Goal: Task Accomplishment & Management: Manage account settings

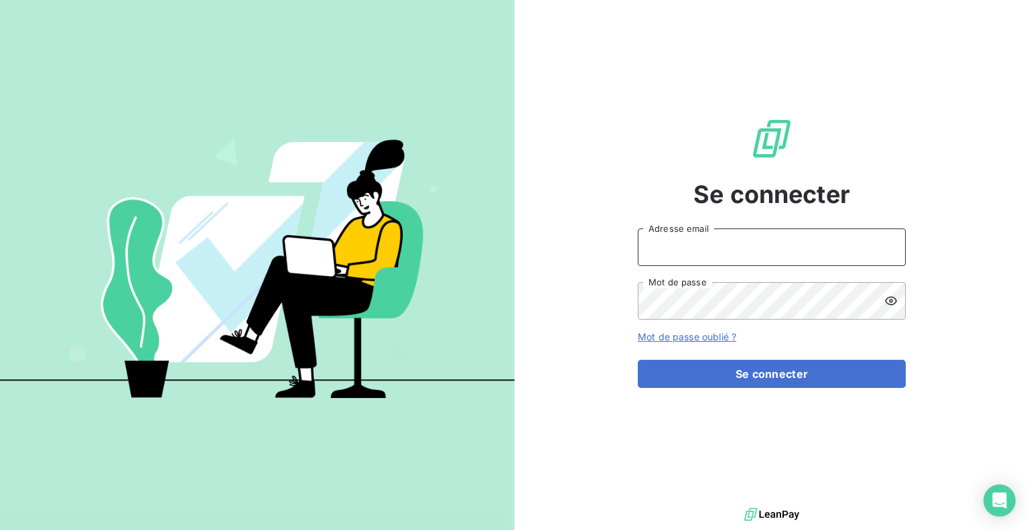
type input "[PERSON_NAME][EMAIL_ADDRESS][DOMAIN_NAME]"
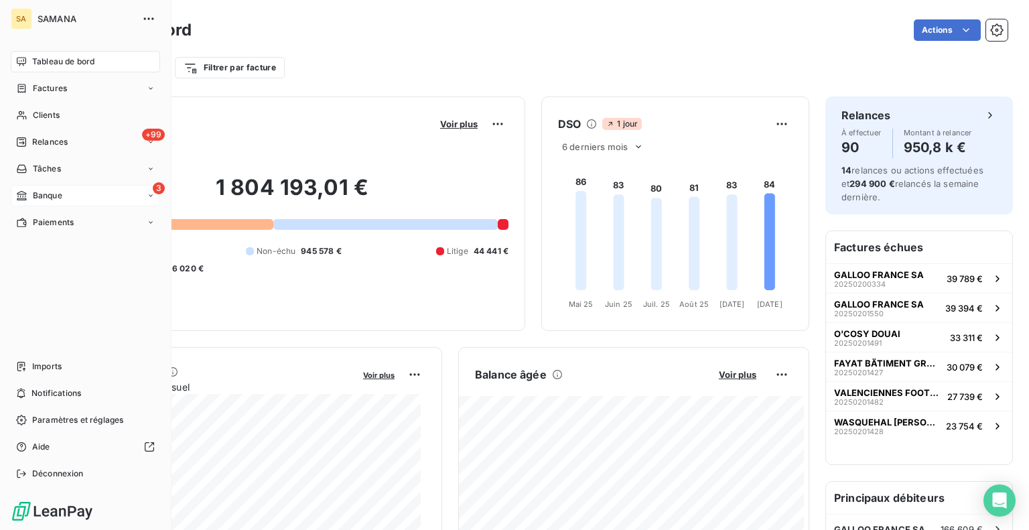
click at [67, 196] on div "3 Banque" at bounding box center [85, 195] width 149 height 21
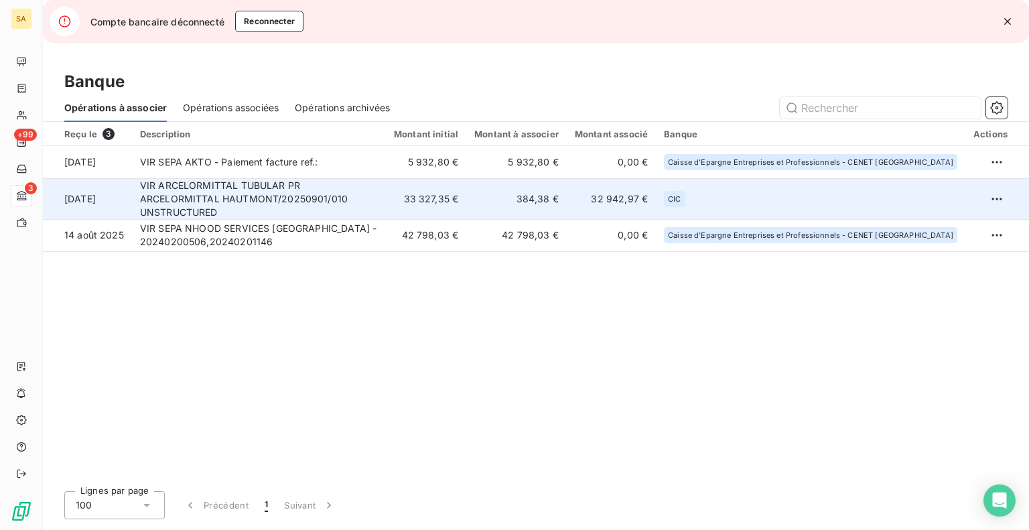
click at [544, 198] on td "384,38 €" at bounding box center [516, 198] width 101 height 41
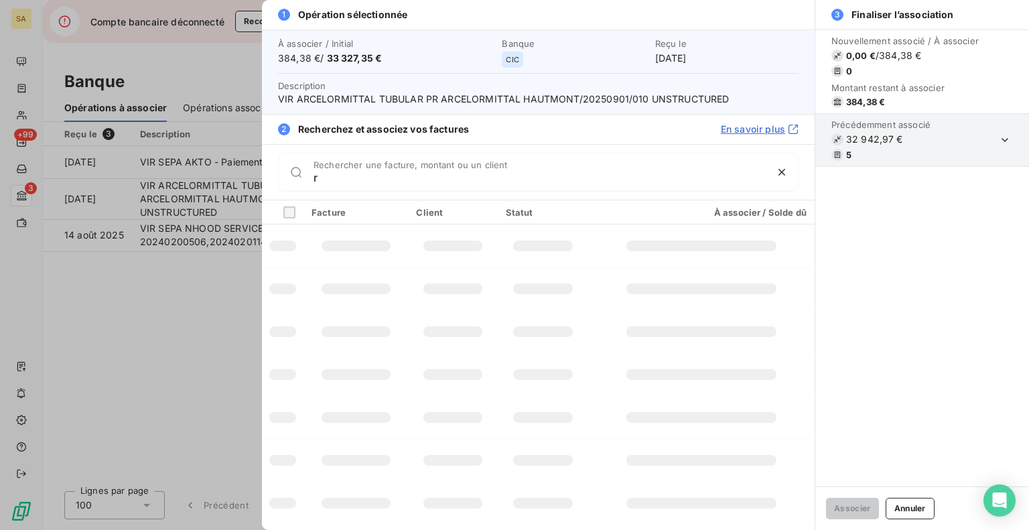
type input "r"
drag, startPoint x: 348, startPoint y: 172, endPoint x: 486, endPoint y: 220, distance: 146.4
click at [195, 530] on div "1 Opération sélectionnée À associer / Initial 384,38 € / 33 327,35 € Banque CIC…" at bounding box center [514, 530] width 1029 height 0
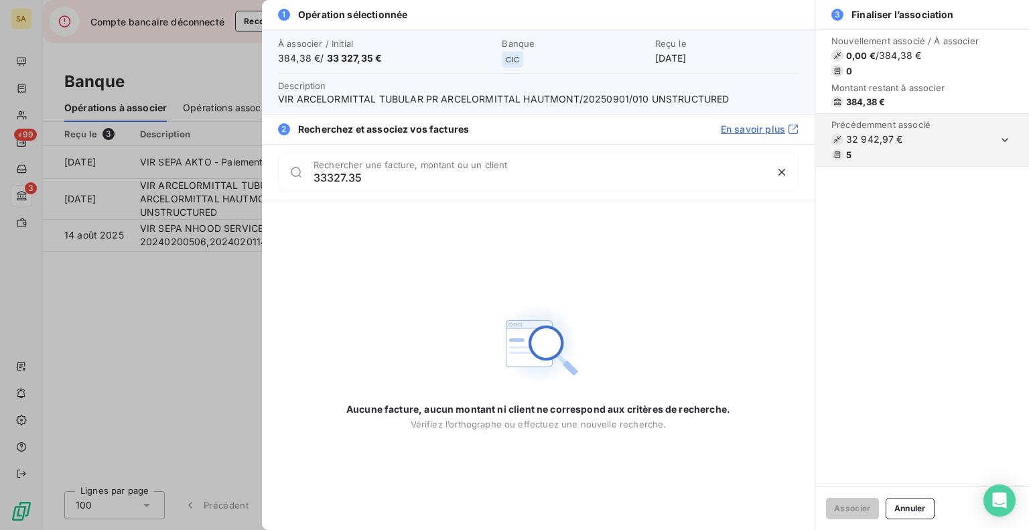
click at [378, 178] on input "33327.35" at bounding box center [540, 177] width 452 height 13
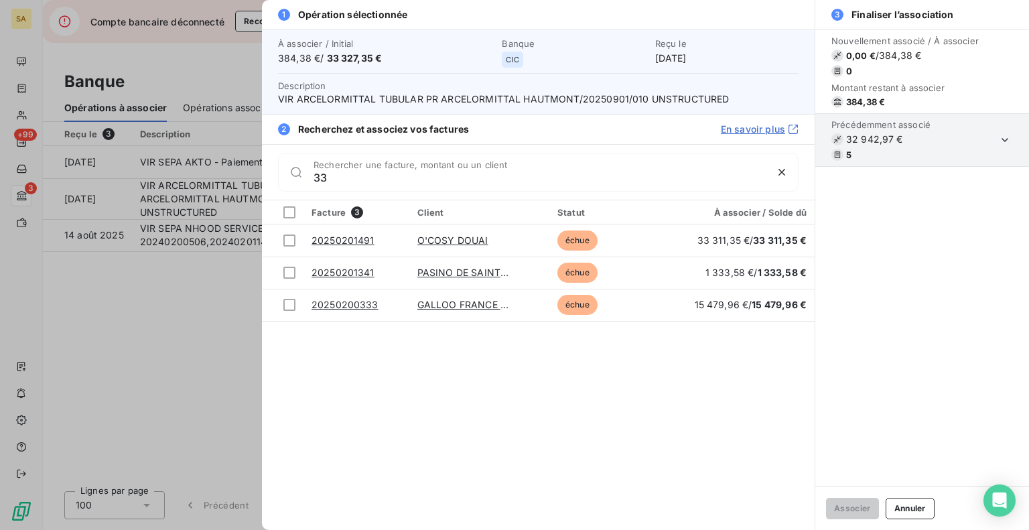
type input "3"
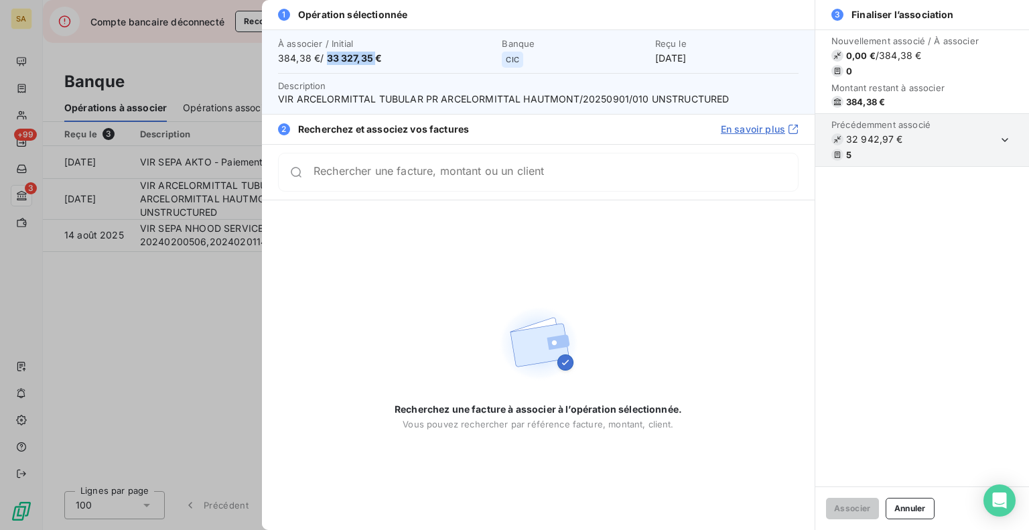
drag, startPoint x: 335, startPoint y: 63, endPoint x: 379, endPoint y: 83, distance: 48.0
click at [379, 69] on div "À associer / Initial 384,38 € / 33 327,35 € Banque CIC Reçu le [DATE] Descripti…" at bounding box center [538, 71] width 553 height 84
click at [383, 182] on div "Rechercher une facture, montant ou un client" at bounding box center [538, 172] width 521 height 39
drag, startPoint x: 578, startPoint y: 98, endPoint x: 645, endPoint y: 106, distance: 68.1
click at [645, 106] on div "À associer / Initial 384,38 € / 33 327,35 € Banque CIC Reçu le [DATE] Descripti…" at bounding box center [538, 71] width 553 height 84
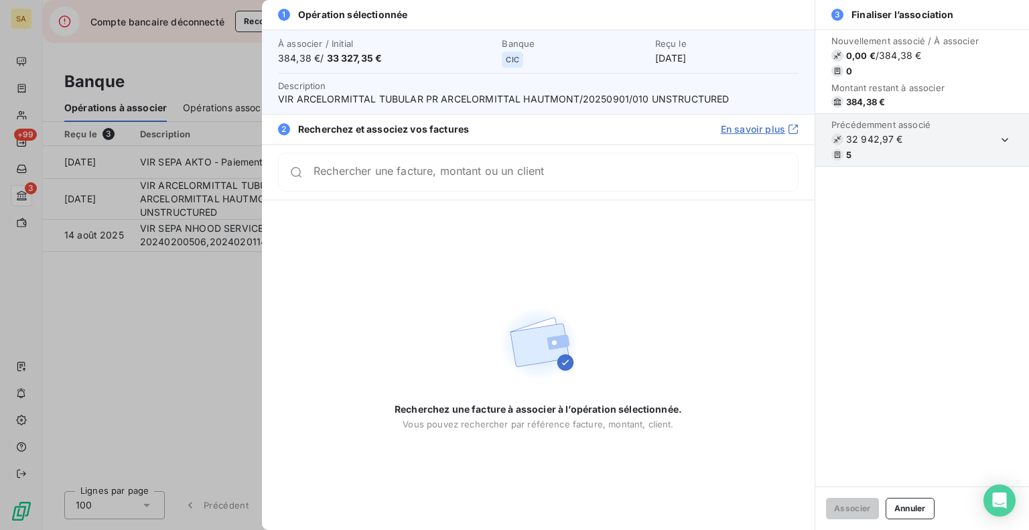
click at [193, 330] on div at bounding box center [514, 265] width 1029 height 530
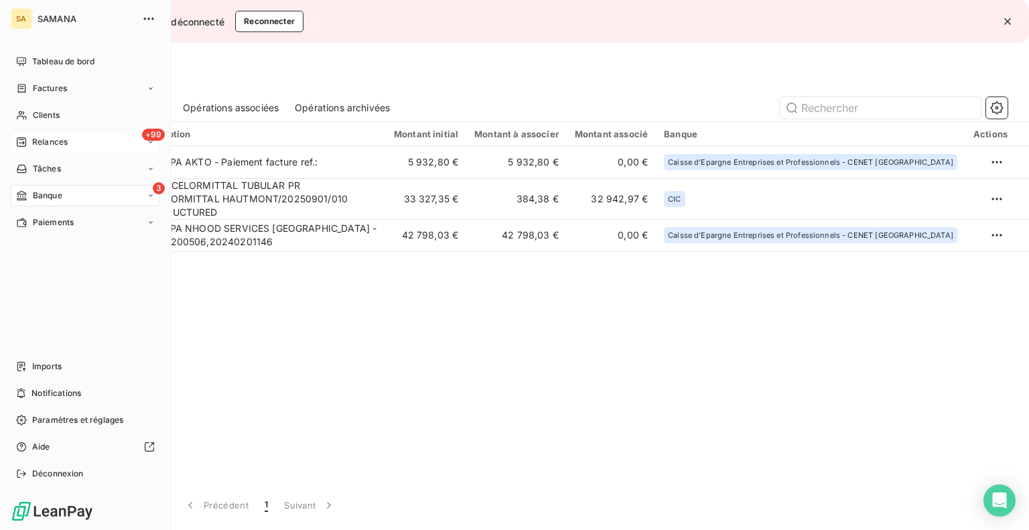
click at [66, 143] on span "Relances" at bounding box center [50, 142] width 36 height 12
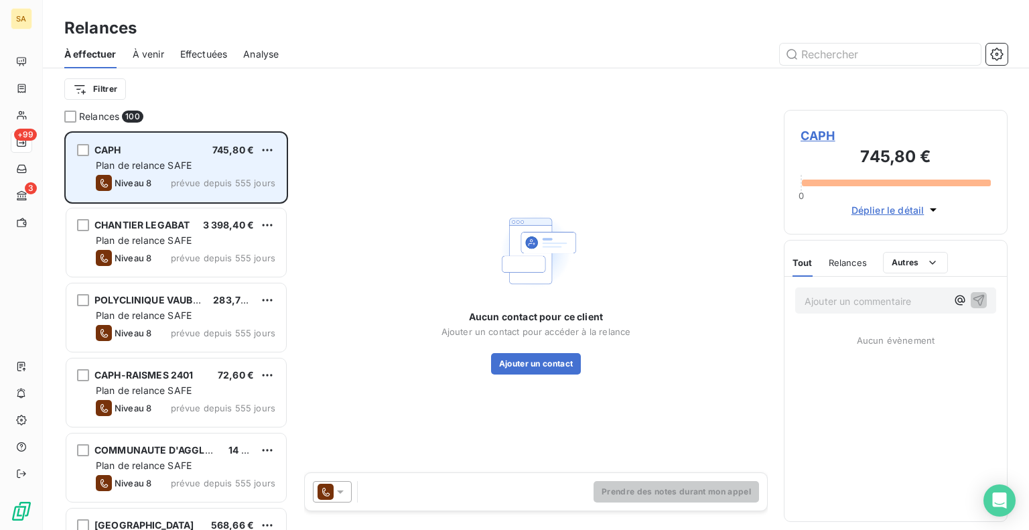
click at [158, 184] on div "Niveau 8 prévue depuis 555 jours" at bounding box center [186, 183] width 180 height 16
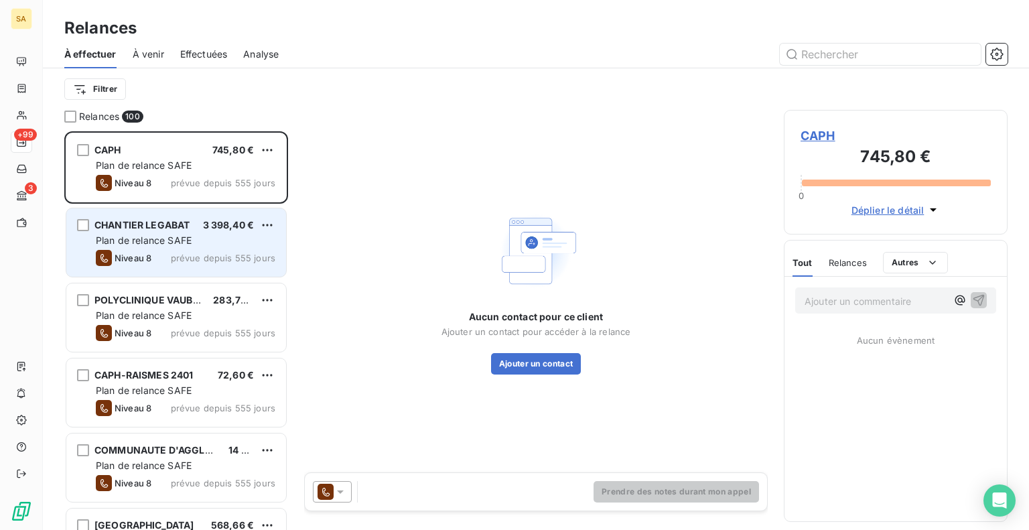
click at [196, 245] on div "Plan de relance SAFE" at bounding box center [186, 240] width 180 height 13
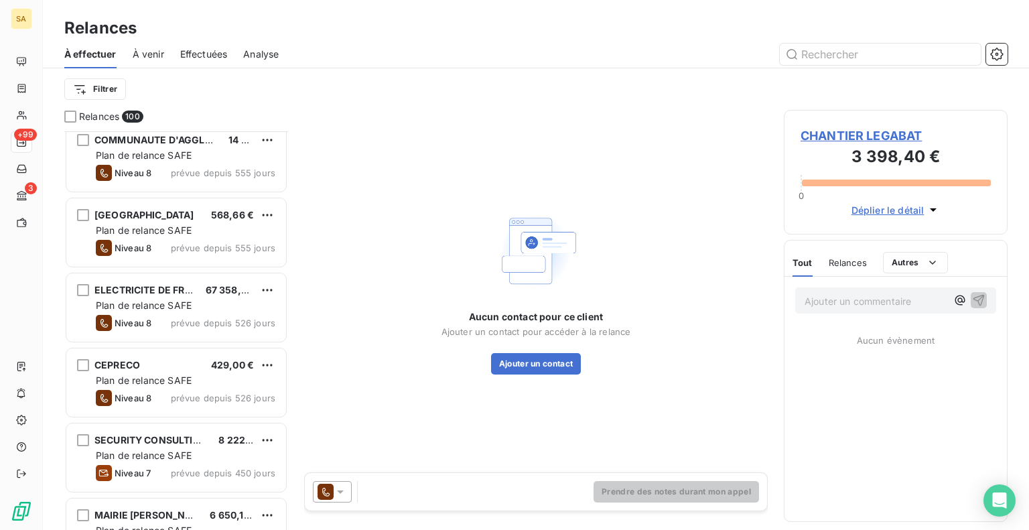
scroll to position [335, 0]
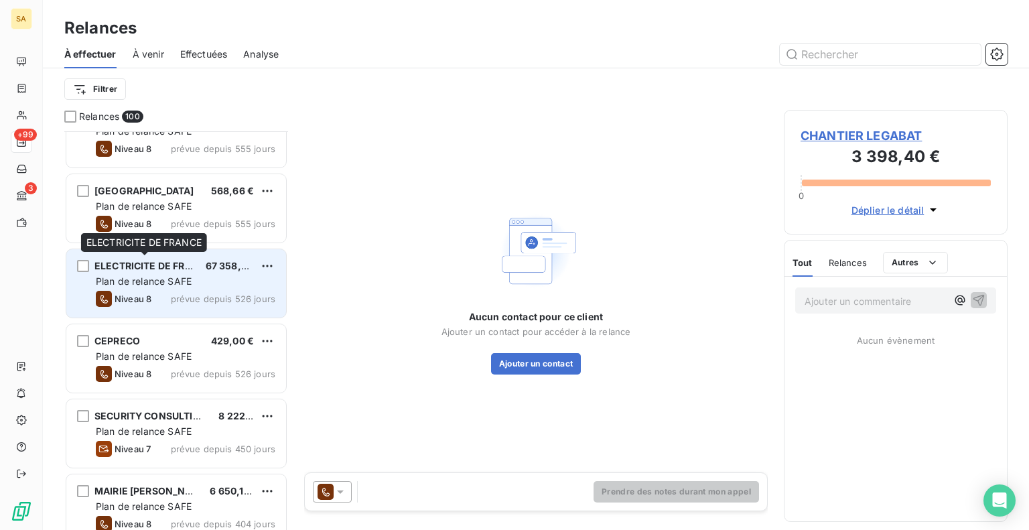
click at [150, 272] on div "ELECTRICITE DE FRANCE 67 358,96 € Plan de relance SAFE Niveau 8 prévue depuis 5…" at bounding box center [176, 283] width 220 height 68
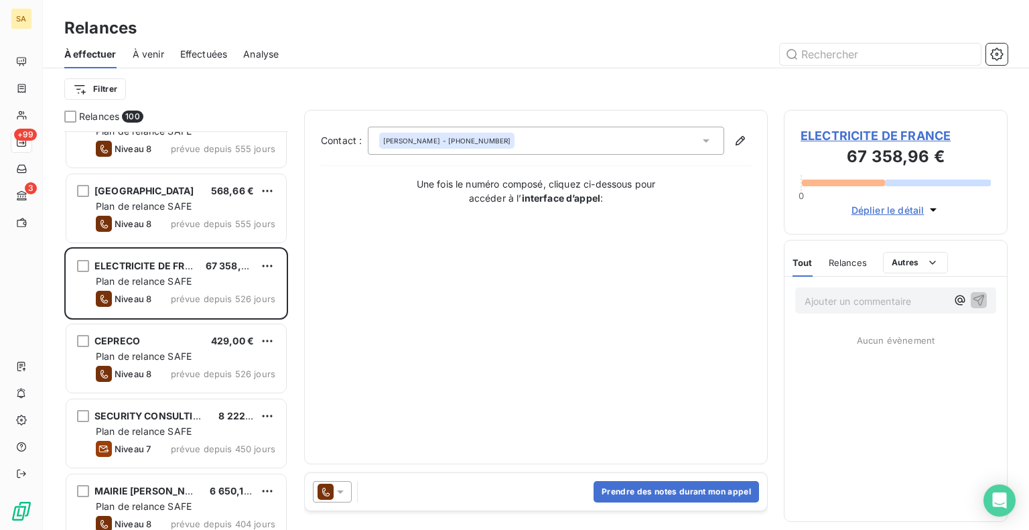
click at [901, 210] on span "Déplier le détail" at bounding box center [888, 210] width 73 height 14
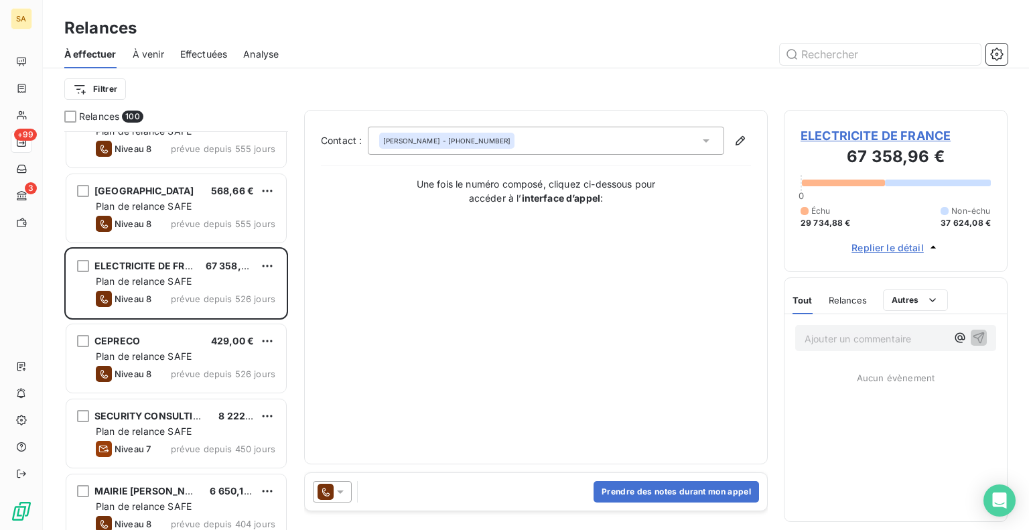
click at [840, 306] on div "Relances" at bounding box center [848, 300] width 38 height 28
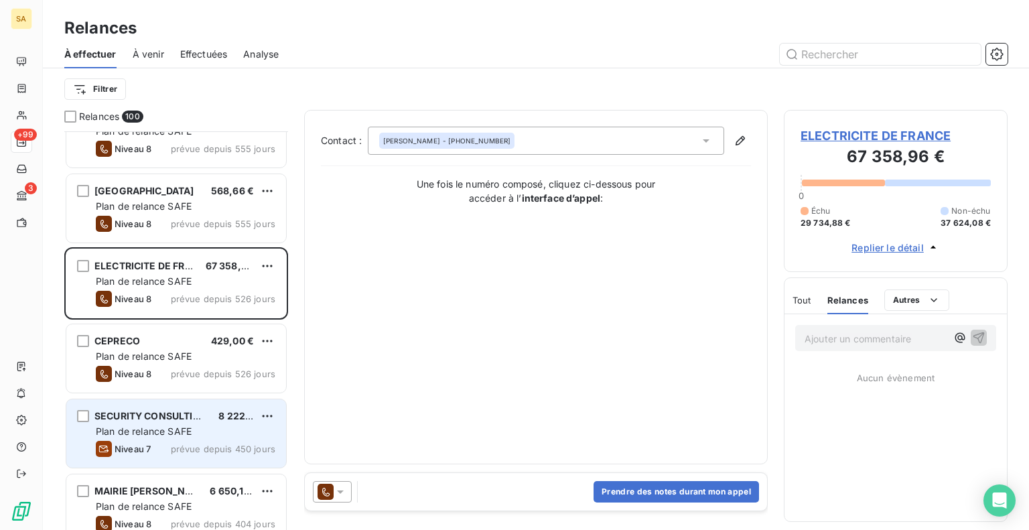
click at [182, 433] on span "Plan de relance SAFE" at bounding box center [144, 430] width 96 height 11
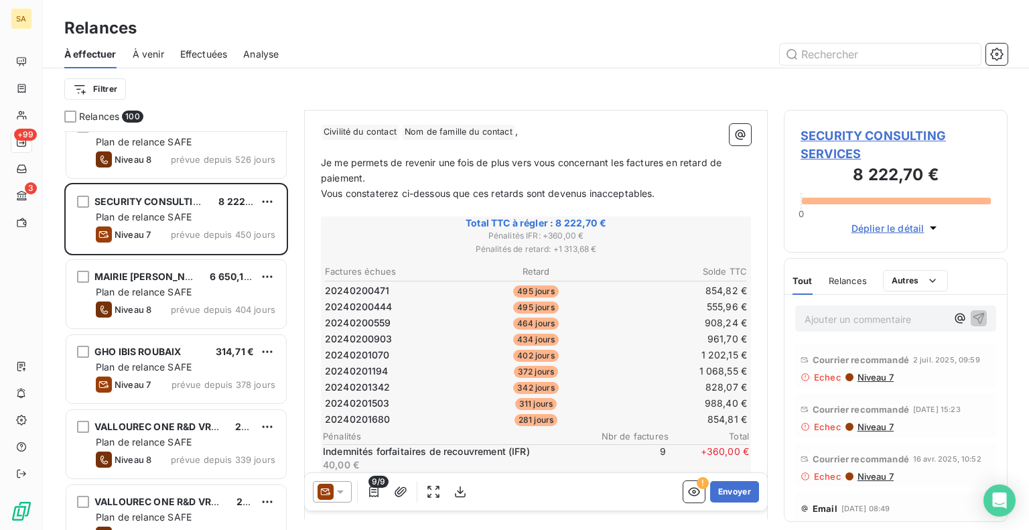
scroll to position [603, 0]
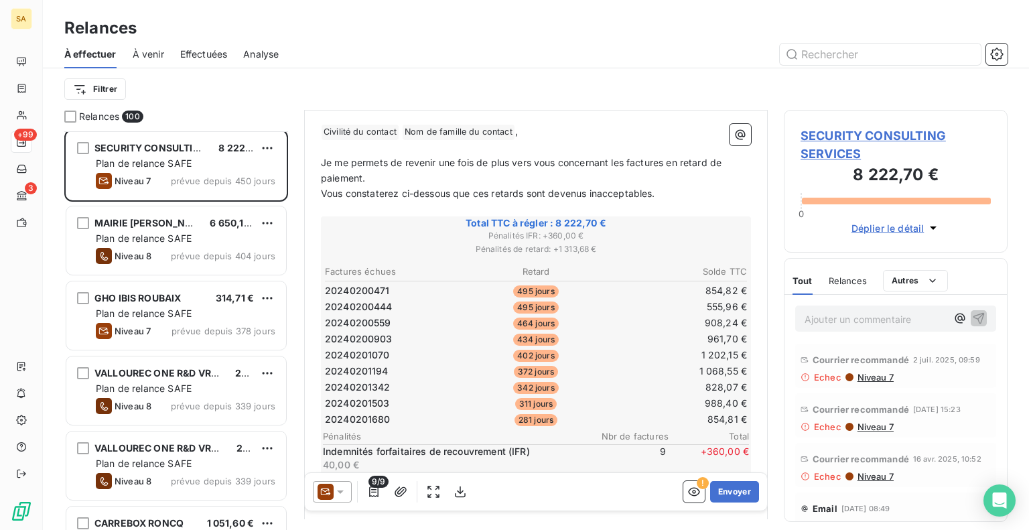
click at [150, 56] on span "À venir" at bounding box center [148, 54] width 31 height 13
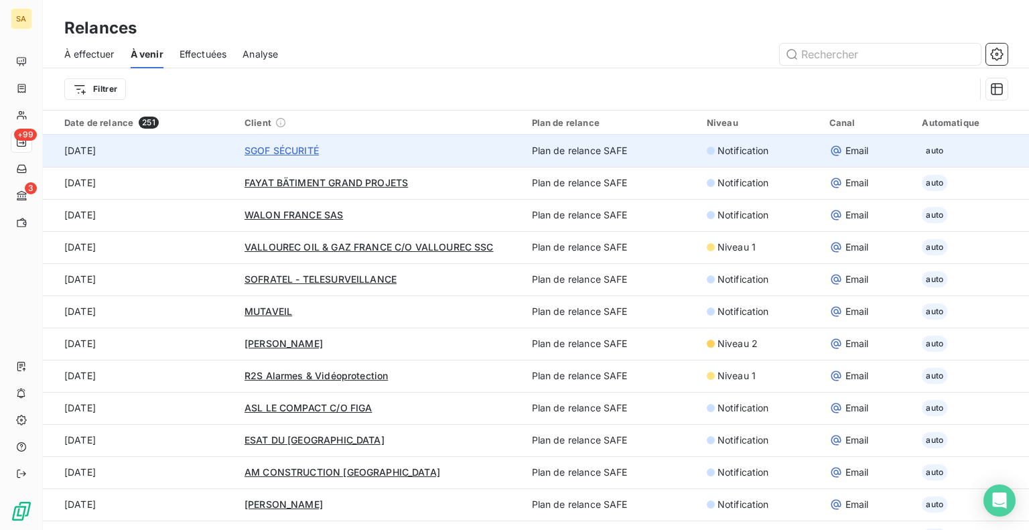
click at [283, 149] on span "SGOF SÉCURITÉ" at bounding box center [282, 150] width 74 height 11
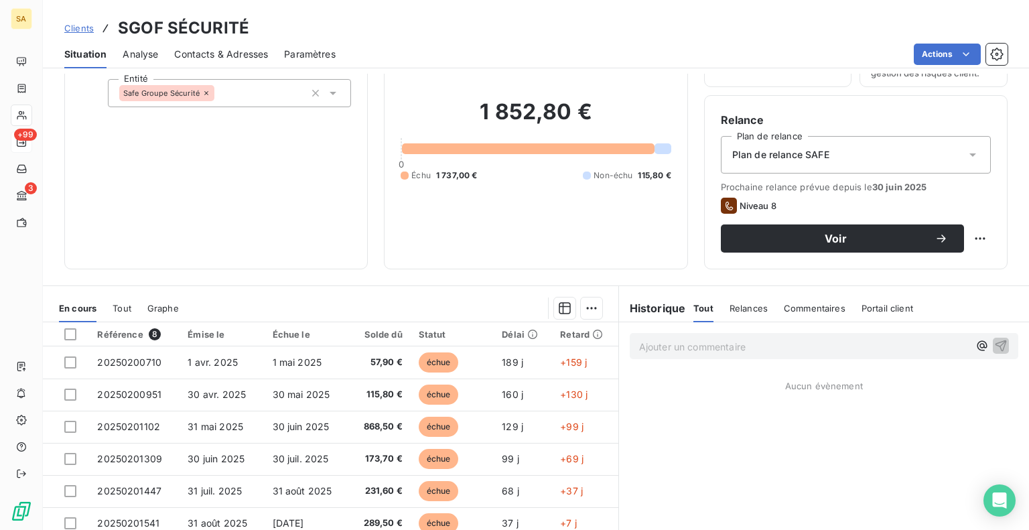
scroll to position [110, 0]
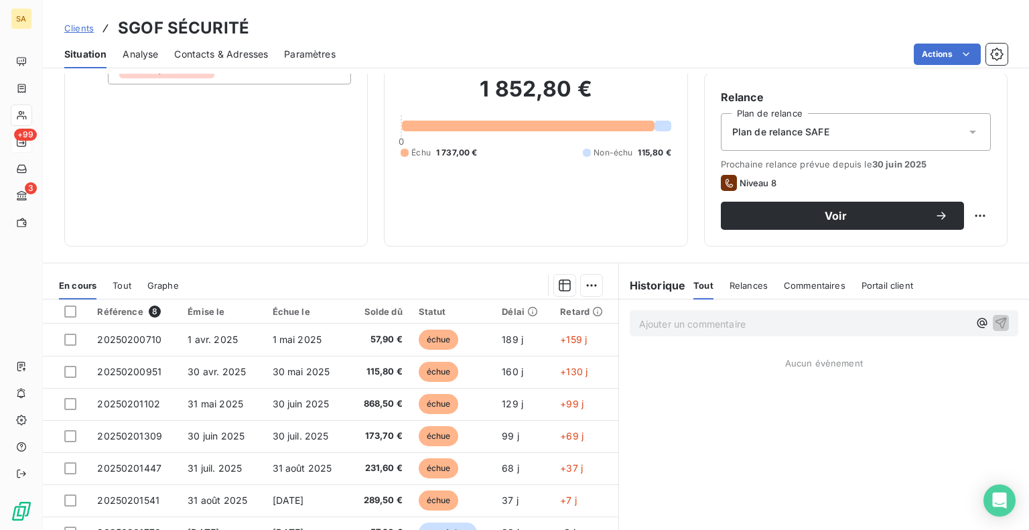
click at [784, 294] on div "Commentaires" at bounding box center [815, 285] width 62 height 28
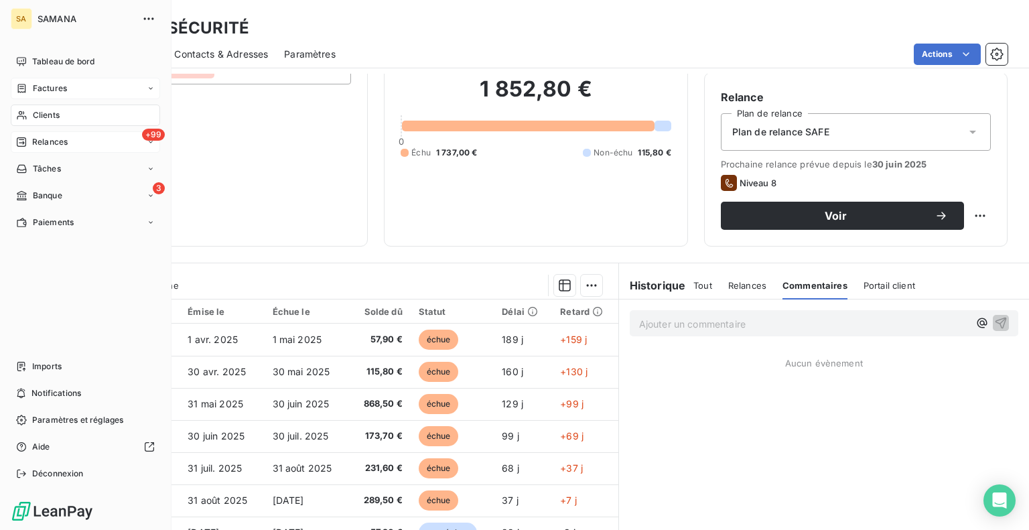
click at [125, 83] on div "Factures" at bounding box center [85, 88] width 149 height 21
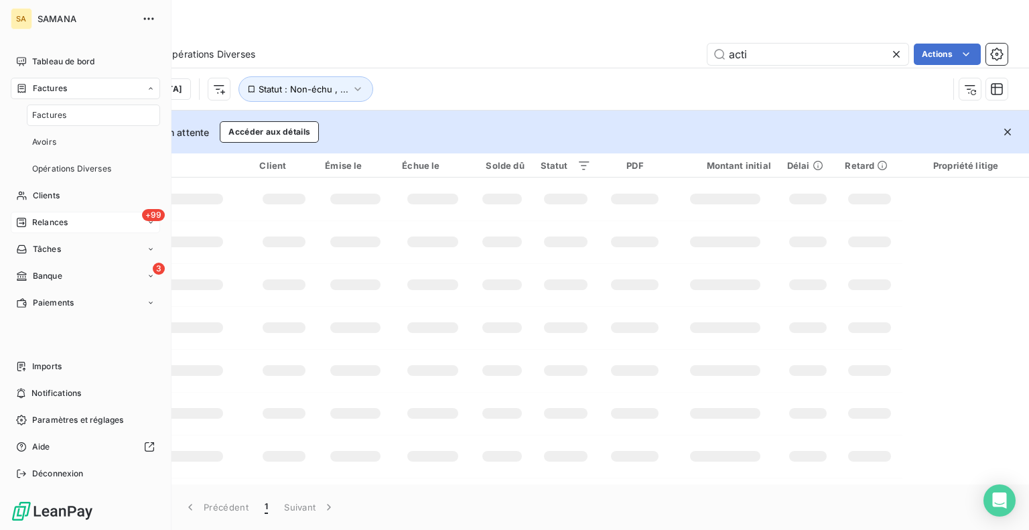
click at [83, 153] on nav "Factures Avoirs Opérations Diverses" at bounding box center [93, 142] width 133 height 75
click at [64, 149] on div "Avoirs" at bounding box center [93, 141] width 133 height 21
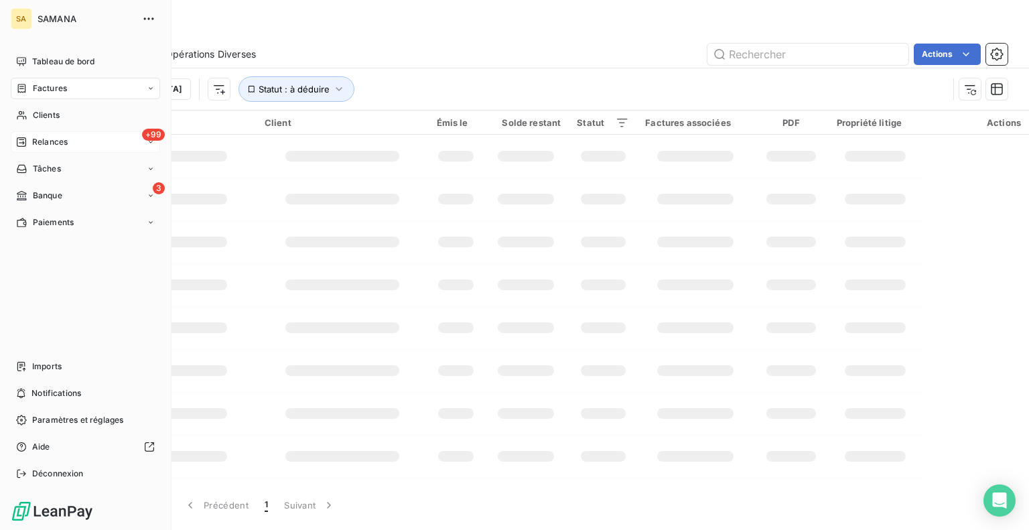
drag, startPoint x: 67, startPoint y: 143, endPoint x: 78, endPoint y: 147, distance: 11.4
click at [68, 143] on div "+99 Relances" at bounding box center [85, 141] width 149 height 21
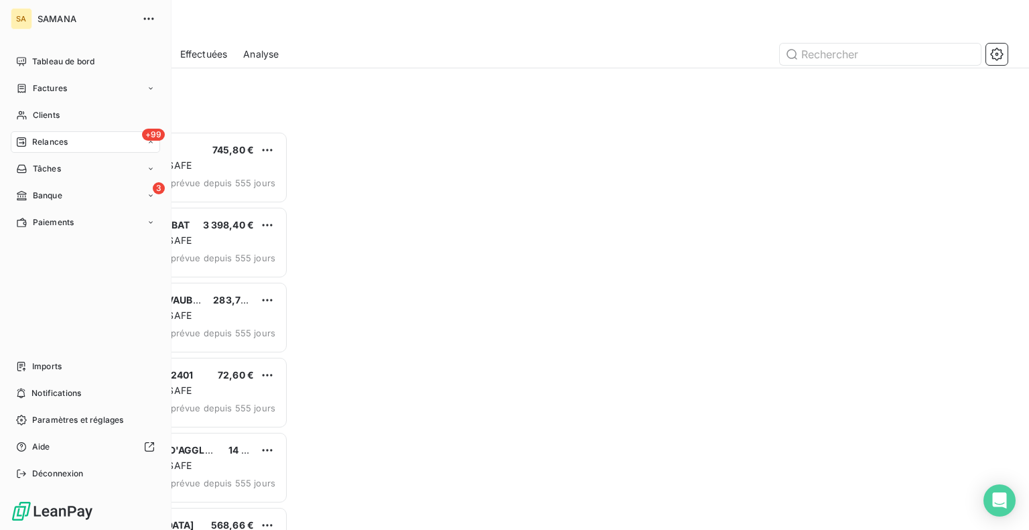
scroll to position [389, 213]
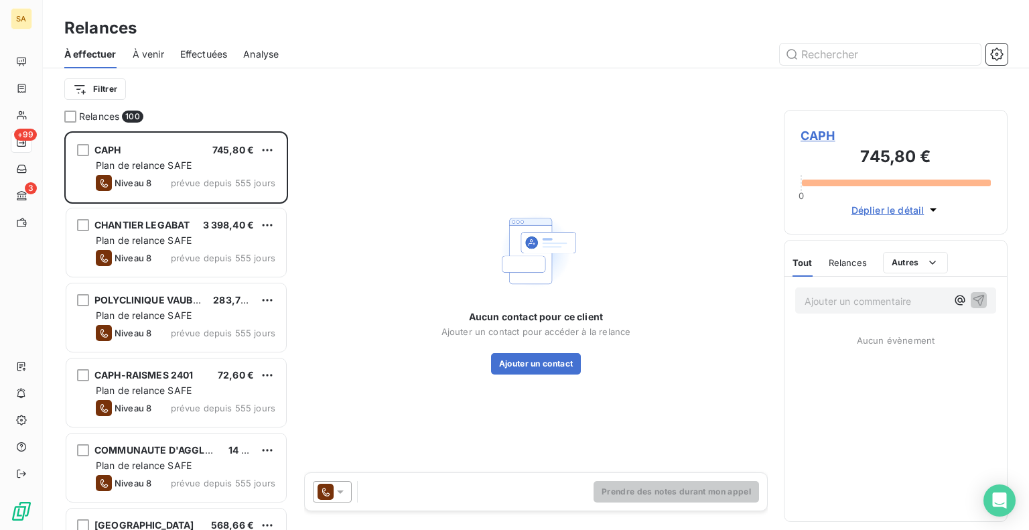
click at [263, 50] on span "Analyse" at bounding box center [261, 54] width 36 height 13
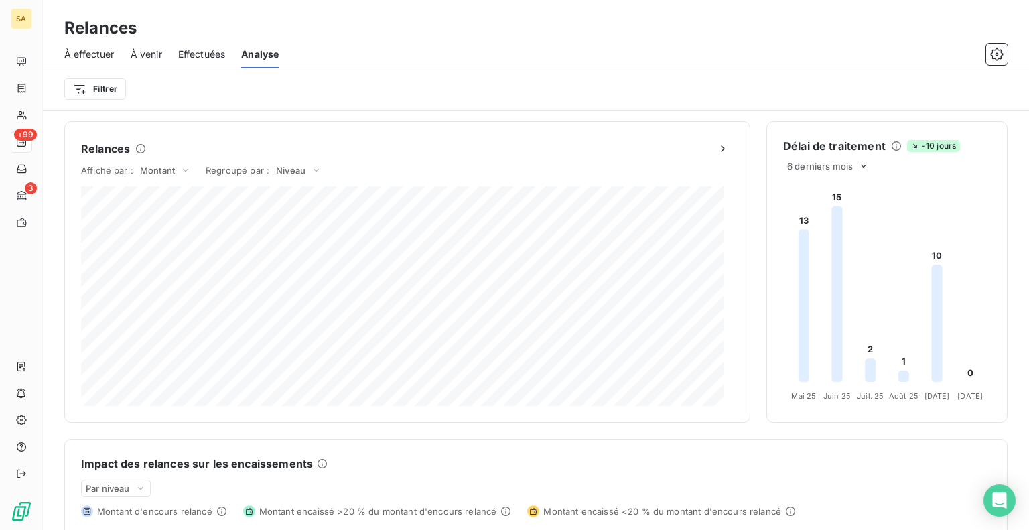
drag, startPoint x: 196, startPoint y: 54, endPoint x: 204, endPoint y: 56, distance: 8.3
click at [197, 54] on span "Effectuées" at bounding box center [202, 54] width 48 height 13
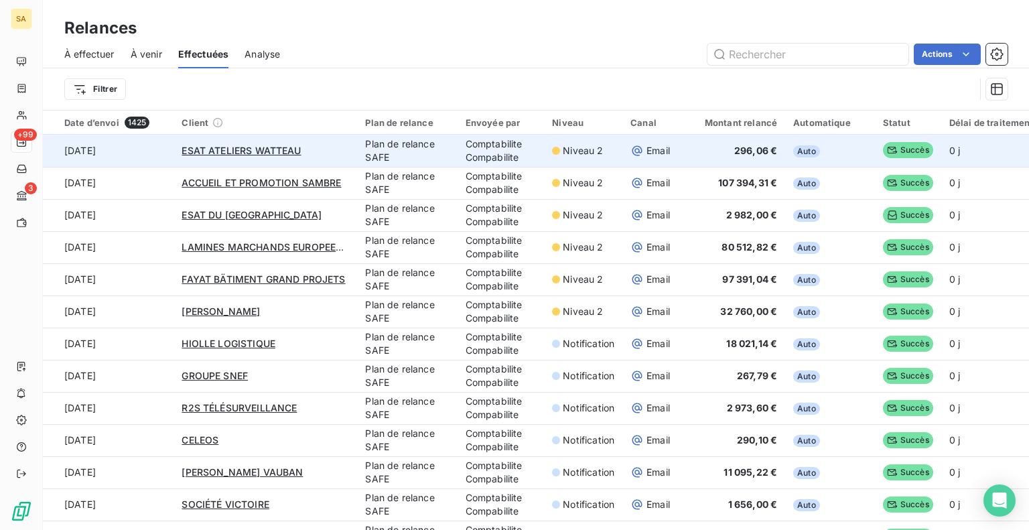
click at [565, 150] on span "Niveau 2" at bounding box center [583, 150] width 40 height 13
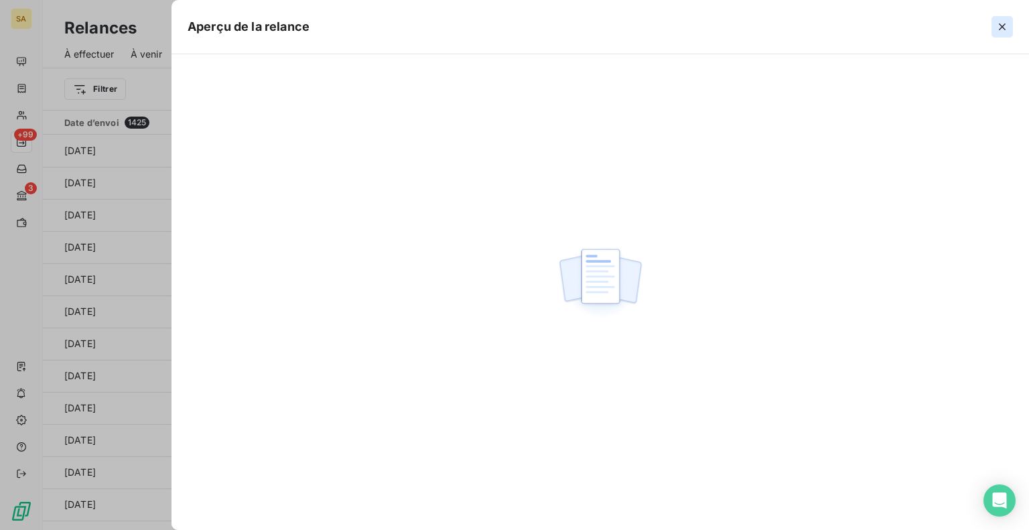
click at [1002, 23] on icon "button" at bounding box center [1002, 26] width 13 height 13
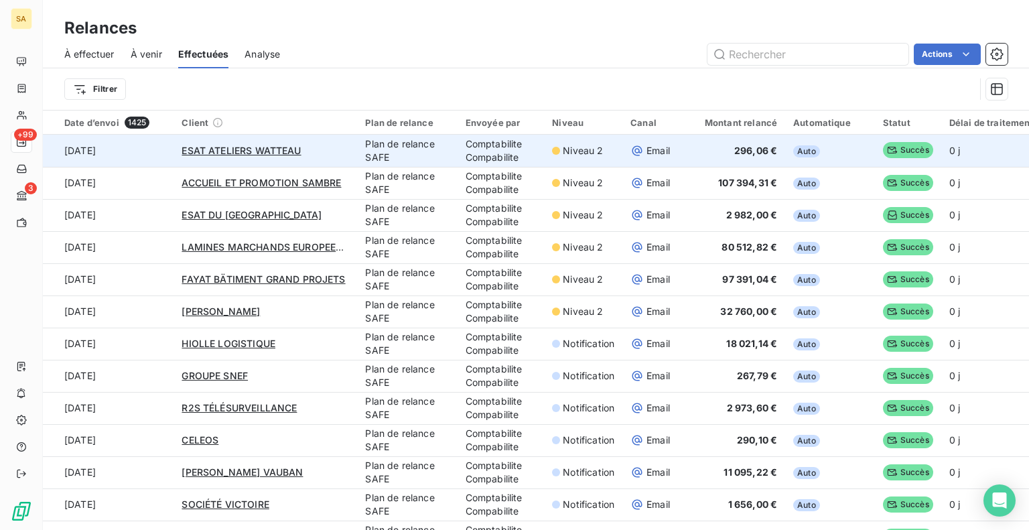
click at [750, 152] on span "296,06 €" at bounding box center [755, 150] width 43 height 11
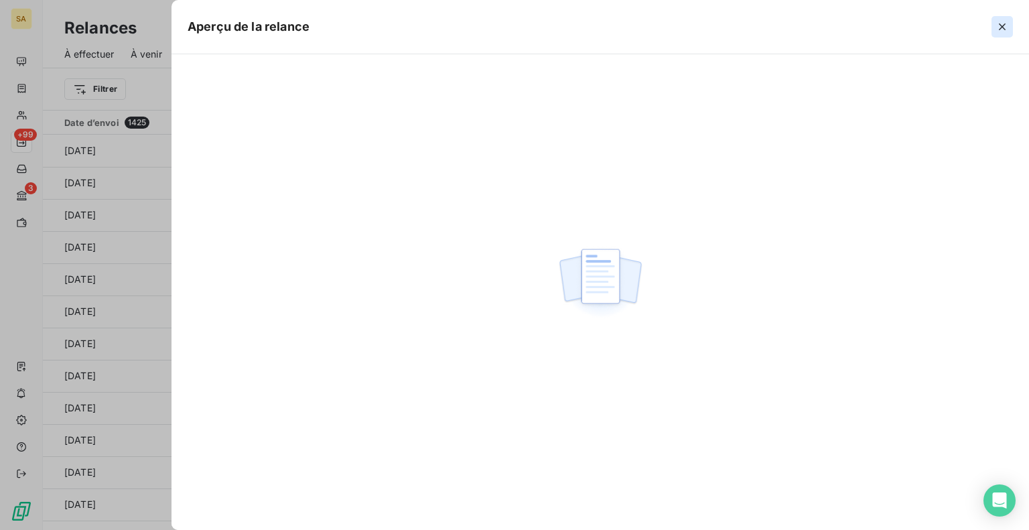
click at [1000, 27] on icon "button" at bounding box center [1002, 26] width 13 height 13
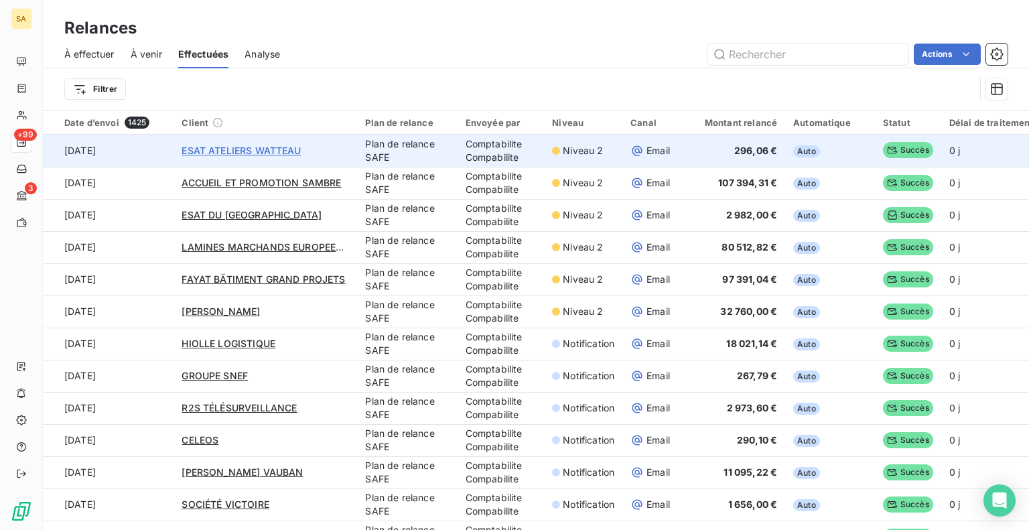
click at [220, 147] on span "ESAT ATELIERS WATTEAU" at bounding box center [241, 150] width 119 height 11
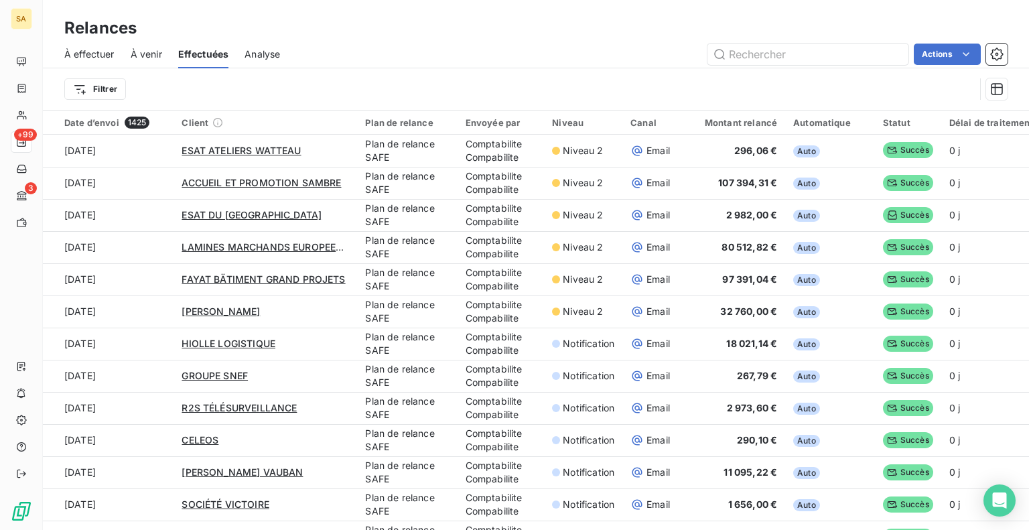
click at [147, 54] on span "À venir" at bounding box center [146, 54] width 31 height 13
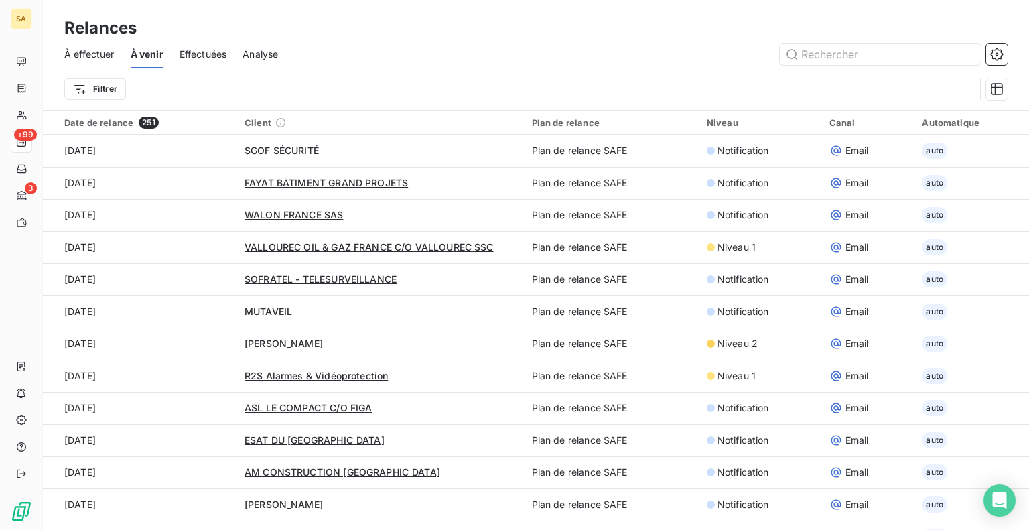
click at [95, 61] on div "À effectuer" at bounding box center [89, 54] width 50 height 28
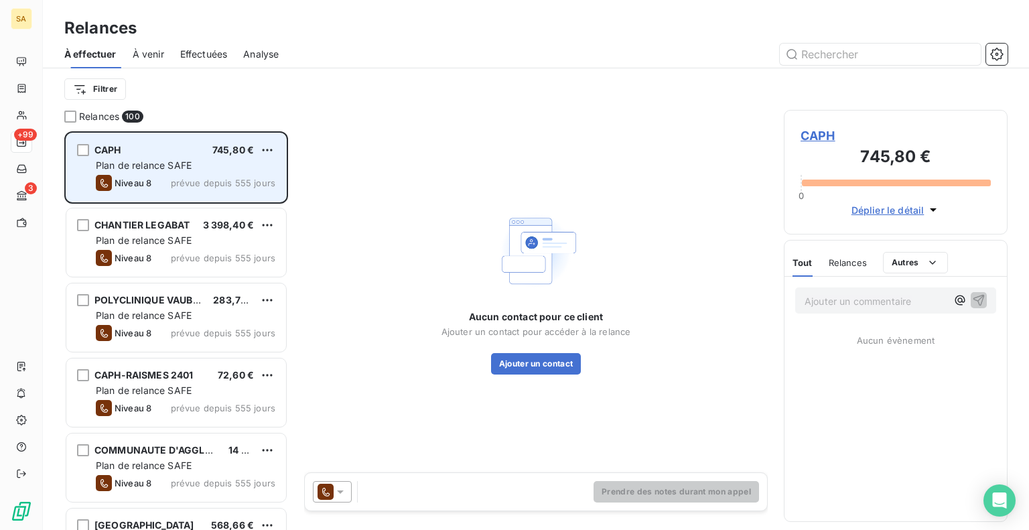
scroll to position [389, 213]
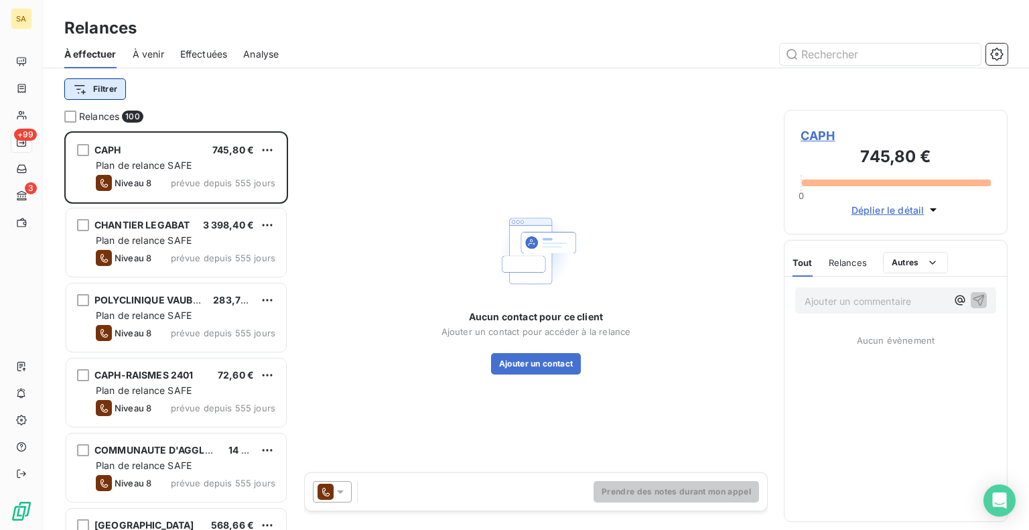
click at [100, 82] on html "SA +99 3 Relances À effectuer À venir Effectuées Analyse Filtrer Relances 100 C…" at bounding box center [514, 265] width 1029 height 530
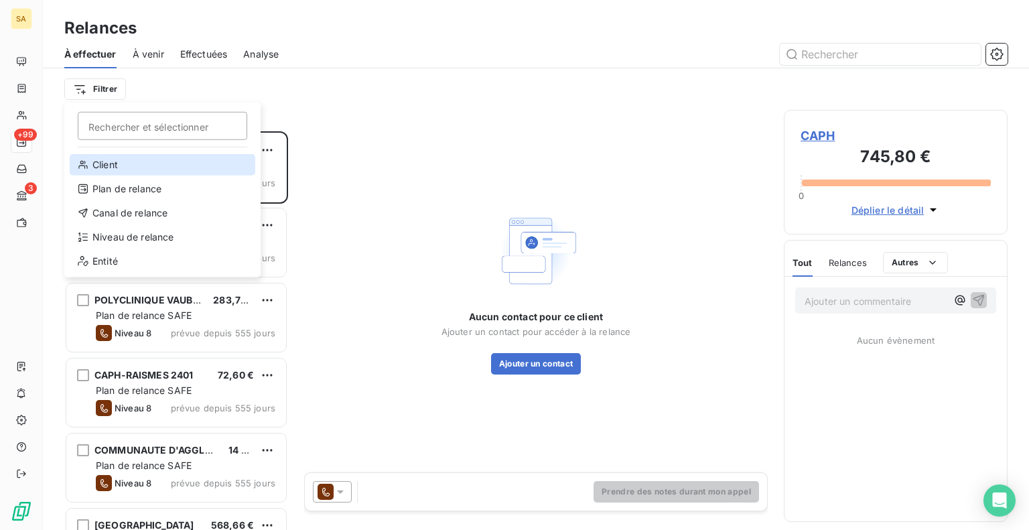
click at [121, 168] on div "Client" at bounding box center [163, 164] width 186 height 21
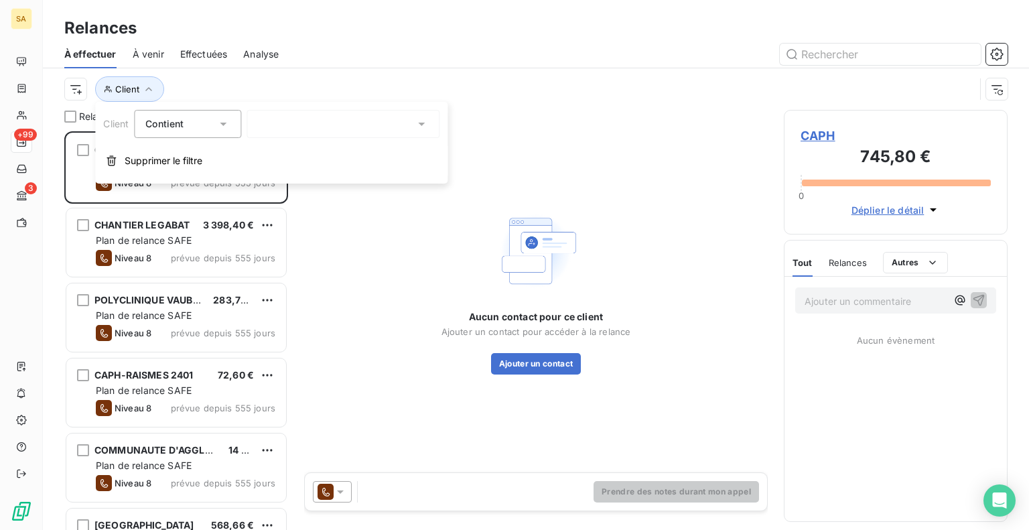
click at [340, 123] on div at bounding box center [343, 124] width 193 height 28
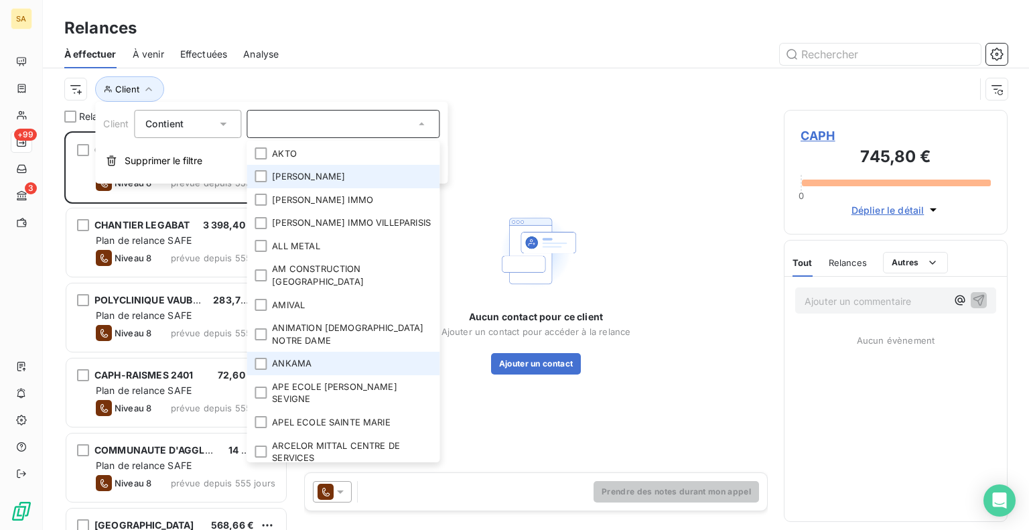
scroll to position [335, 0]
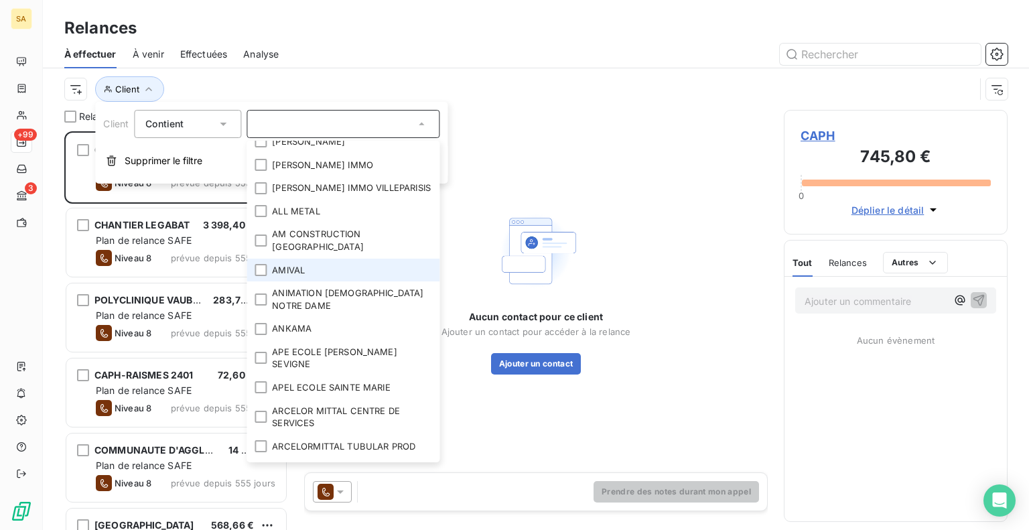
click at [301, 259] on li "AMIVAL" at bounding box center [343, 270] width 193 height 23
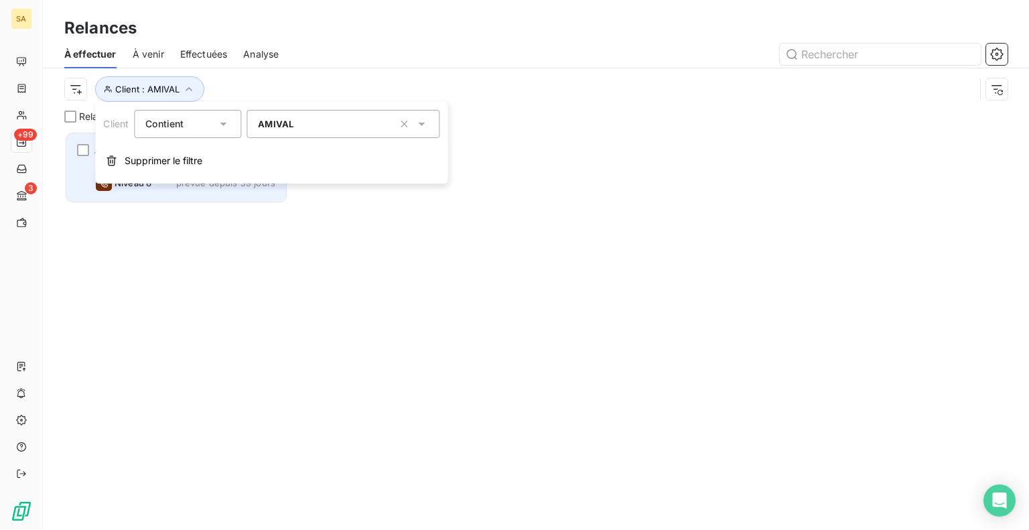
scroll to position [389, 213]
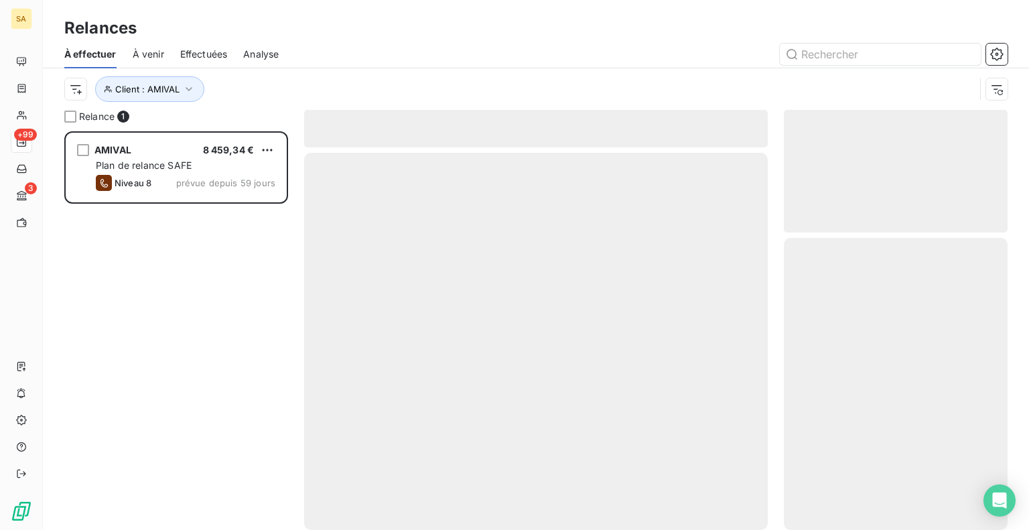
click at [249, 273] on div "AMIVAL 8 459,34 € Plan de relance SAFE Niveau 8 prévue depuis 59 jours" at bounding box center [176, 330] width 224 height 399
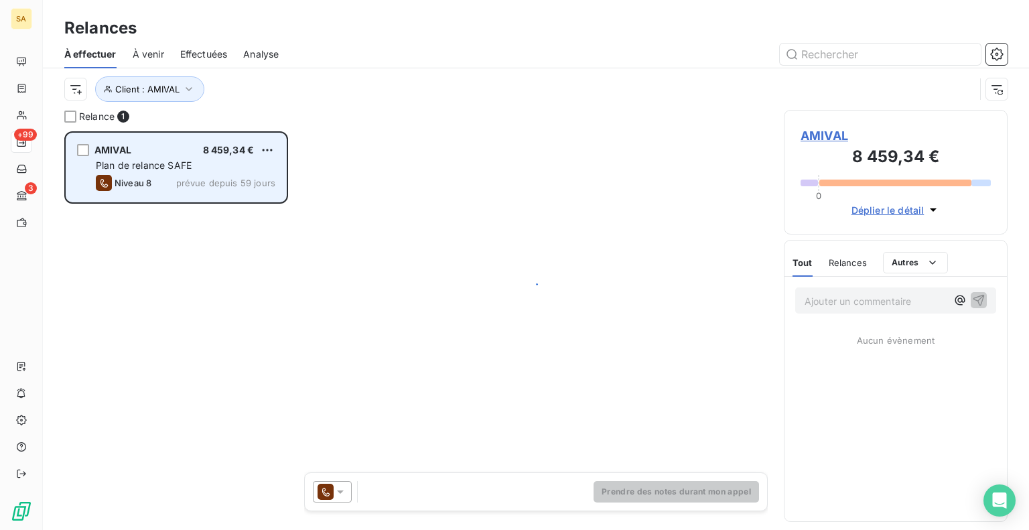
click at [176, 161] on span "Plan de relance SAFE" at bounding box center [144, 164] width 96 height 11
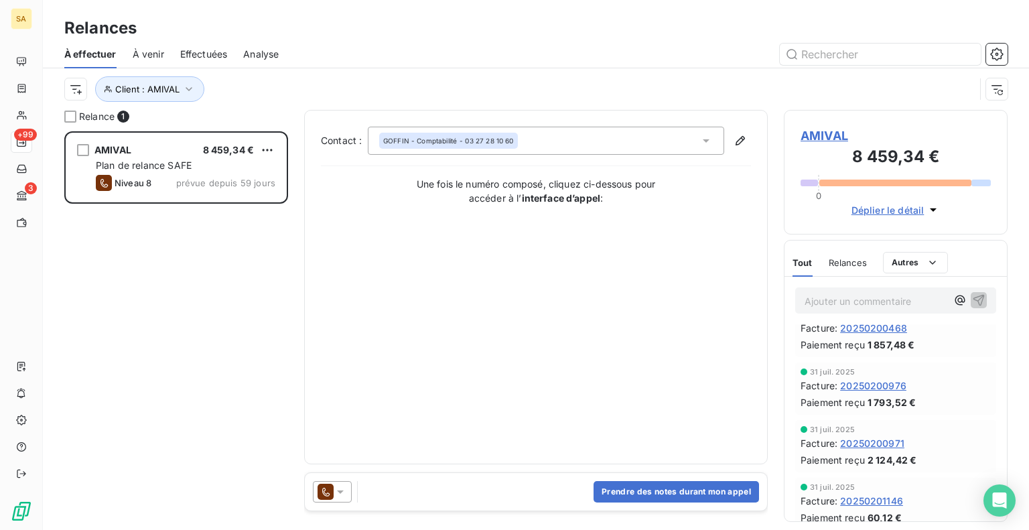
scroll to position [13, 0]
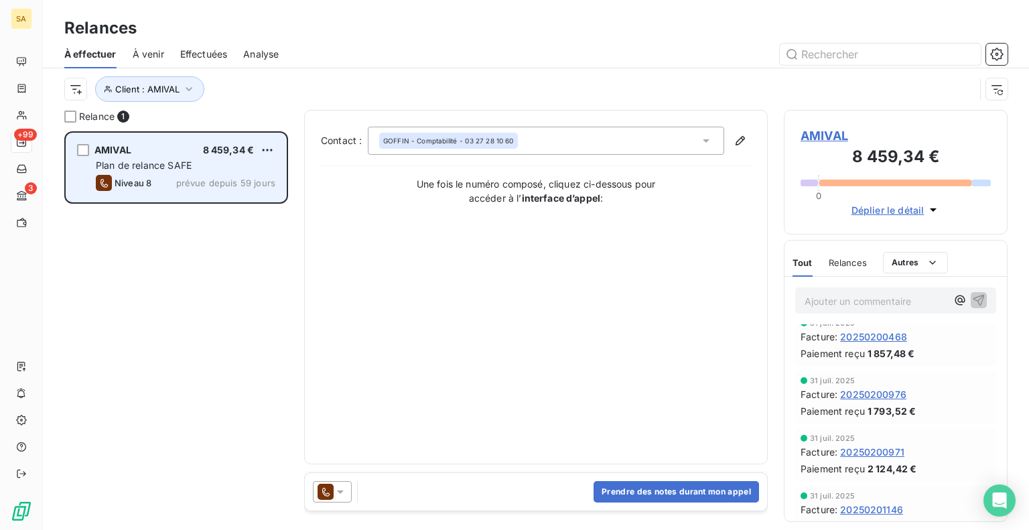
click at [237, 153] on span "8 459,34 €" at bounding box center [229, 149] width 52 height 11
click at [218, 151] on span "8 459,34 €" at bounding box center [229, 149] width 52 height 11
click at [188, 170] on span "Plan de relance SAFE" at bounding box center [144, 164] width 96 height 11
click at [229, 190] on div "Niveau 8 prévue depuis 59 jours" at bounding box center [186, 183] width 180 height 16
click at [228, 189] on div "Niveau 8 prévue depuis 59 jours" at bounding box center [186, 183] width 180 height 16
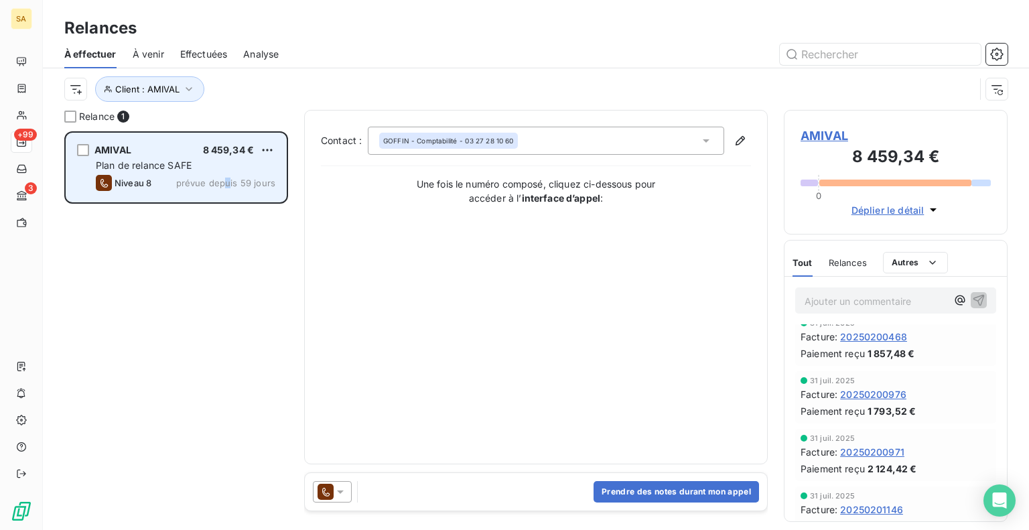
click at [231, 187] on span "prévue depuis 59 jours" at bounding box center [225, 183] width 99 height 11
click at [239, 184] on span "prévue depuis 59 jours" at bounding box center [225, 183] width 99 height 11
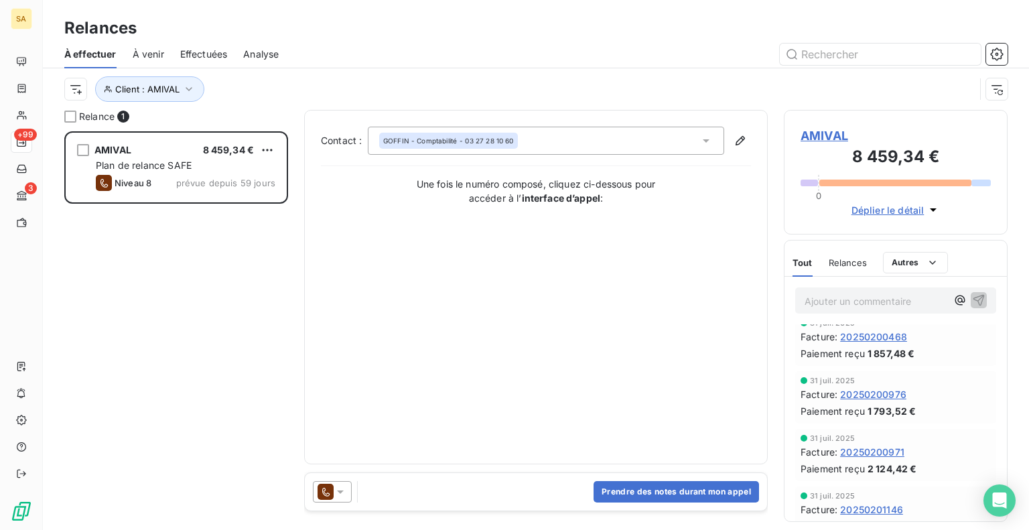
click at [880, 206] on span "Déplier le détail" at bounding box center [888, 210] width 73 height 14
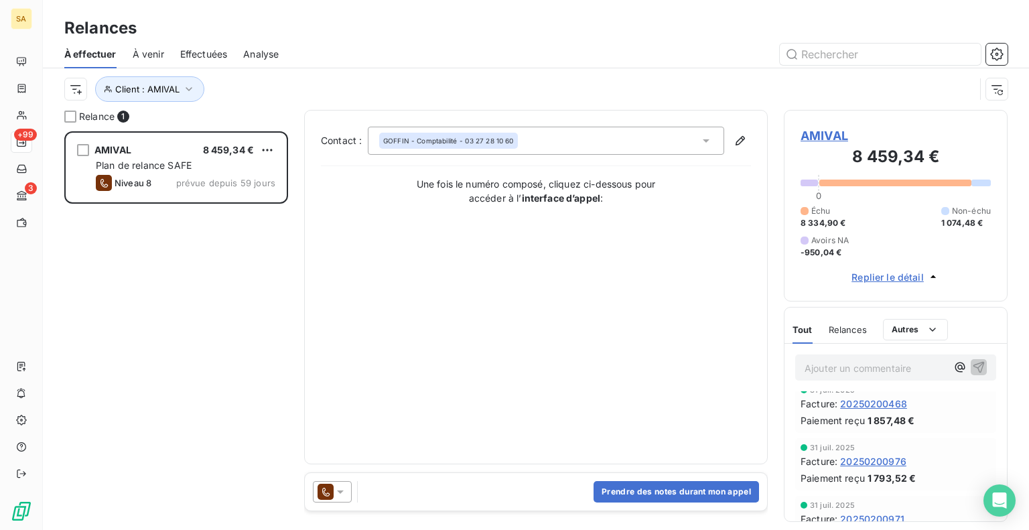
click at [827, 134] on span "AMIVAL" at bounding box center [896, 136] width 190 height 18
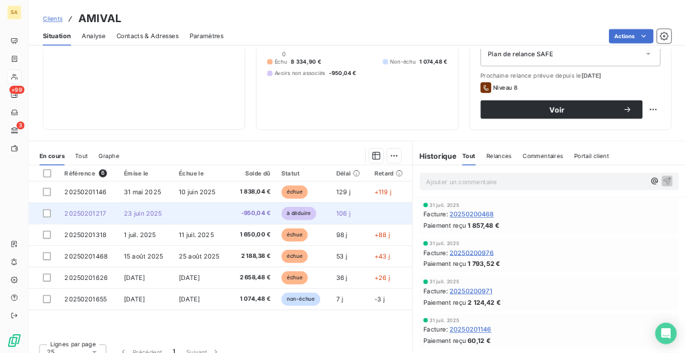
scroll to position [177, 0]
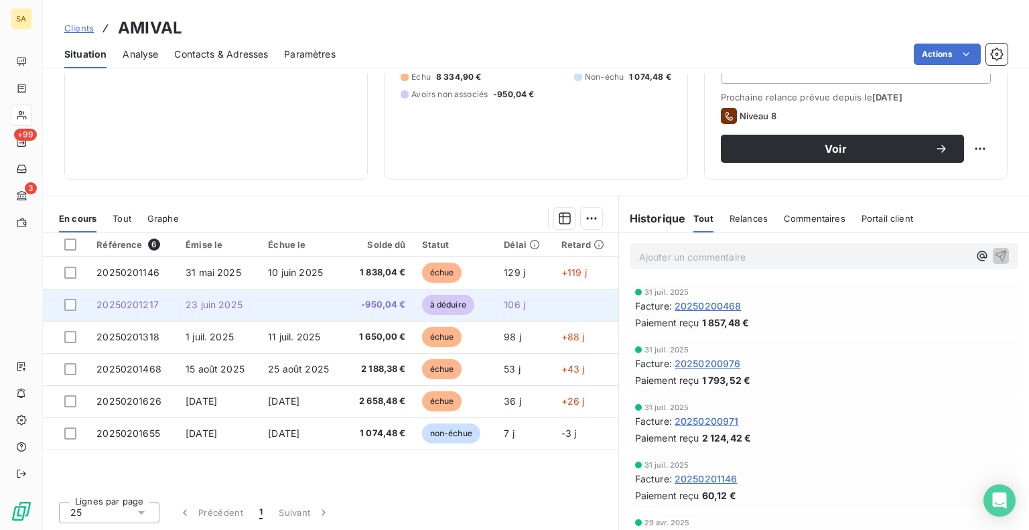
click at [372, 302] on span "-950,04 €" at bounding box center [379, 304] width 53 height 13
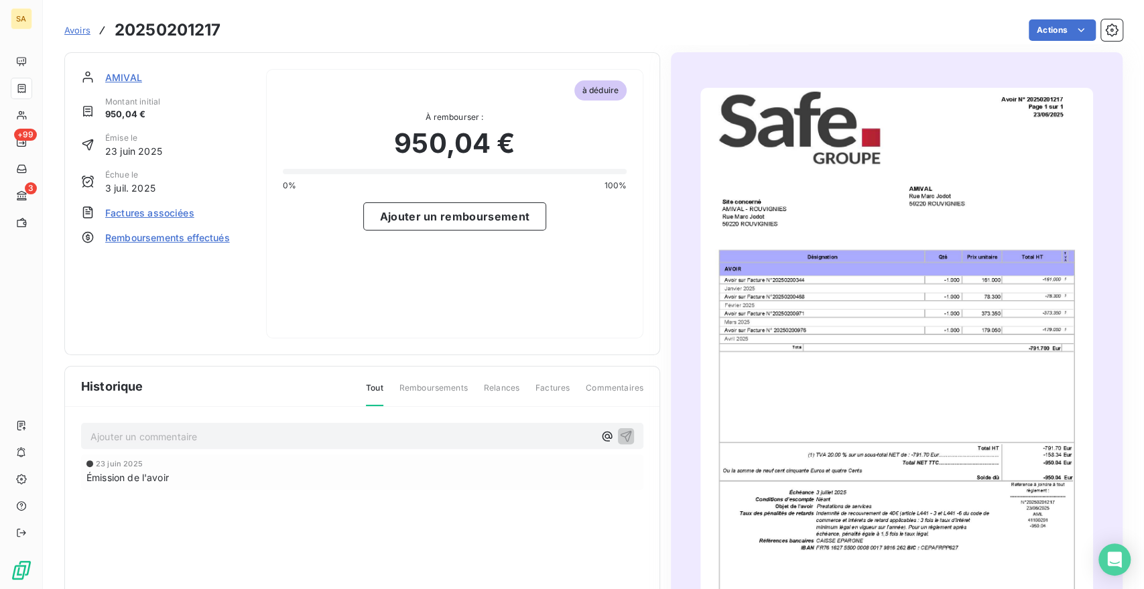
click at [850, 352] on img "button" at bounding box center [896, 365] width 392 height 555
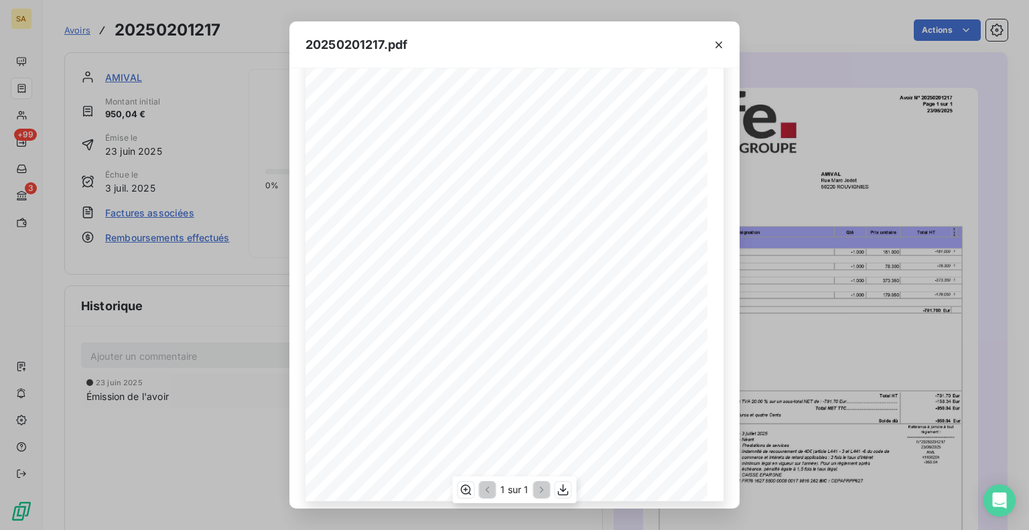
scroll to position [159, 0]
click at [722, 42] on icon "button" at bounding box center [718, 44] width 13 height 13
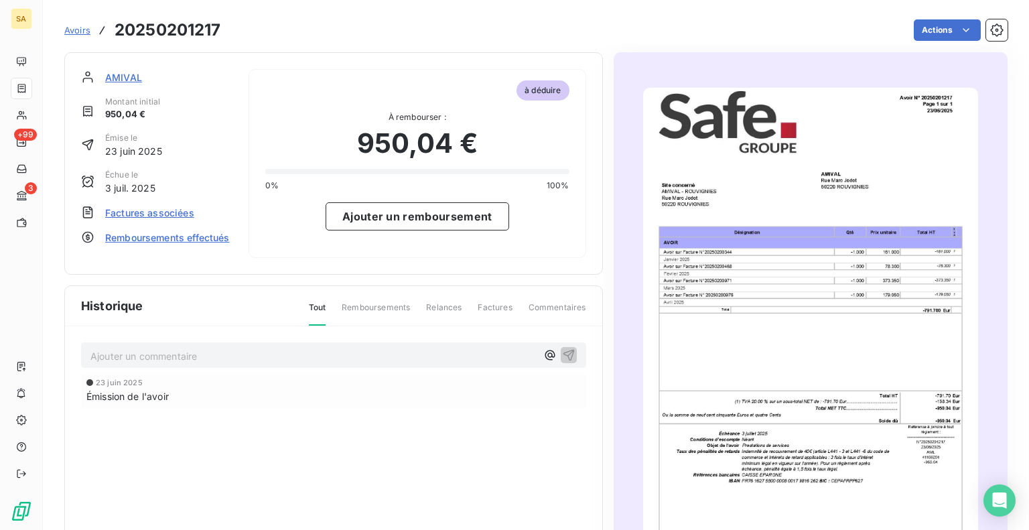
click at [121, 207] on span "Factures associées" at bounding box center [149, 213] width 89 height 14
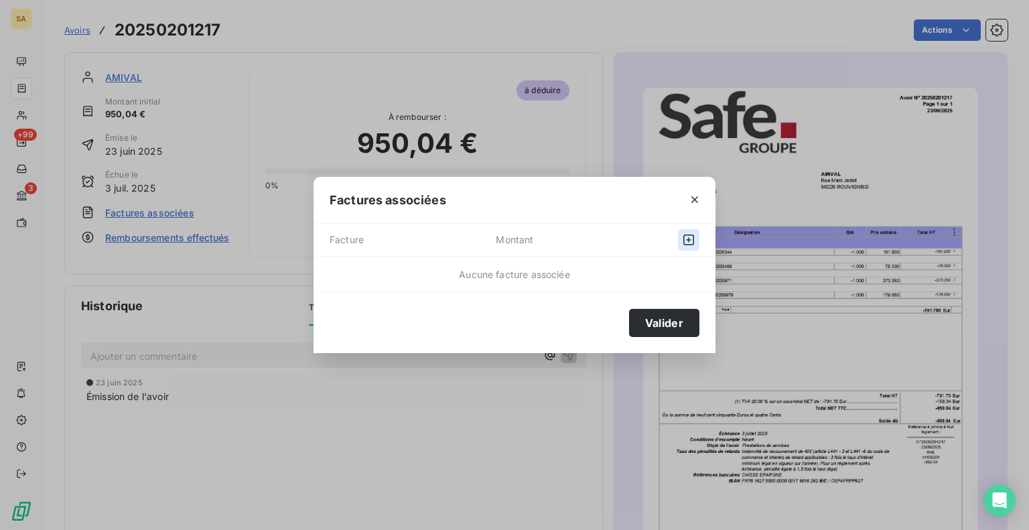
click at [688, 237] on icon "button" at bounding box center [688, 239] width 13 height 13
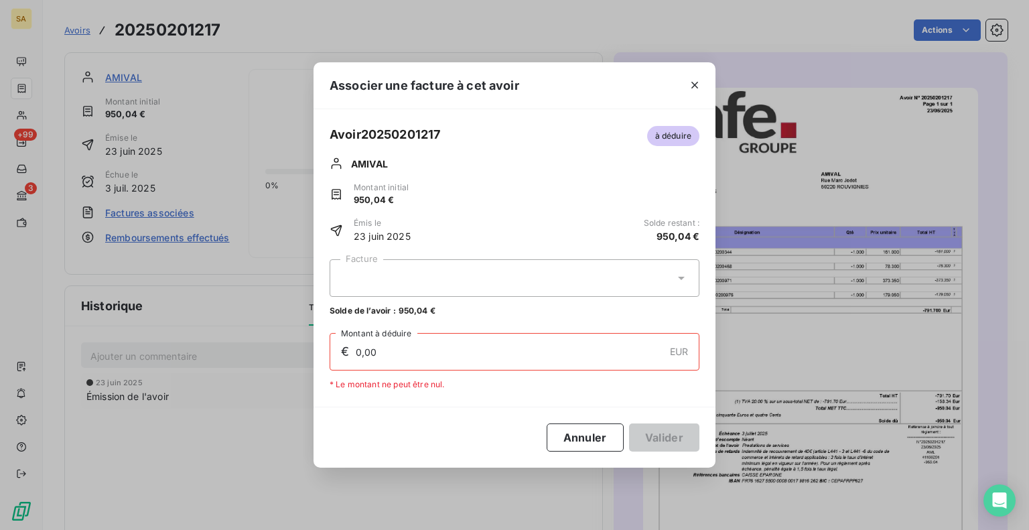
click at [624, 263] on div at bounding box center [515, 278] width 370 height 38
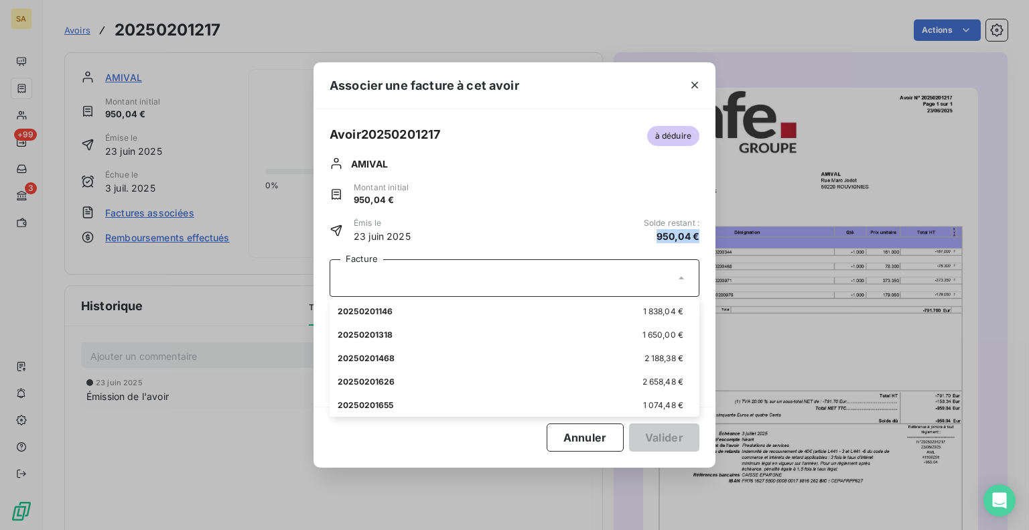
drag, startPoint x: 657, startPoint y: 235, endPoint x: 701, endPoint y: 235, distance: 44.2
click at [701, 235] on div "Avoir 20250201217 à déduire AMIVAL Montant initial 950,04 € Émis le [DATE] Sold…" at bounding box center [515, 184] width 402 height 119
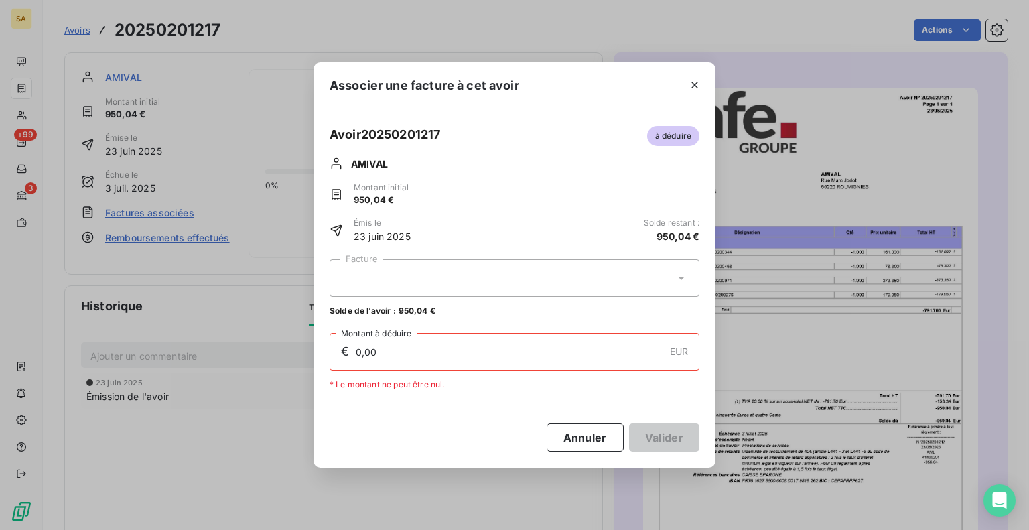
drag, startPoint x: 682, startPoint y: 272, endPoint x: 673, endPoint y: 283, distance: 14.3
click at [683, 272] on icon at bounding box center [681, 277] width 13 height 13
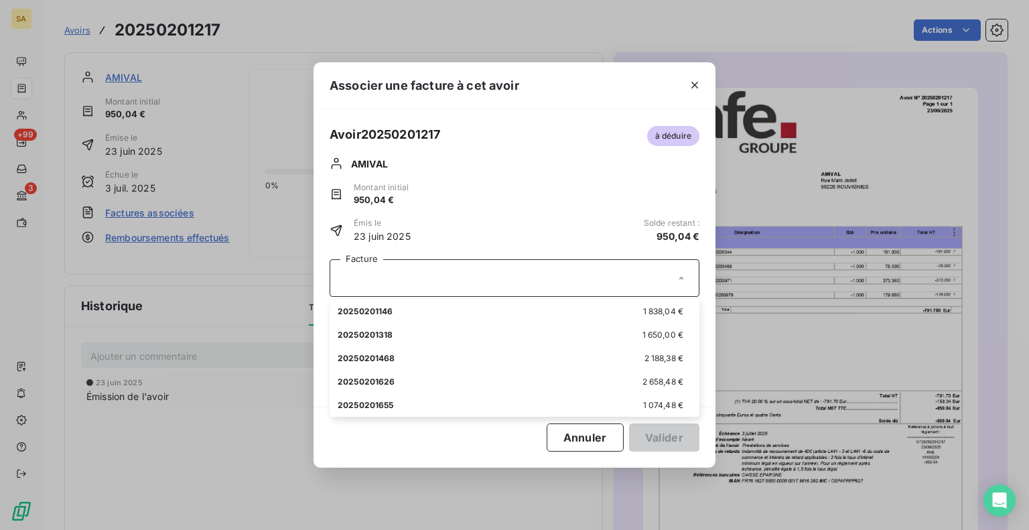
click at [386, 517] on div "Associer une facture à cet avoir Avoir 20250201217 à déduire AMIVAL Montant ini…" at bounding box center [514, 265] width 1029 height 530
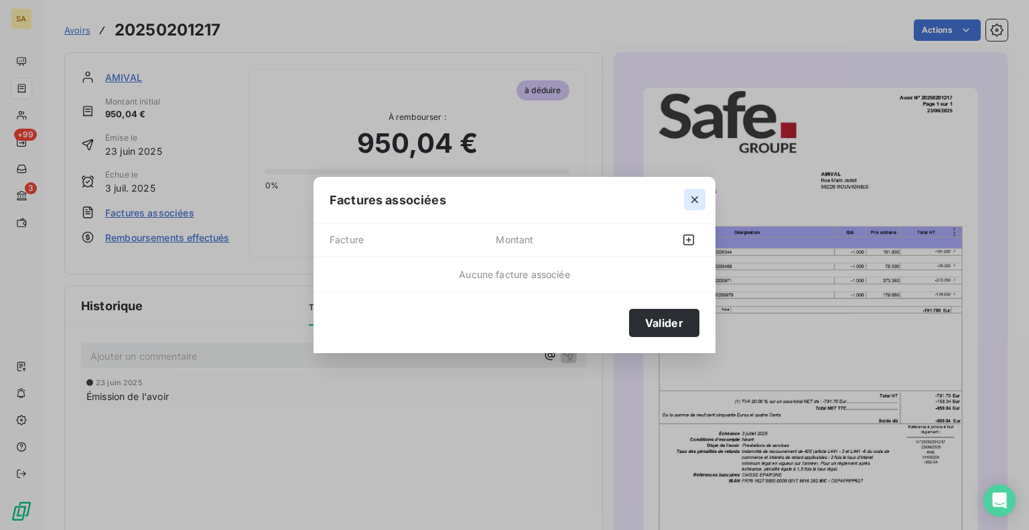
click at [695, 198] on icon "button" at bounding box center [694, 199] width 13 height 13
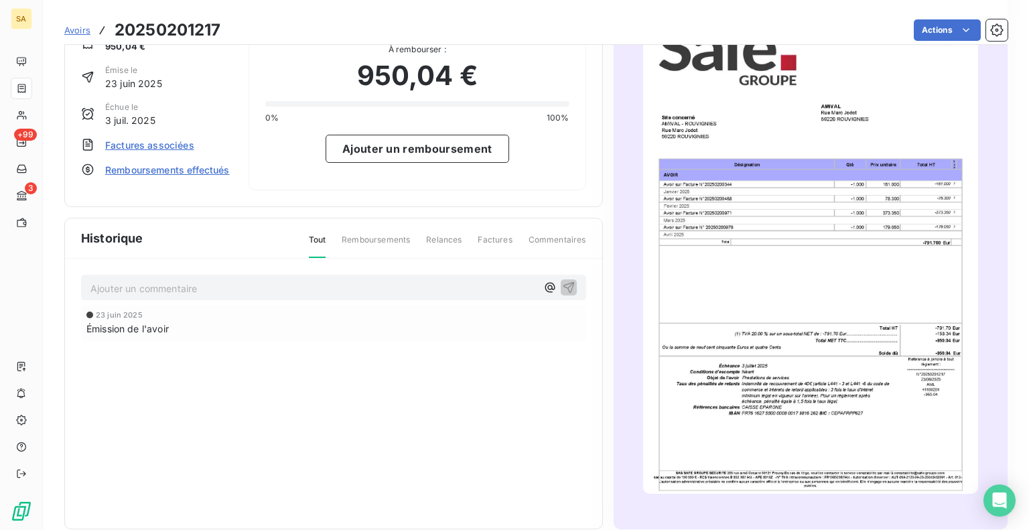
scroll to position [1, 0]
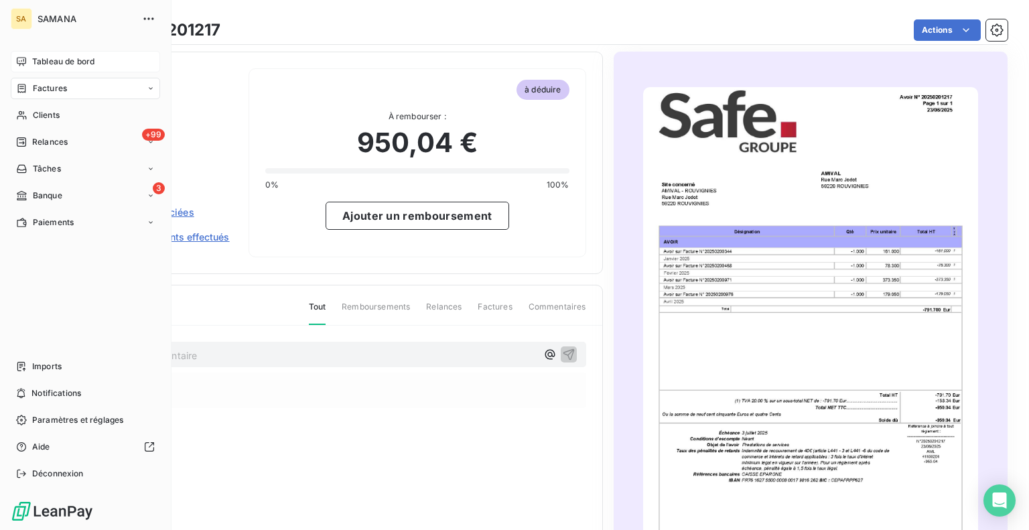
click at [45, 59] on span "Tableau de bord" at bounding box center [63, 62] width 62 height 12
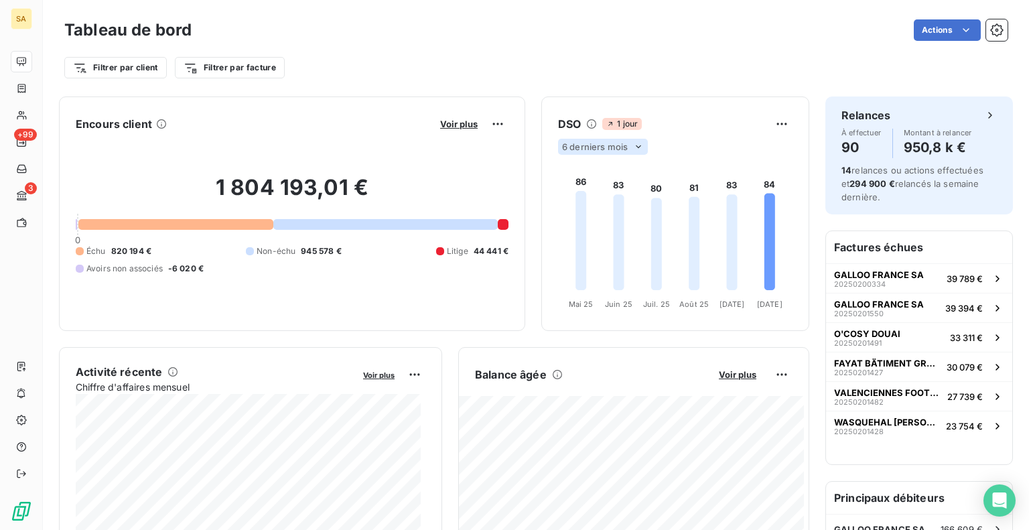
click at [621, 149] on div "6 derniers mois" at bounding box center [603, 147] width 90 height 16
click at [579, 196] on li "12" at bounding box center [605, 199] width 88 height 24
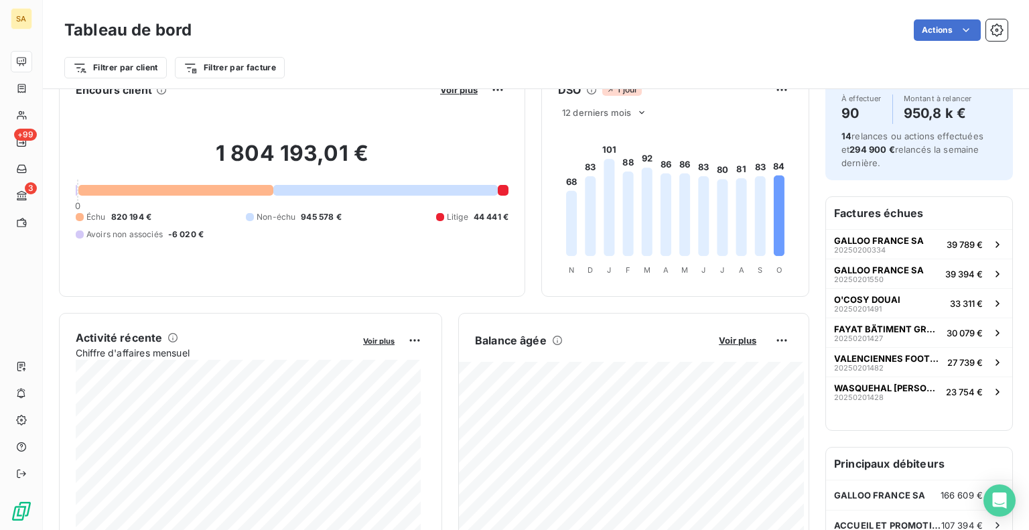
scroll to position [67, 0]
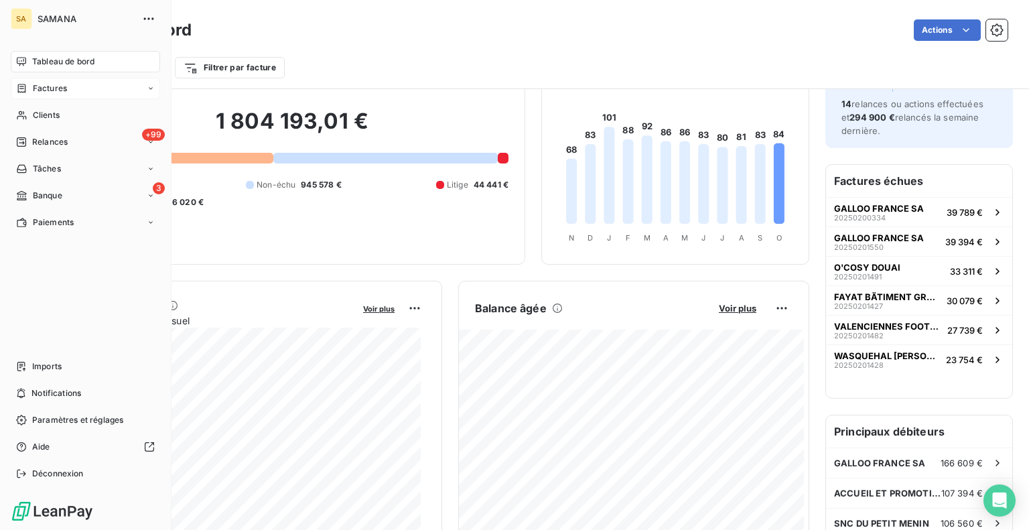
click at [78, 90] on div "Factures" at bounding box center [85, 88] width 149 height 21
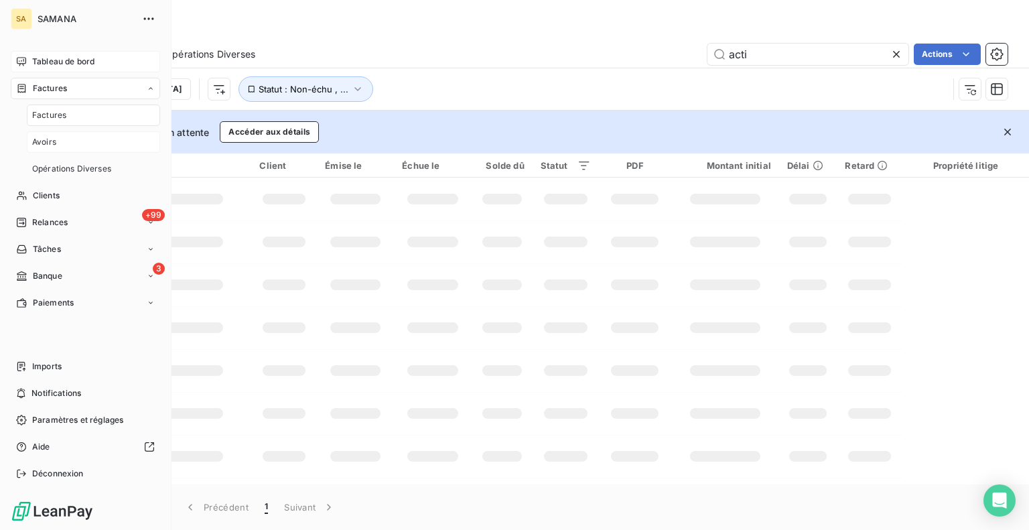
click at [68, 145] on div "Avoirs" at bounding box center [93, 141] width 133 height 21
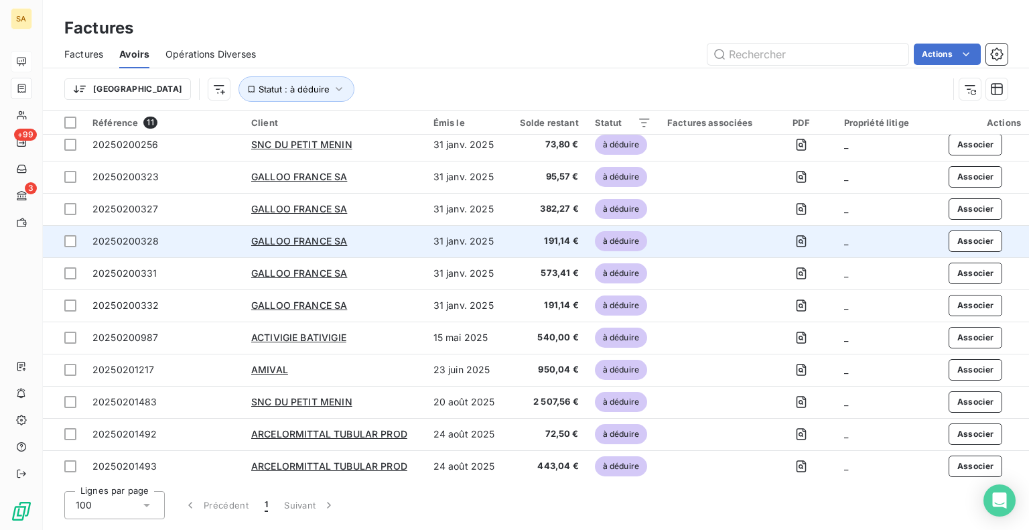
scroll to position [8, 0]
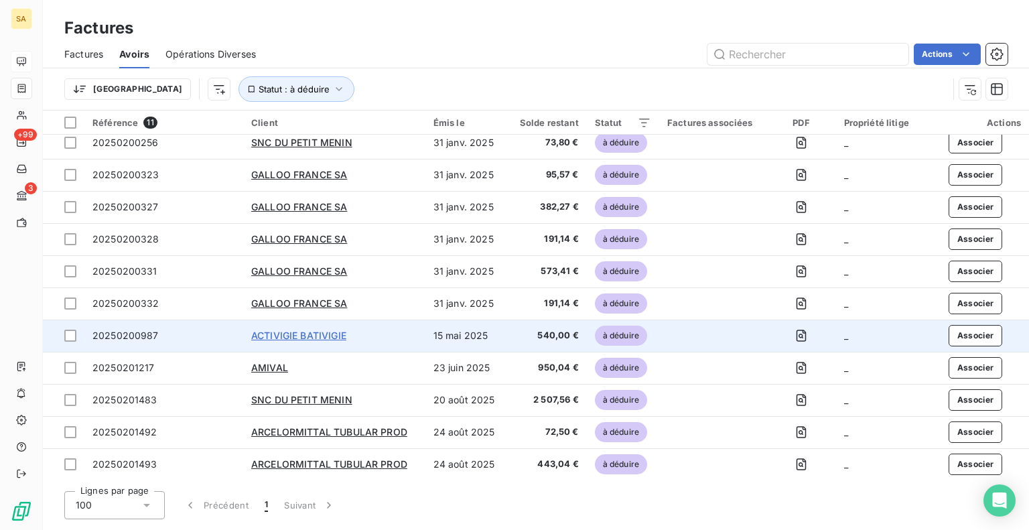
drag, startPoint x: 322, startPoint y: 336, endPoint x: 326, endPoint y: 329, distance: 8.7
click at [324, 332] on span "ACTIVIGIE BATIVIGIE" at bounding box center [298, 335] width 95 height 11
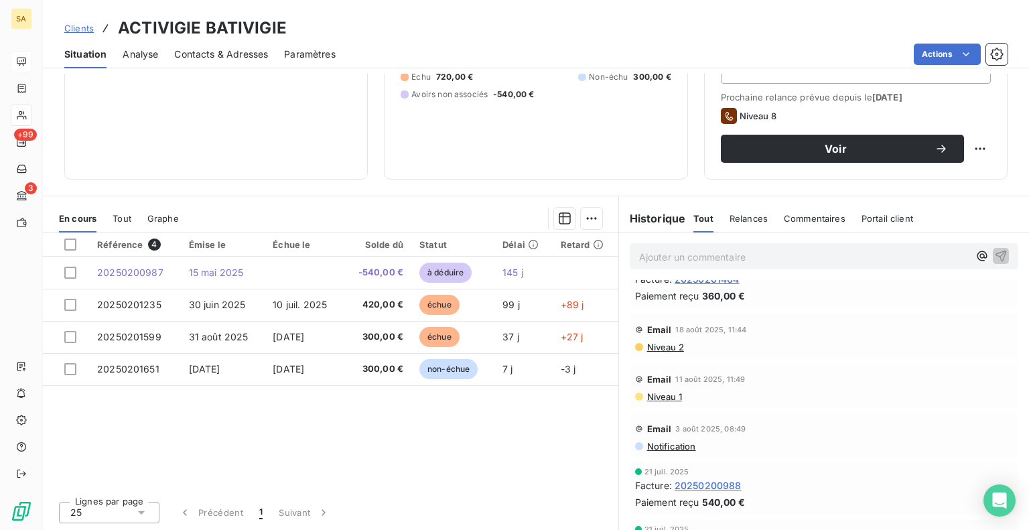
scroll to position [67, 0]
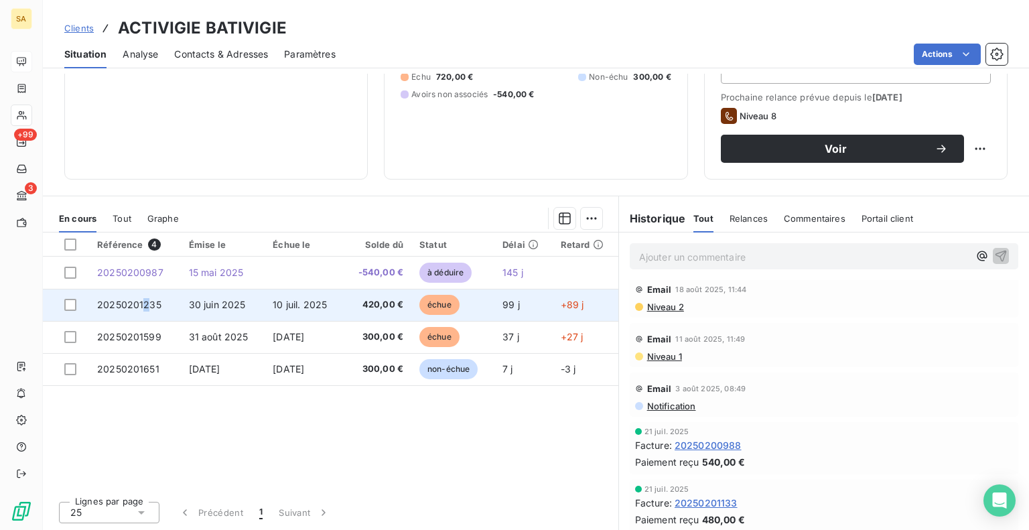
click at [144, 301] on span "20250201235" at bounding box center [129, 304] width 64 height 11
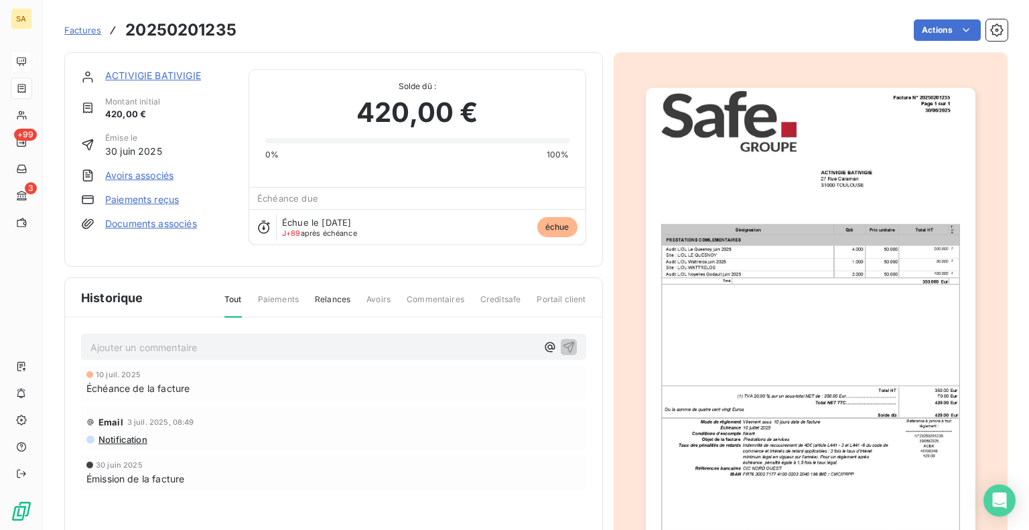
click at [118, 176] on link "Avoirs associés" at bounding box center [139, 175] width 68 height 13
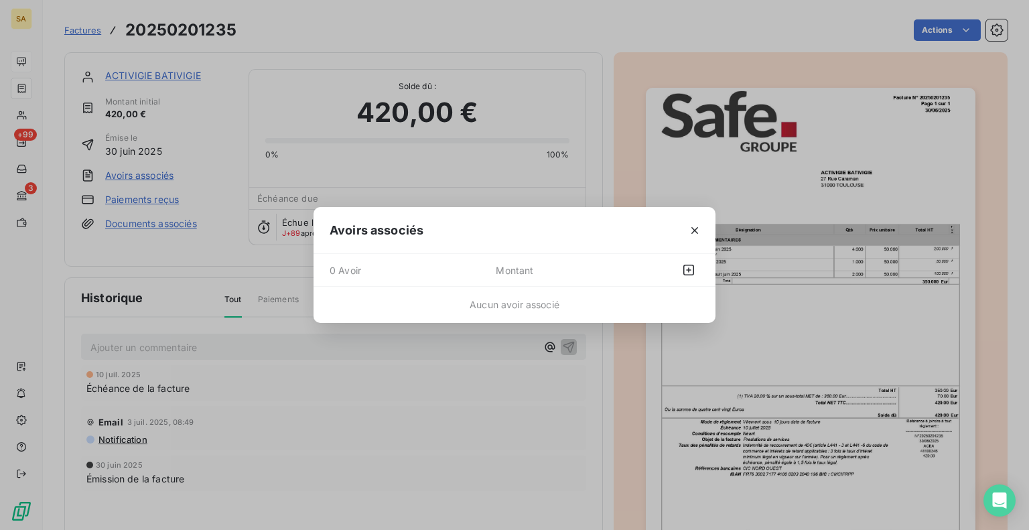
click at [630, 271] on div at bounding box center [663, 269] width 74 height 21
click at [689, 269] on icon "button" at bounding box center [688, 270] width 11 height 11
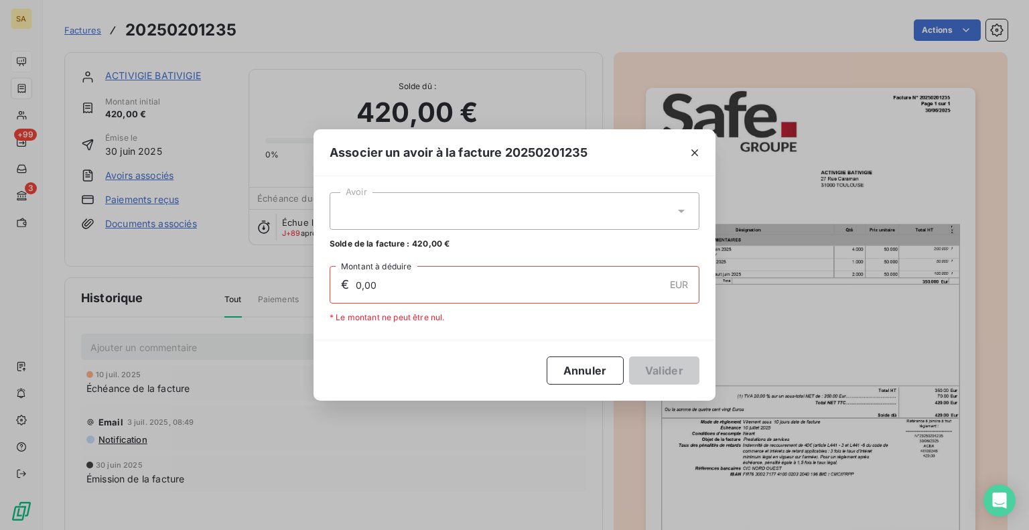
click at [577, 222] on div at bounding box center [515, 211] width 370 height 38
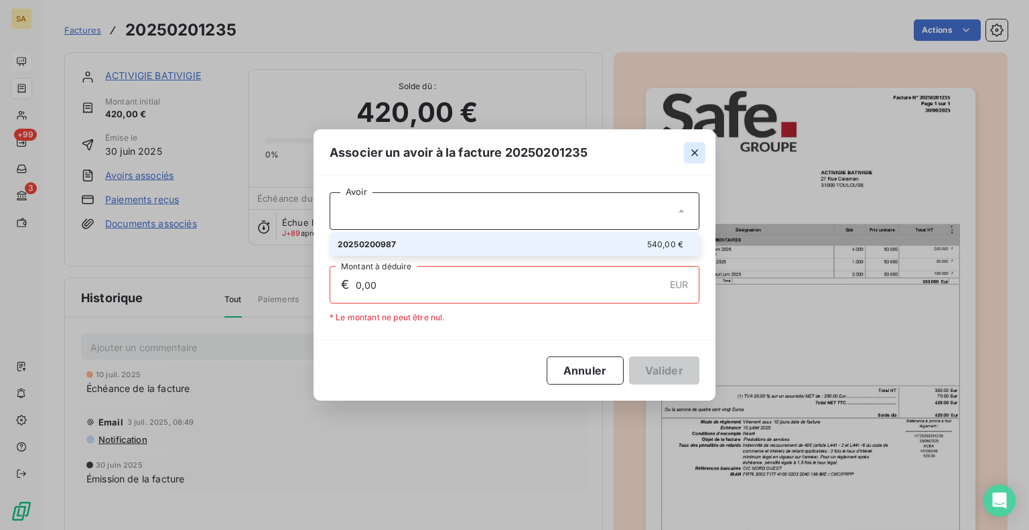
click at [695, 149] on icon "button" at bounding box center [694, 152] width 13 height 13
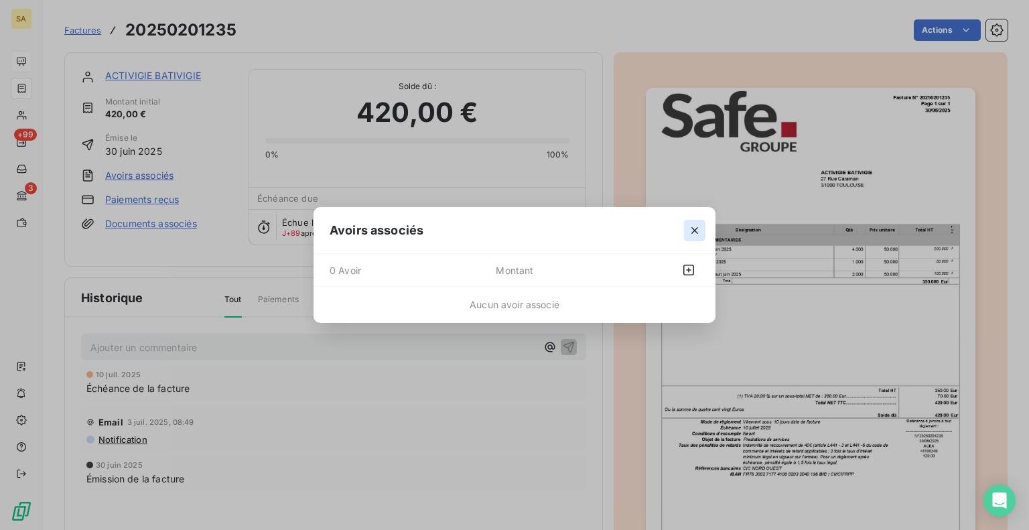
click at [697, 230] on icon "button" at bounding box center [694, 230] width 13 height 13
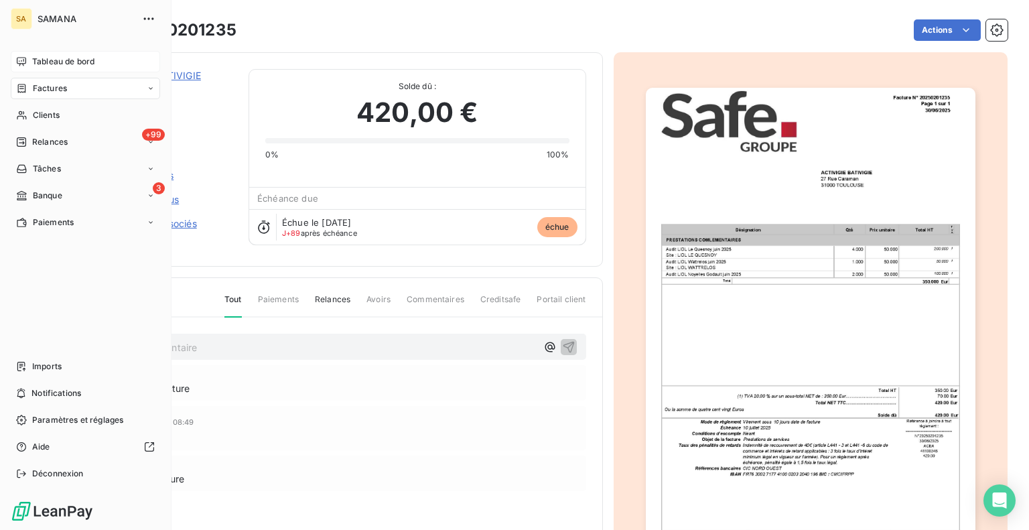
click at [115, 90] on div "Factures" at bounding box center [85, 88] width 149 height 21
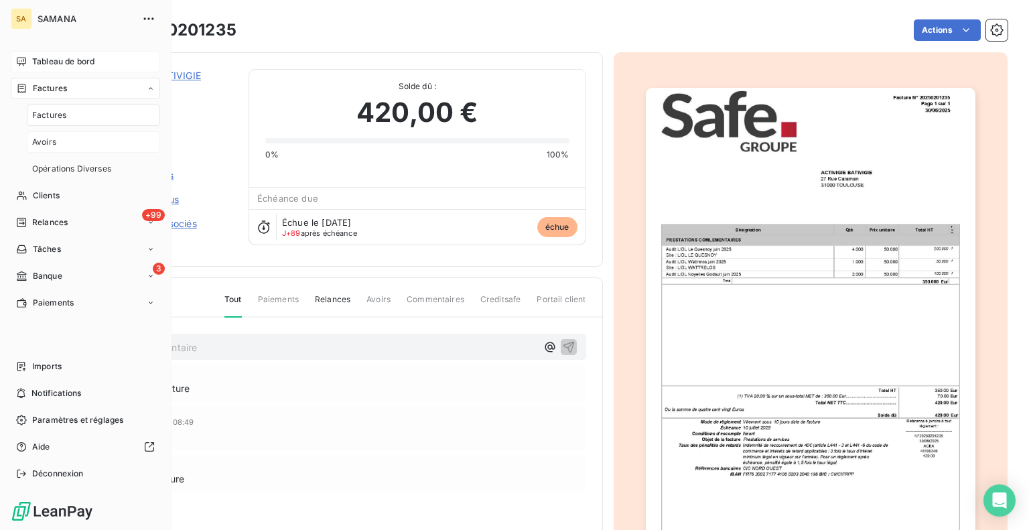
drag, startPoint x: 46, startPoint y: 141, endPoint x: 98, endPoint y: 147, distance: 52.6
click at [46, 141] on span "Avoirs" at bounding box center [44, 142] width 24 height 12
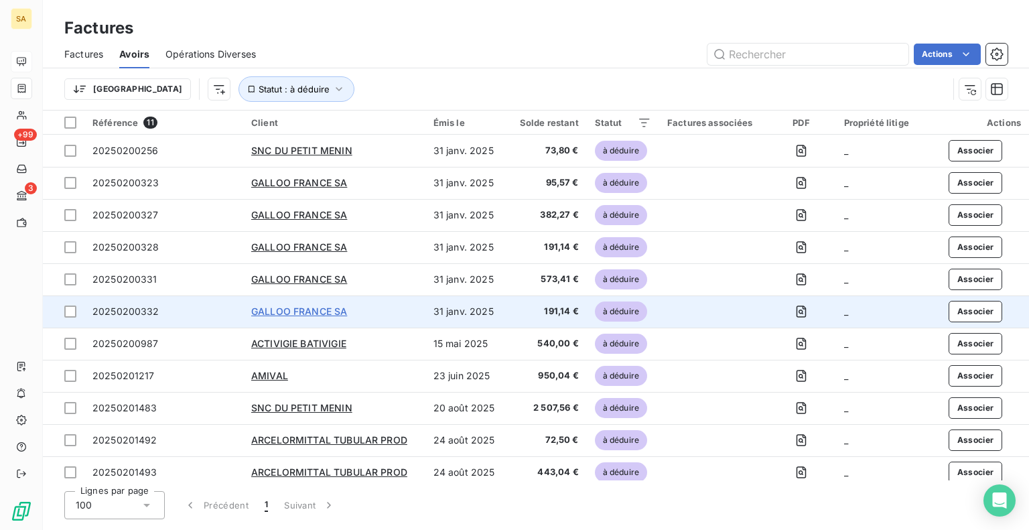
click at [327, 309] on span "GALLOO FRANCE SA" at bounding box center [299, 311] width 96 height 11
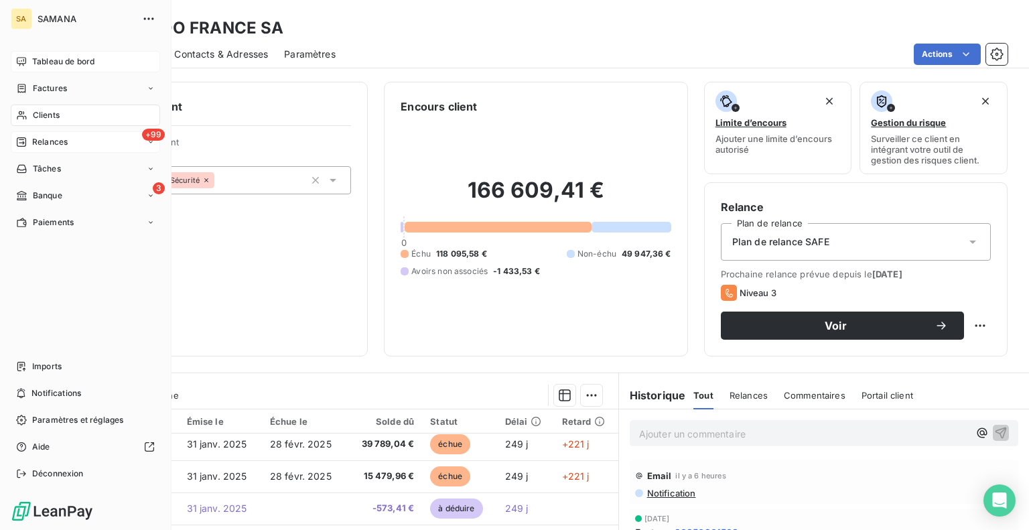
click at [66, 143] on span "Relances" at bounding box center [50, 142] width 36 height 12
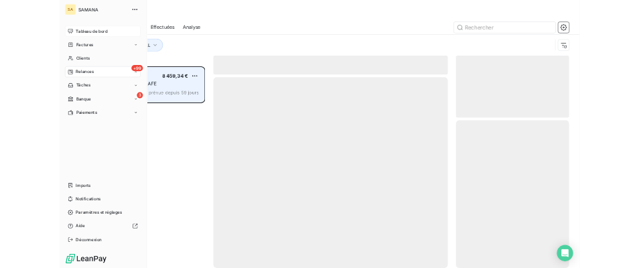
scroll to position [389, 213]
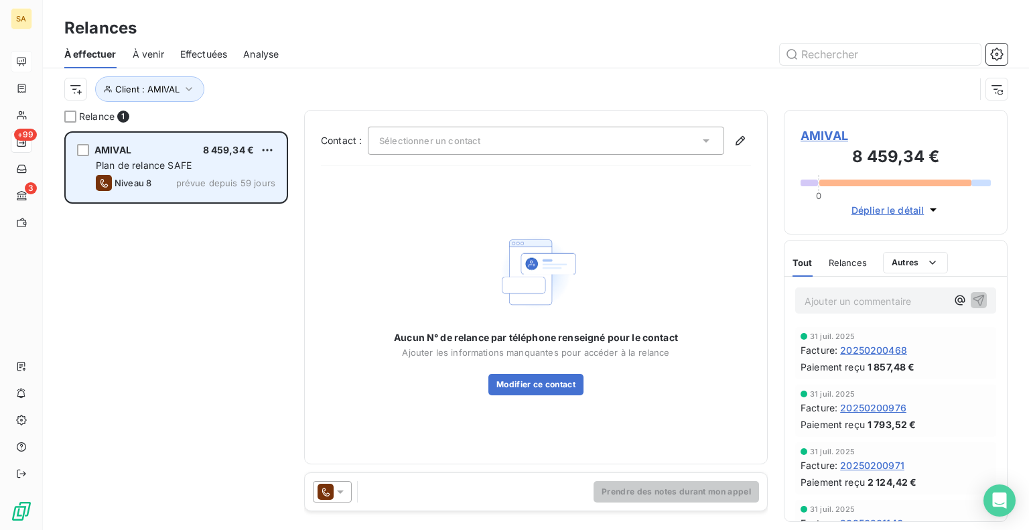
click at [165, 170] on span "Plan de relance SAFE" at bounding box center [144, 164] width 96 height 11
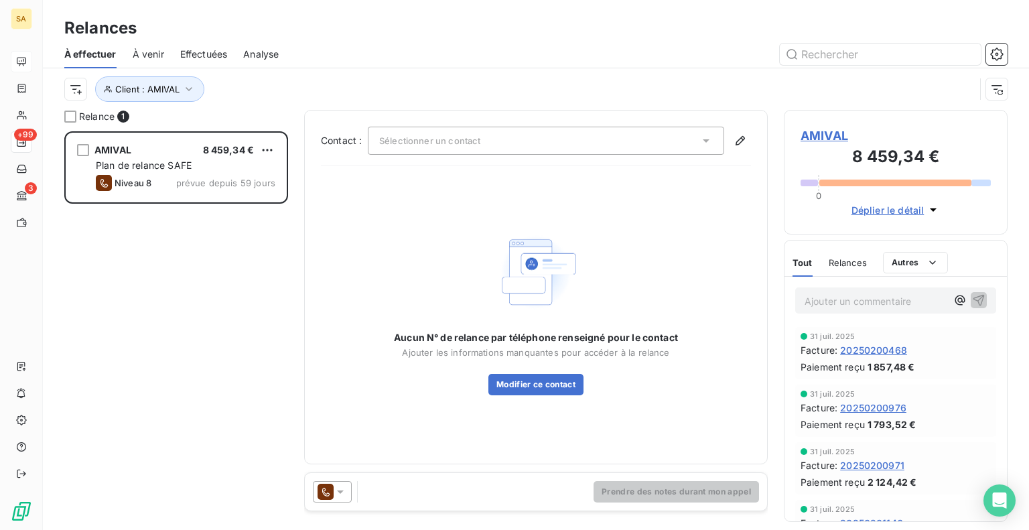
click at [511, 146] on div "Sélectionner un contact" at bounding box center [546, 141] width 356 height 28
click at [490, 80] on div "Client : AMIVAL" at bounding box center [519, 88] width 911 height 25
click at [903, 208] on span "Déplier le détail" at bounding box center [888, 210] width 73 height 14
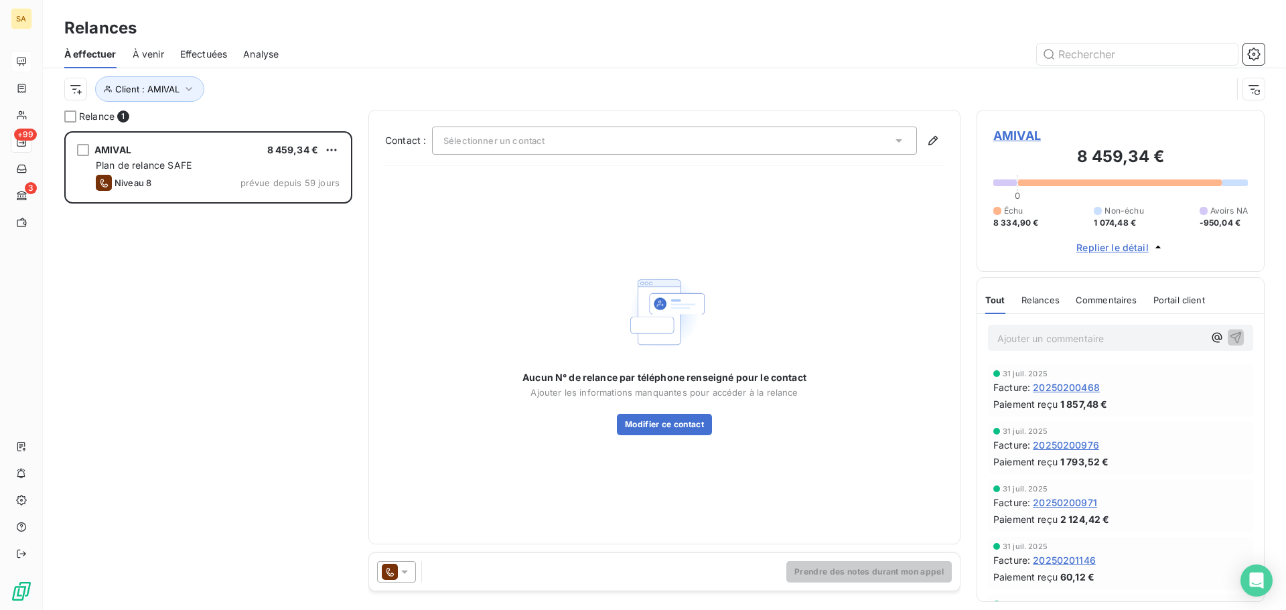
scroll to position [469, 278]
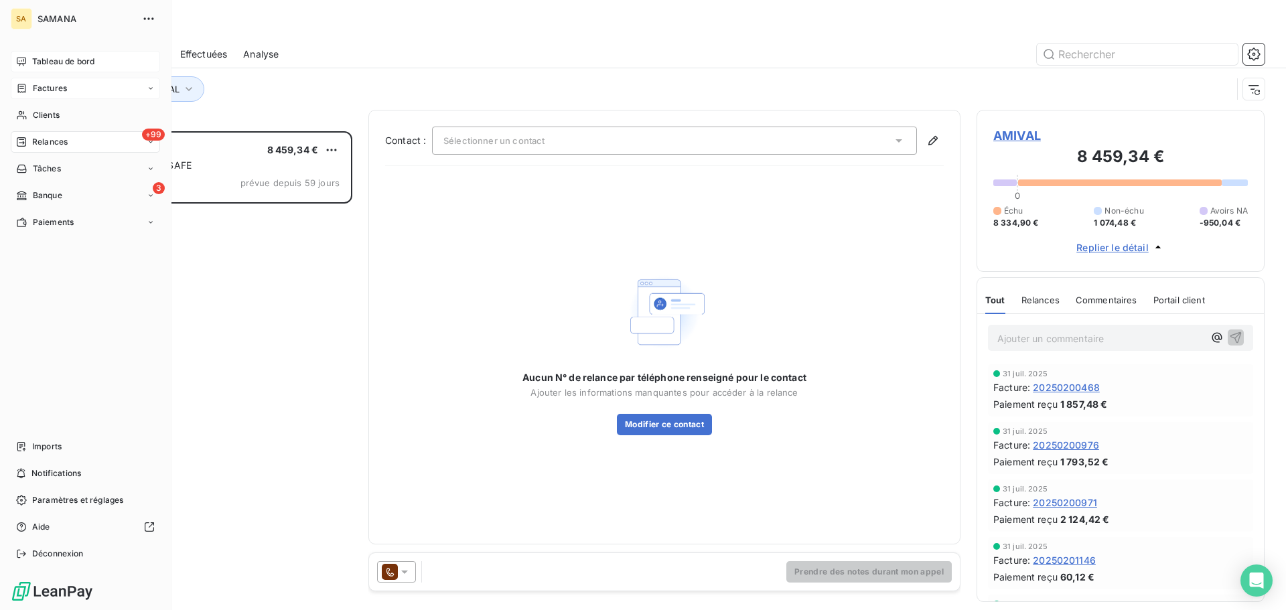
click at [67, 90] on div "Factures" at bounding box center [85, 88] width 149 height 21
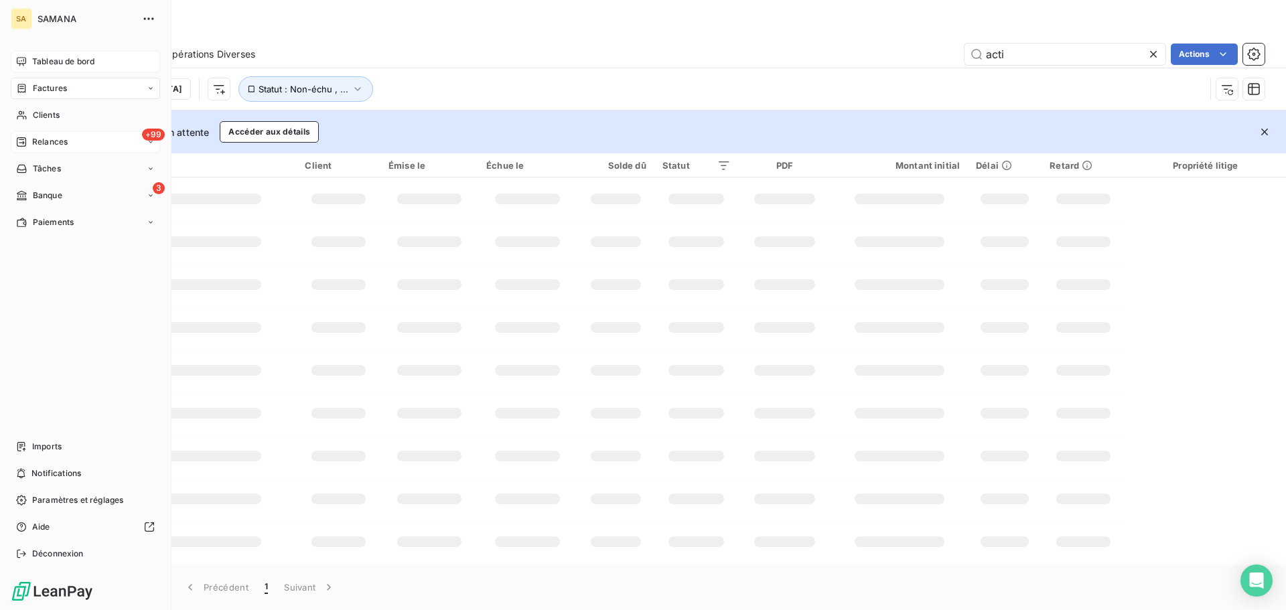
click at [72, 145] on div "+99 Relances" at bounding box center [85, 141] width 149 height 21
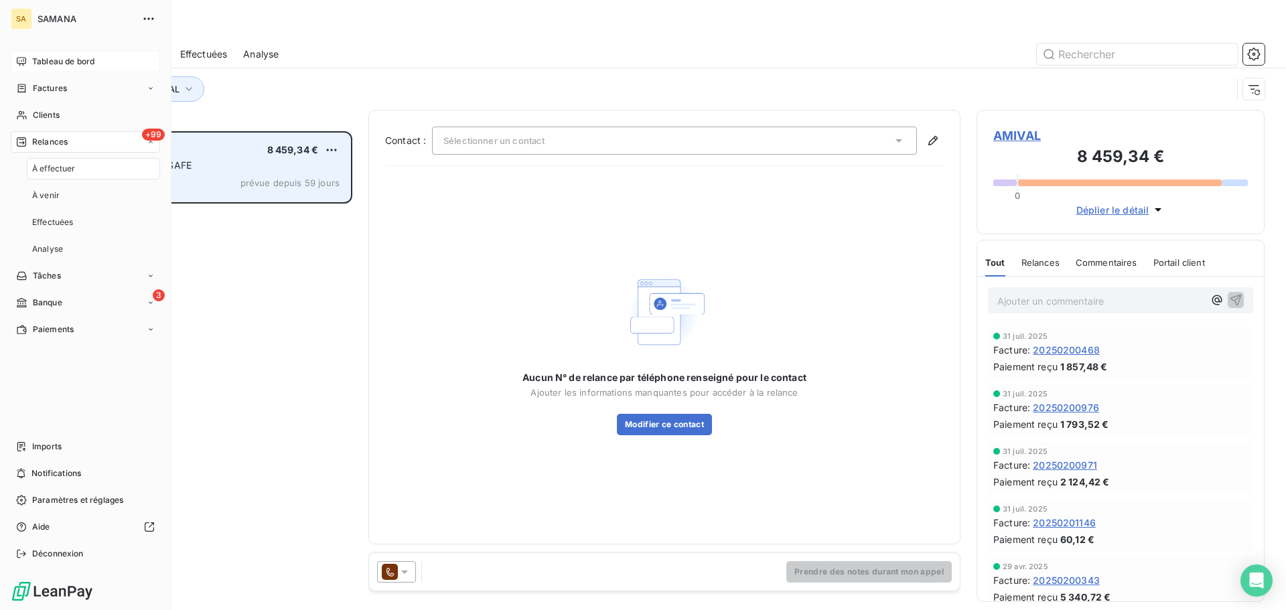
scroll to position [469, 278]
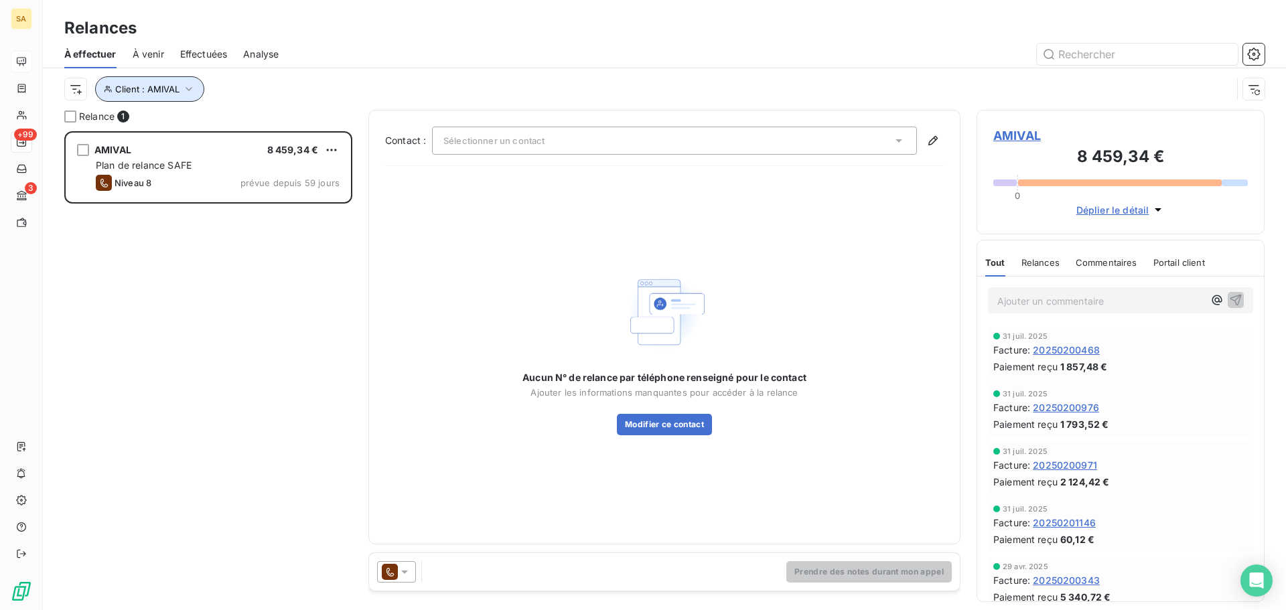
click at [197, 87] on button "Client : AMIVAL" at bounding box center [149, 88] width 109 height 25
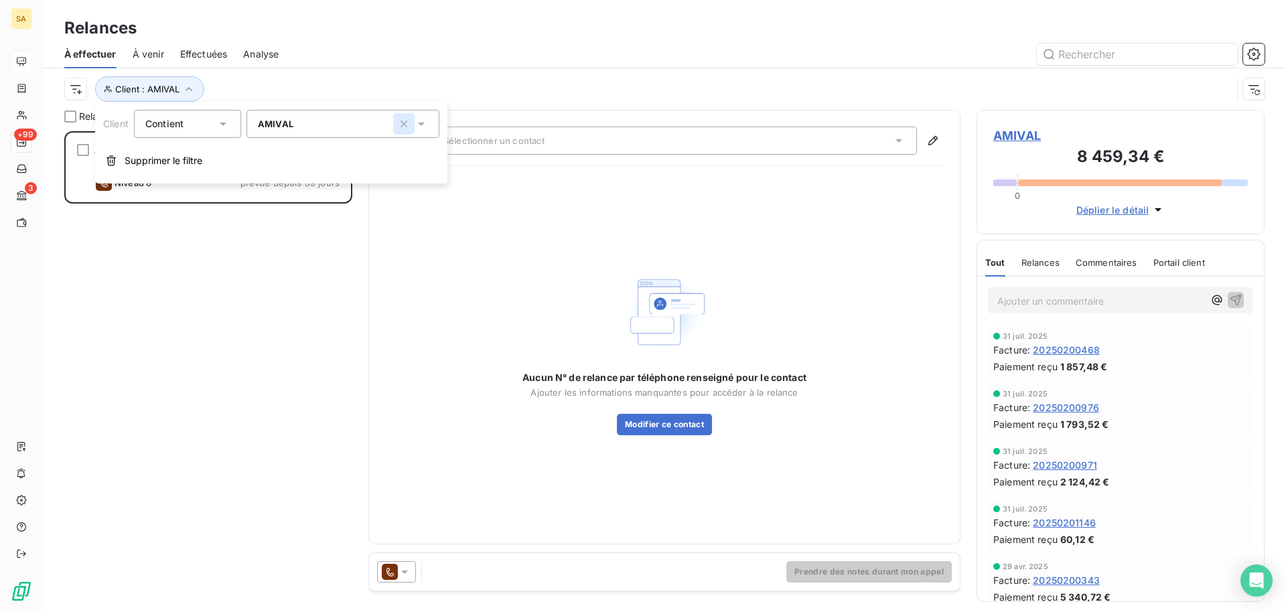
click at [405, 124] on icon "button" at bounding box center [404, 124] width 7 height 7
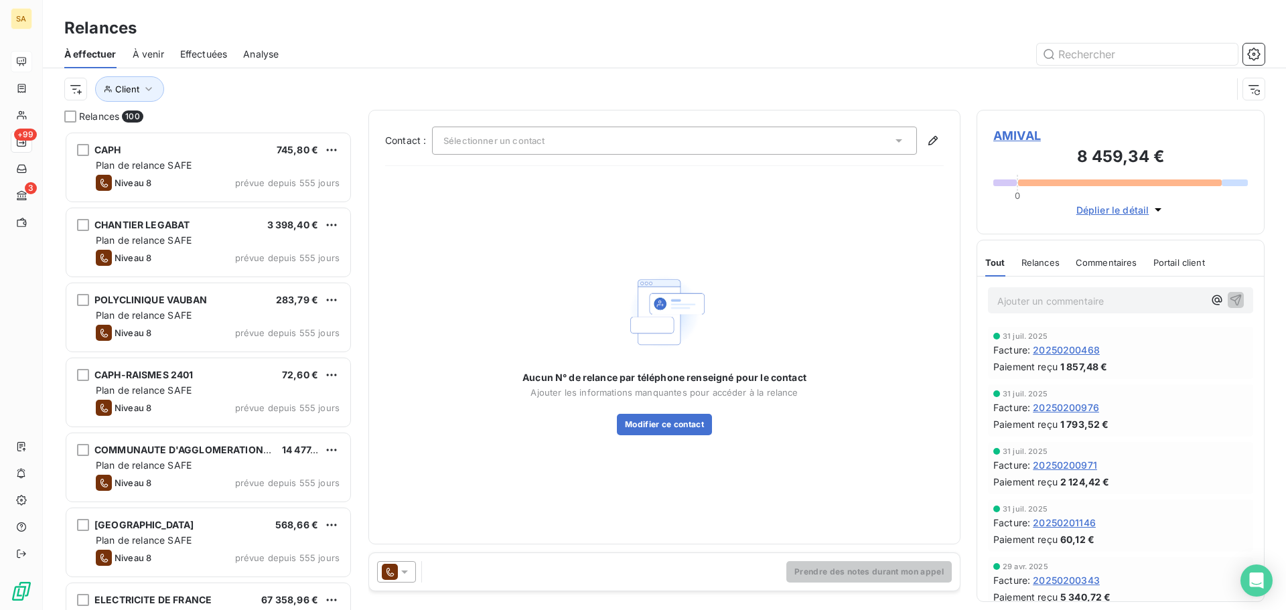
click at [507, 81] on div "Client" at bounding box center [648, 88] width 1168 height 25
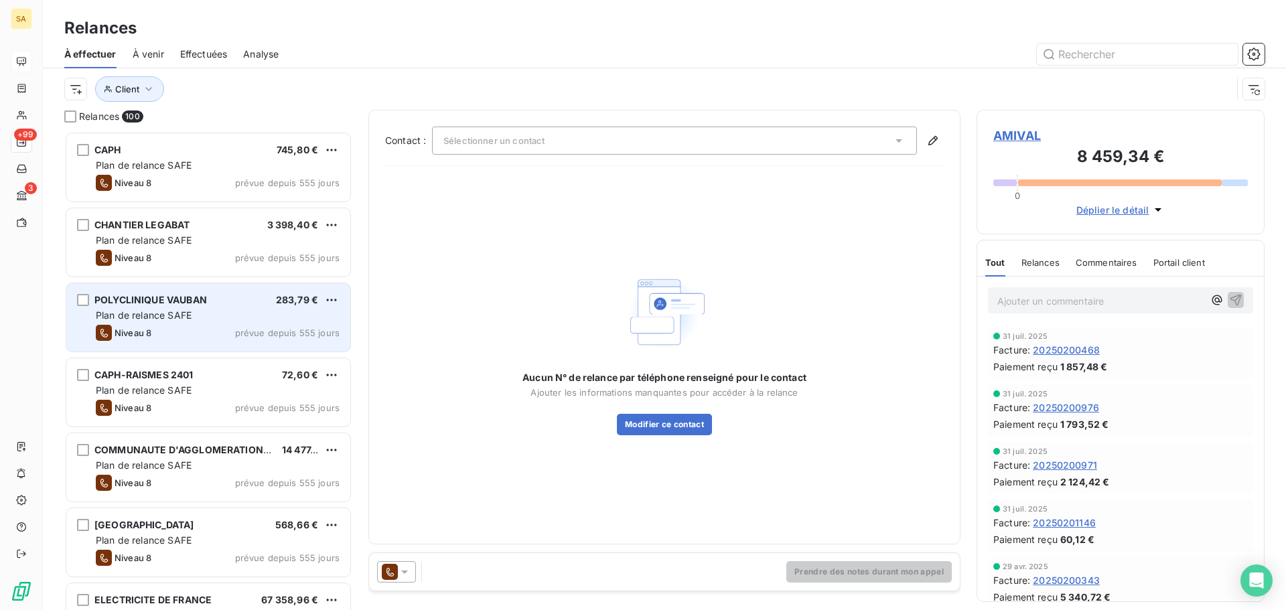
click at [238, 313] on div "Plan de relance SAFE" at bounding box center [218, 315] width 244 height 13
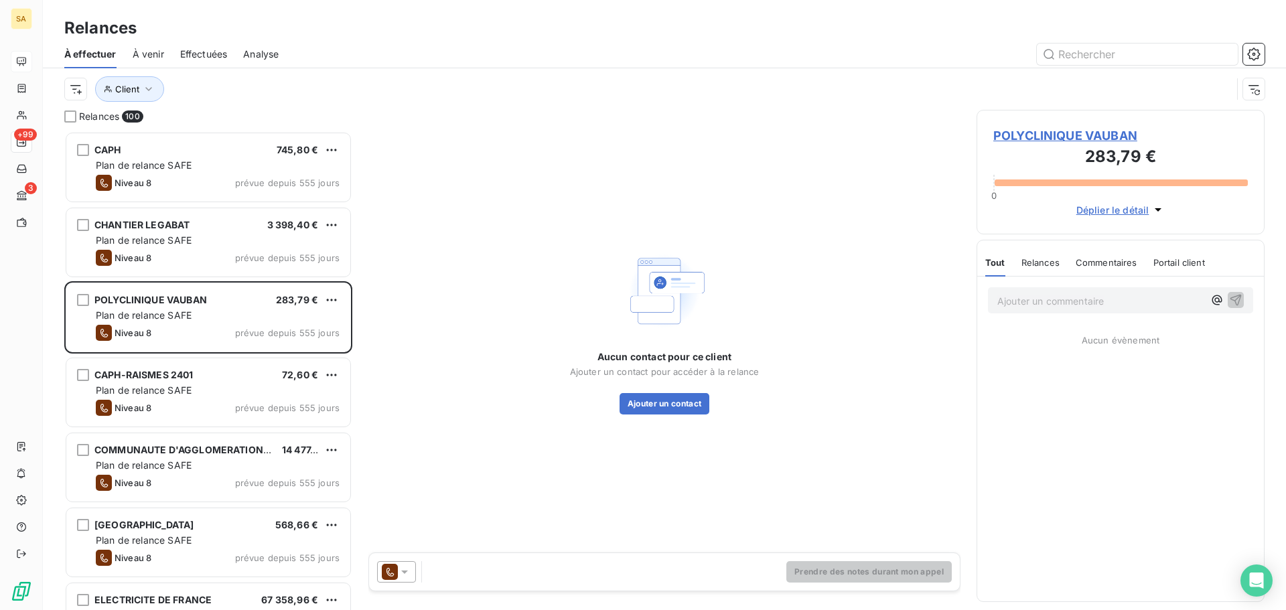
click at [1108, 206] on span "Déplier le détail" at bounding box center [1113, 210] width 73 height 14
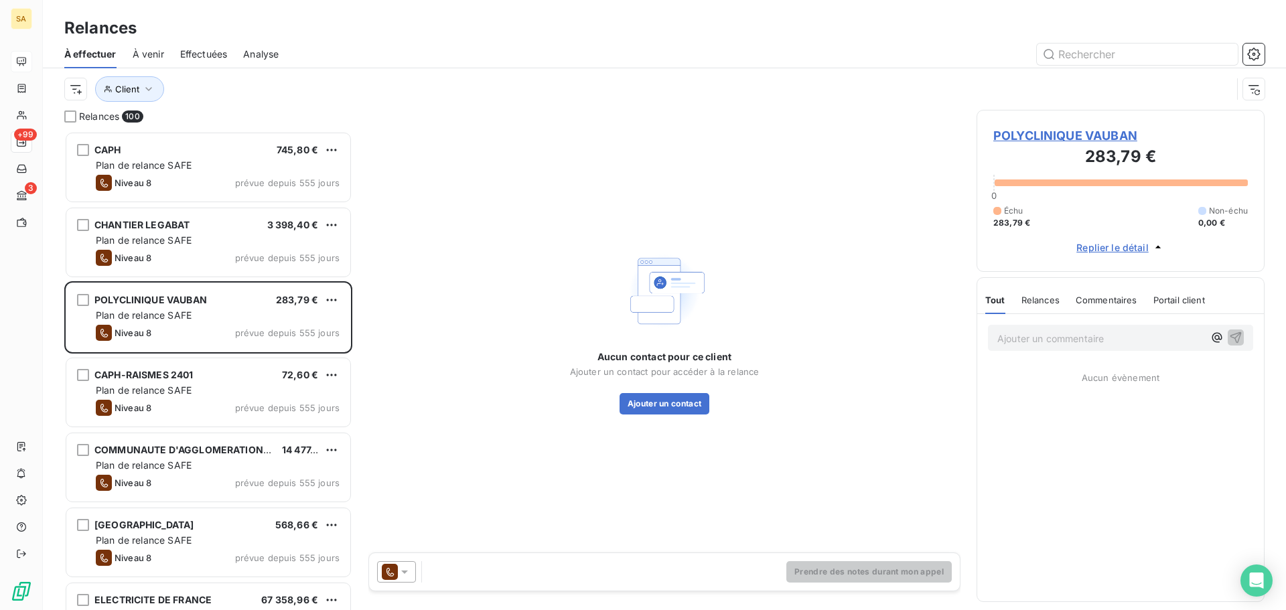
click at [1123, 243] on span "Replier le détail" at bounding box center [1113, 248] width 72 height 14
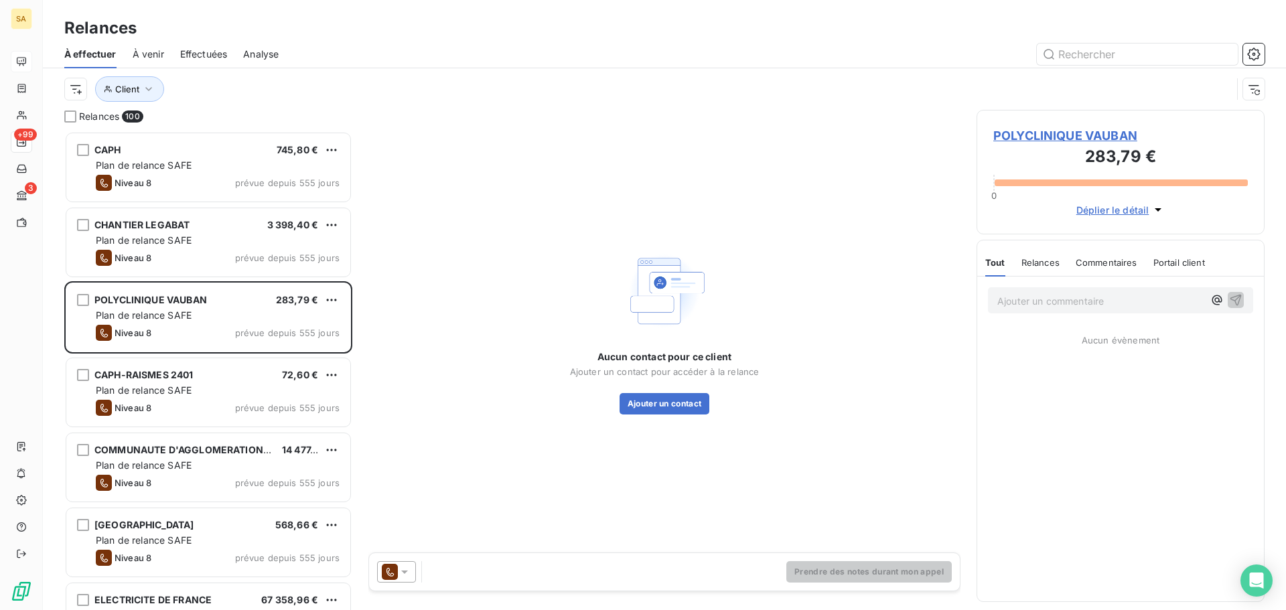
click at [1091, 220] on div "POLYCLINIQUE VAUBAN 283,79 € 0 Déplier le détail" at bounding box center [1121, 172] width 288 height 125
click at [1095, 208] on span "Déplier le détail" at bounding box center [1113, 210] width 73 height 14
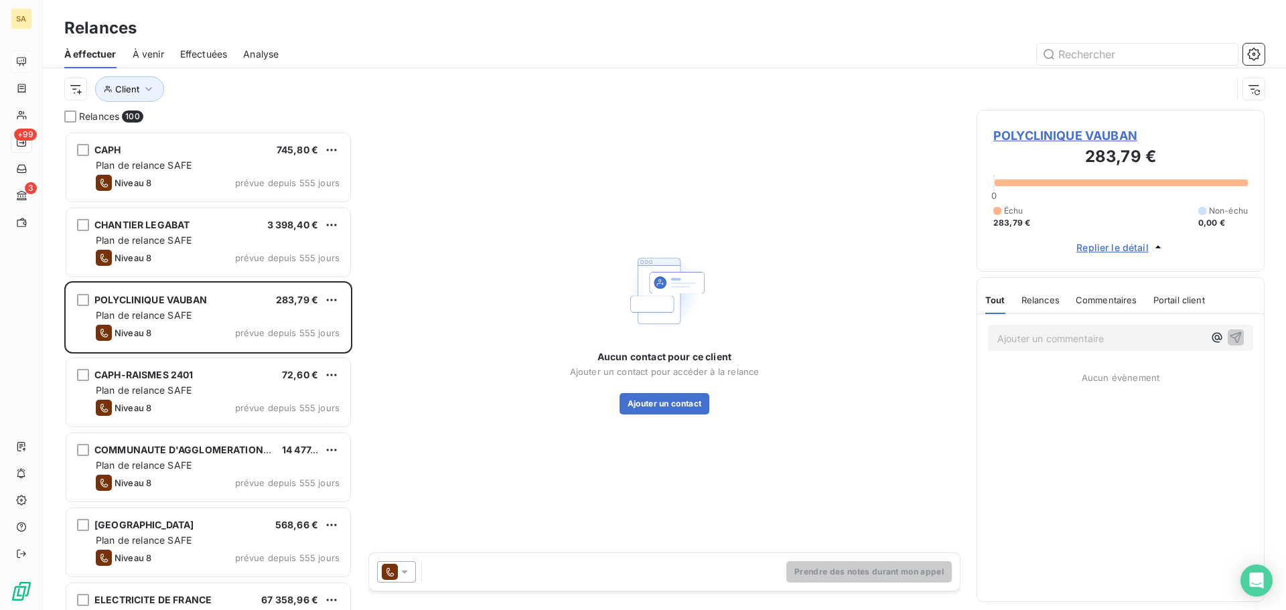
click at [1013, 222] on span "283,79 €" at bounding box center [1012, 223] width 37 height 12
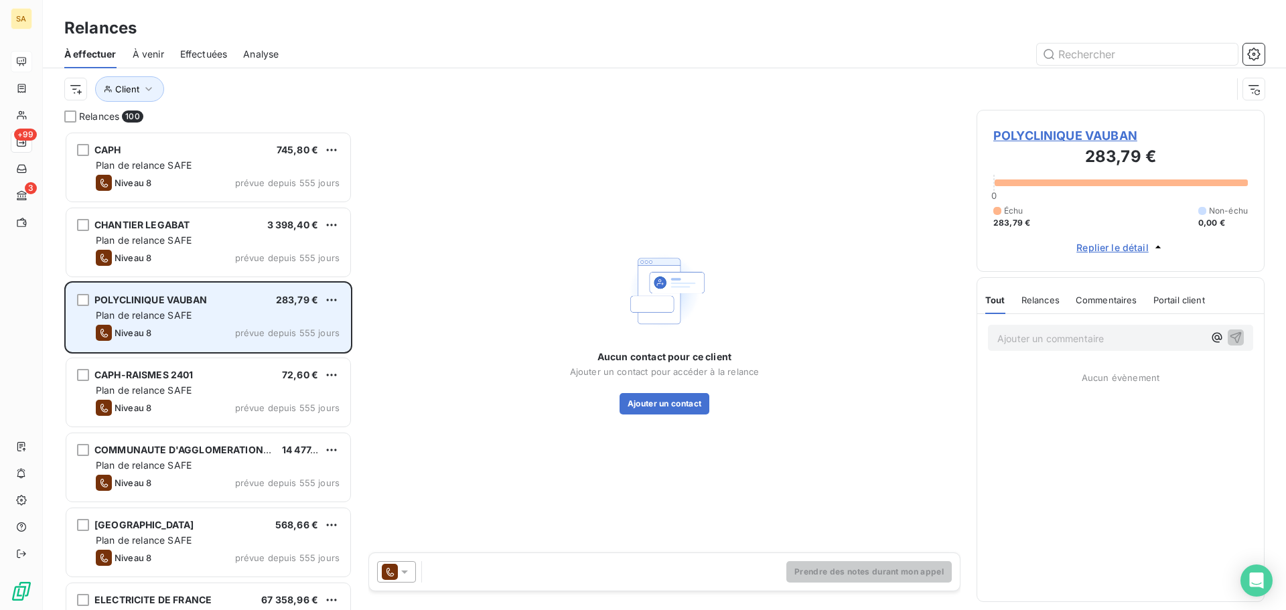
click at [90, 311] on div "POLYCLINIQUE VAUBAN 283,79 € Plan de relance SAFE Niveau 8 prévue depuis 555 jo…" at bounding box center [208, 317] width 284 height 68
click at [88, 301] on div "grid" at bounding box center [83, 300] width 12 height 12
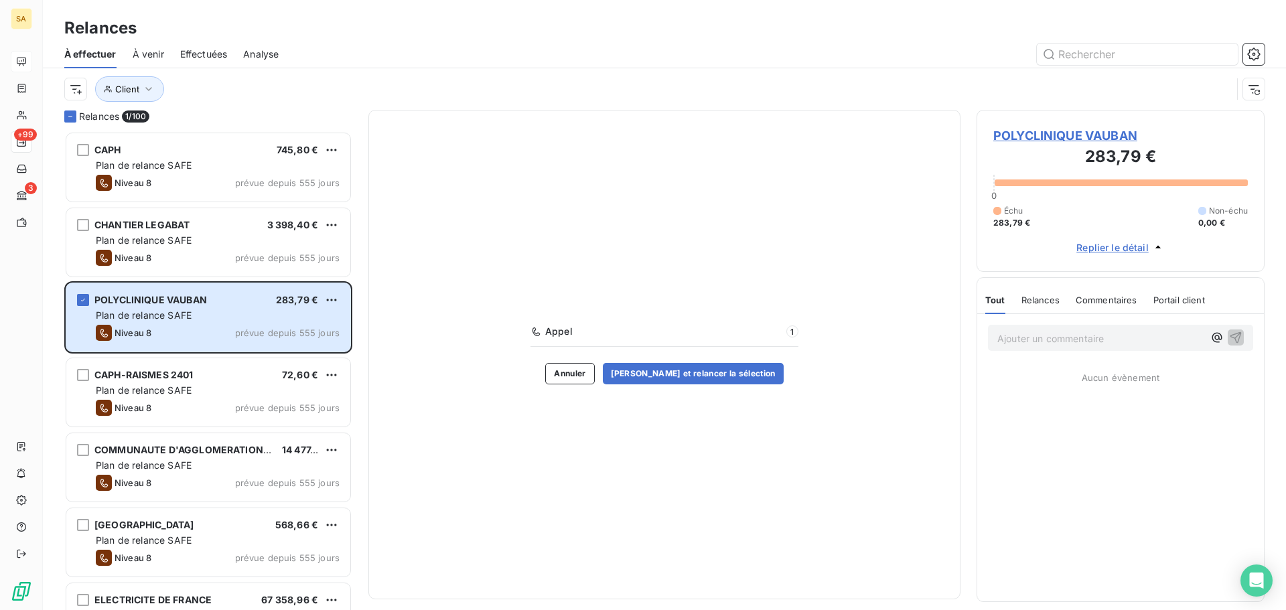
click at [663, 336] on span "Appel" at bounding box center [663, 331] width 237 height 13
click at [706, 374] on button "[PERSON_NAME] et relancer la sélection" at bounding box center [693, 373] width 181 height 21
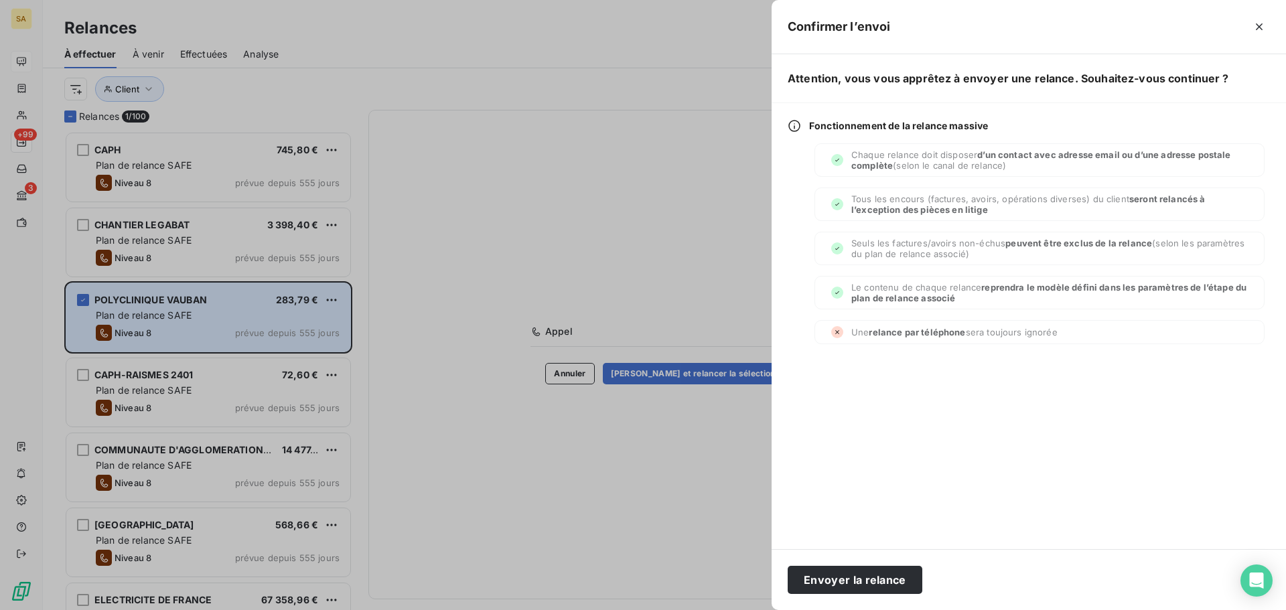
click at [649, 206] on div at bounding box center [643, 305] width 1286 height 610
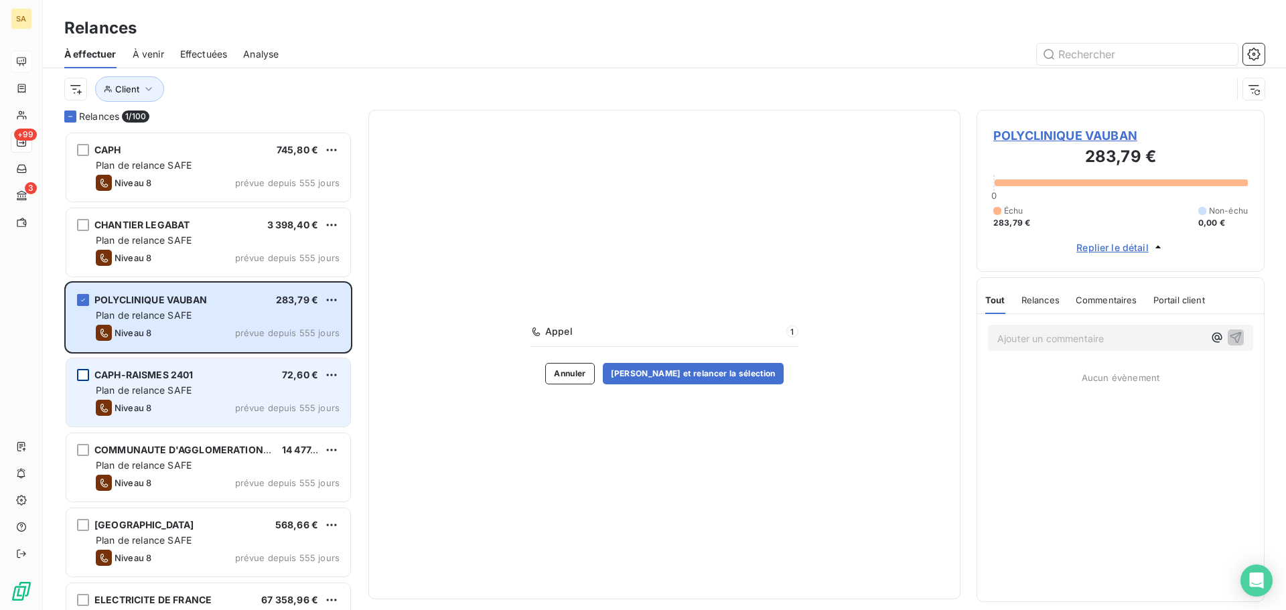
click at [84, 374] on div "grid" at bounding box center [83, 375] width 12 height 12
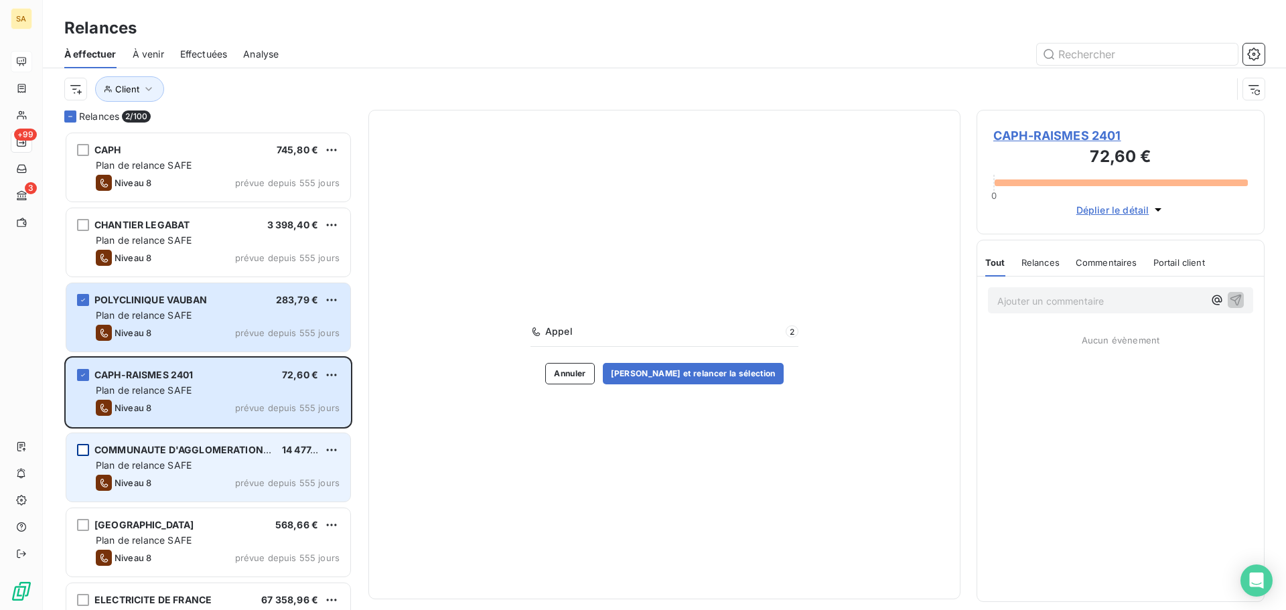
click at [83, 449] on div "grid" at bounding box center [83, 450] width 12 height 12
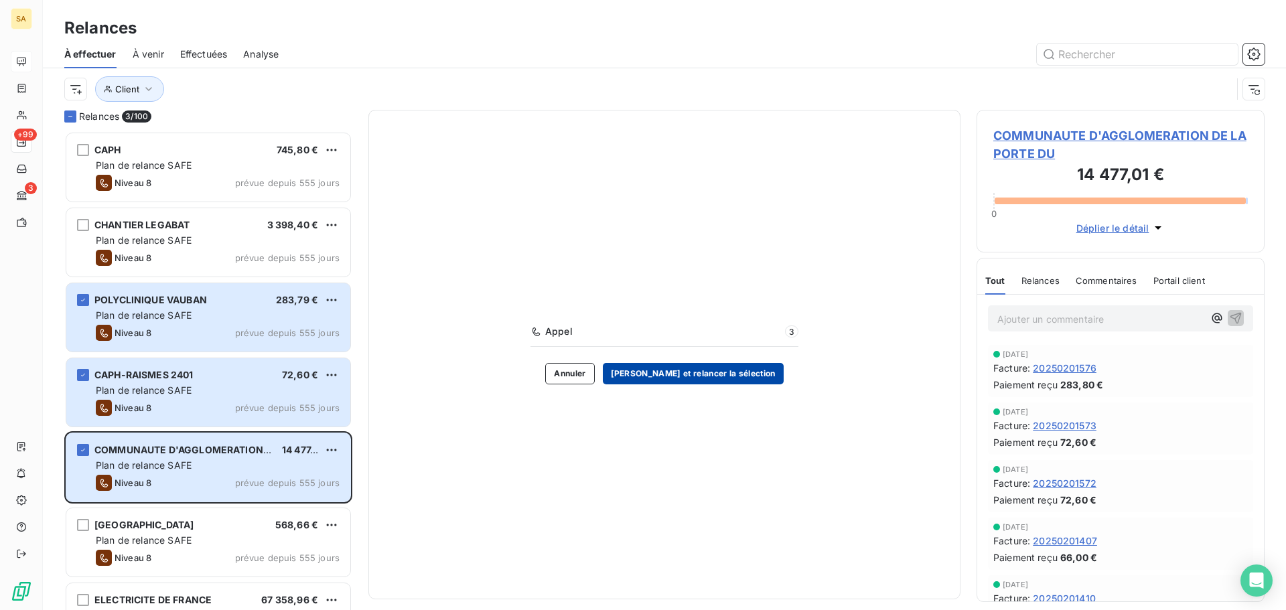
click at [707, 373] on button "[PERSON_NAME] et relancer la sélection" at bounding box center [693, 373] width 181 height 21
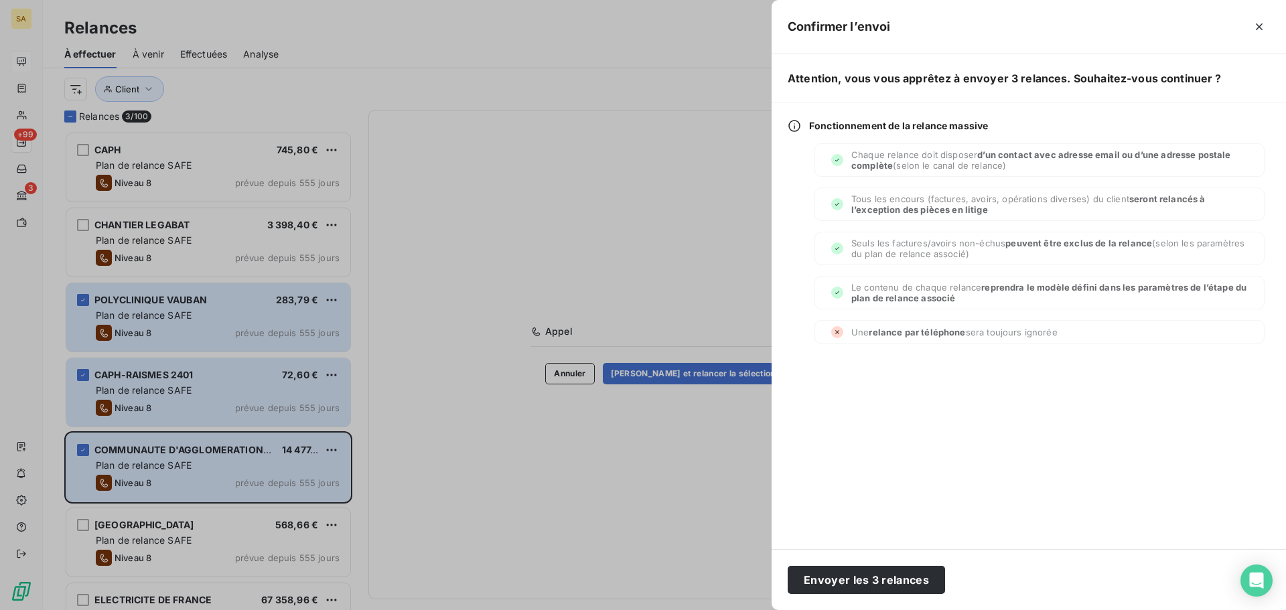
click at [637, 485] on div at bounding box center [643, 305] width 1286 height 610
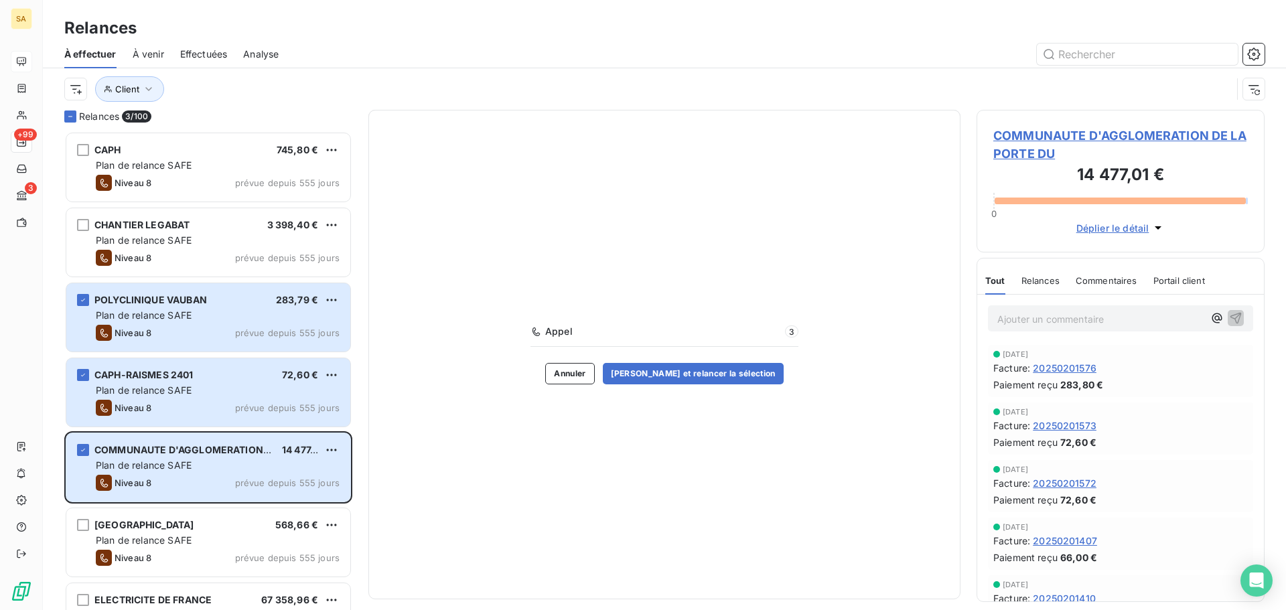
click at [1113, 285] on span "Commentaires" at bounding box center [1107, 280] width 62 height 11
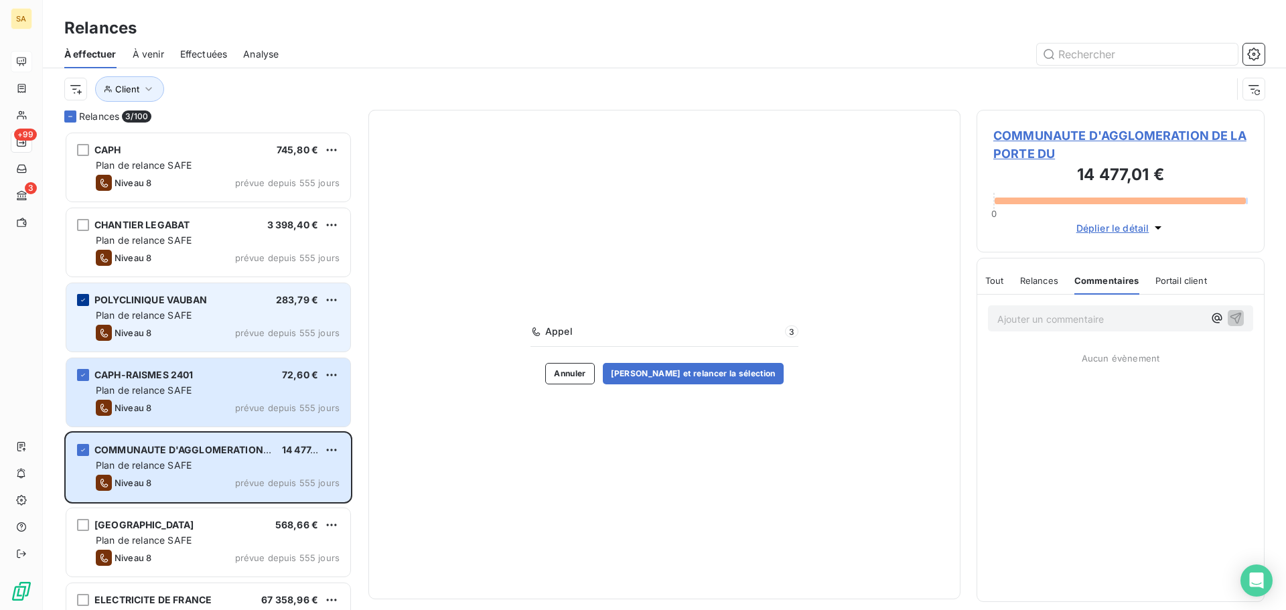
click at [83, 304] on icon "grid" at bounding box center [83, 300] width 8 height 8
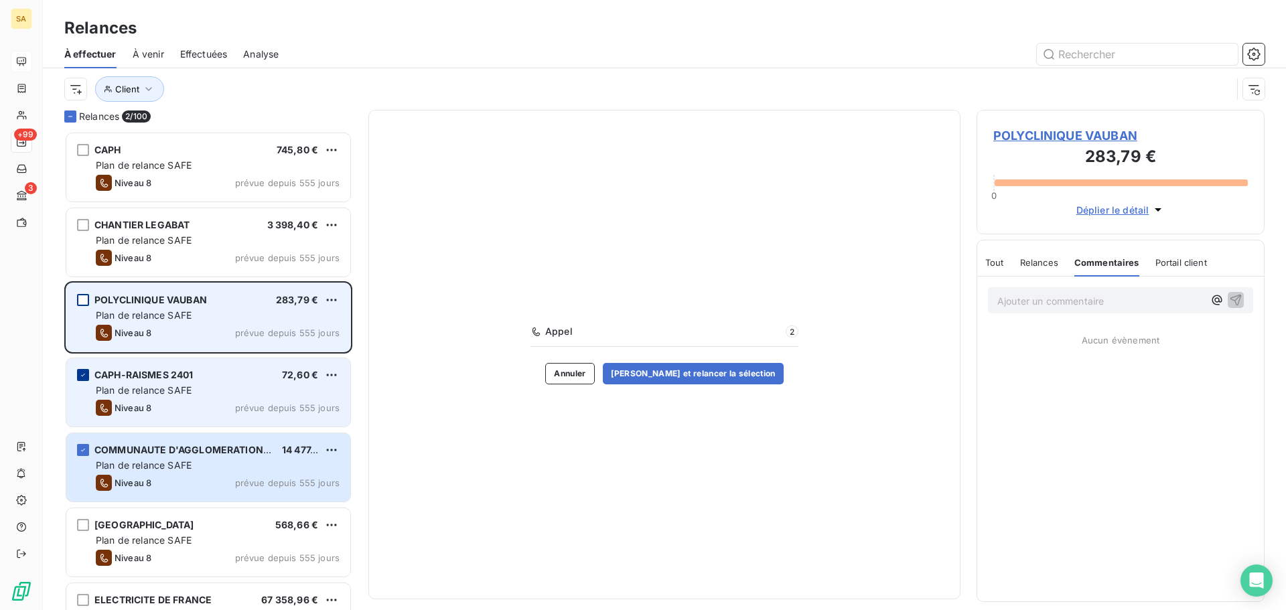
click at [85, 370] on div "grid" at bounding box center [83, 375] width 12 height 12
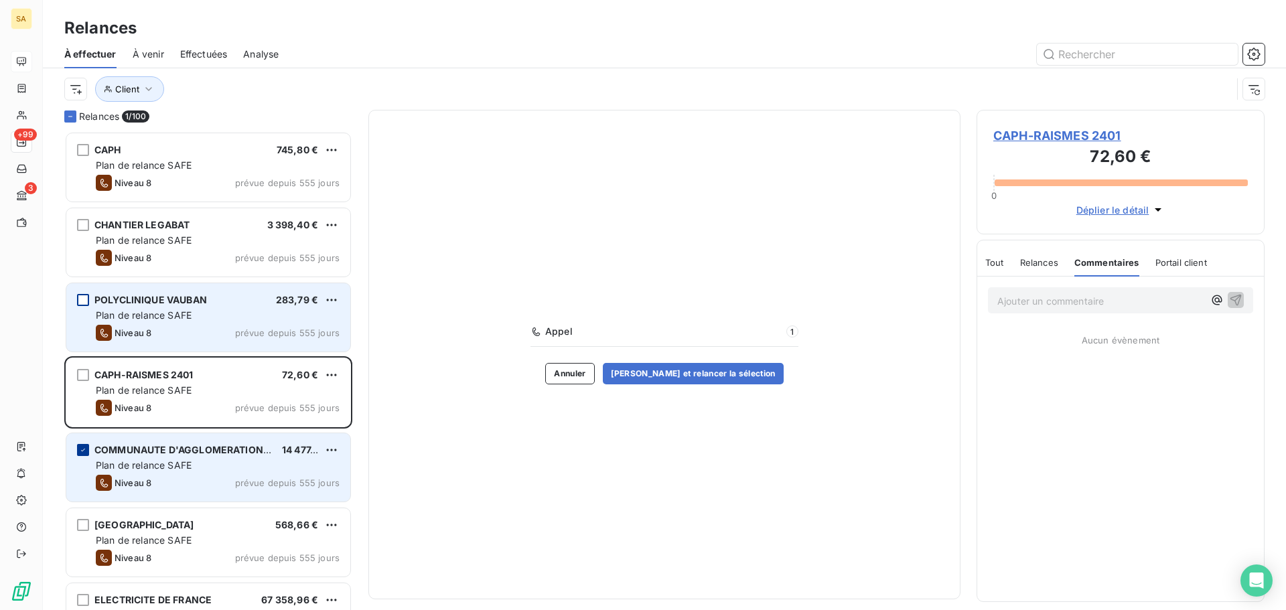
click at [82, 448] on icon "grid" at bounding box center [83, 450] width 8 height 8
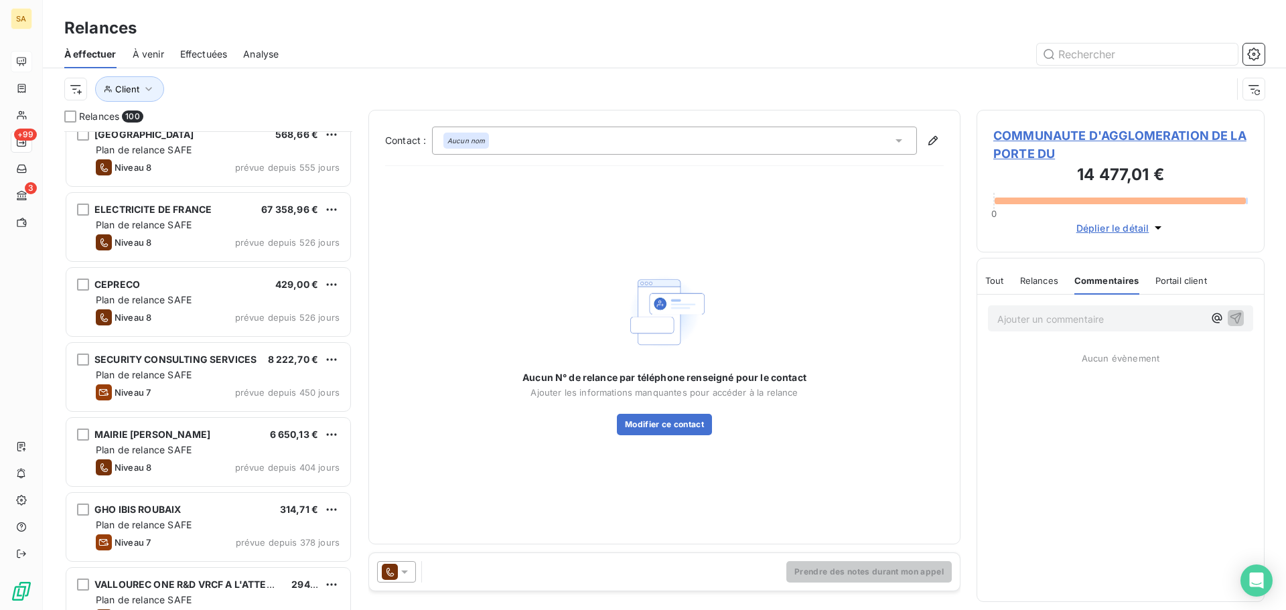
scroll to position [403, 0]
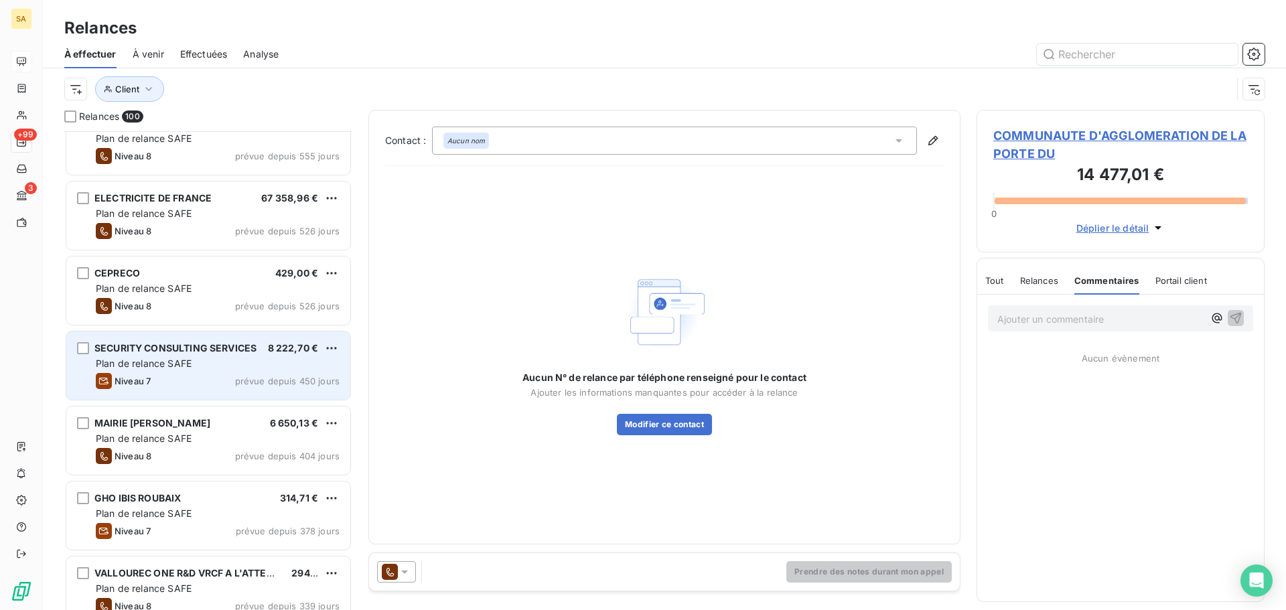
click at [141, 352] on span "SECURITY CONSULTING SERVICES" at bounding box center [175, 347] width 162 height 11
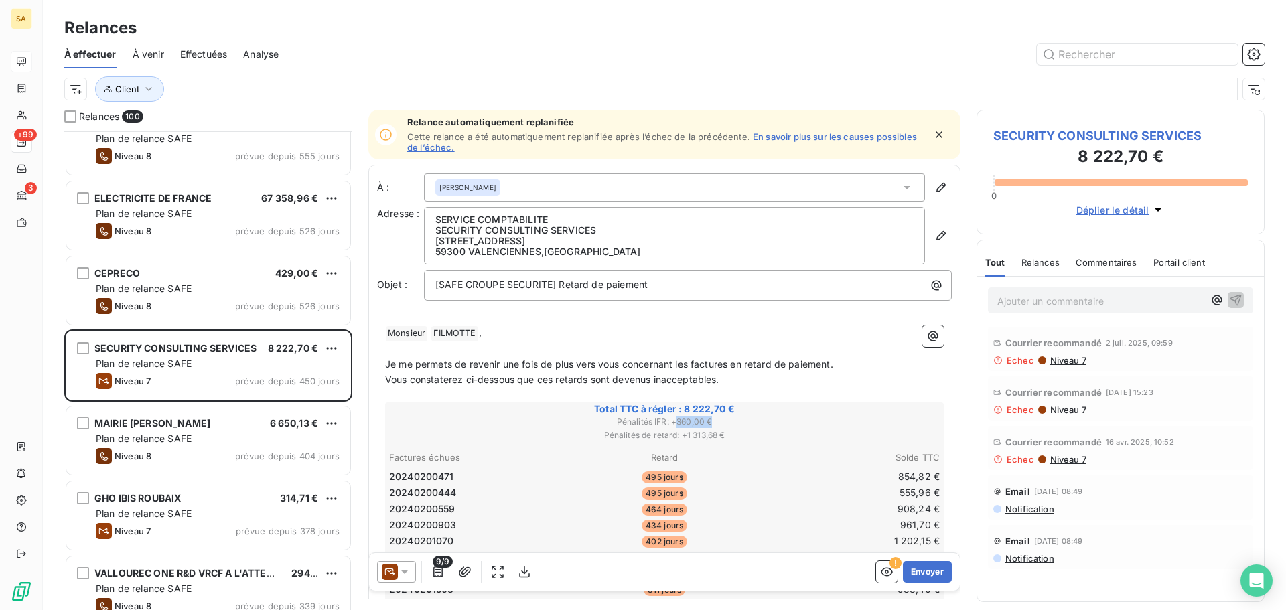
drag, startPoint x: 673, startPoint y: 423, endPoint x: 712, endPoint y: 425, distance: 38.9
click at [712, 425] on span "Pénalités IFR : + 360,00 €" at bounding box center [664, 422] width 555 height 12
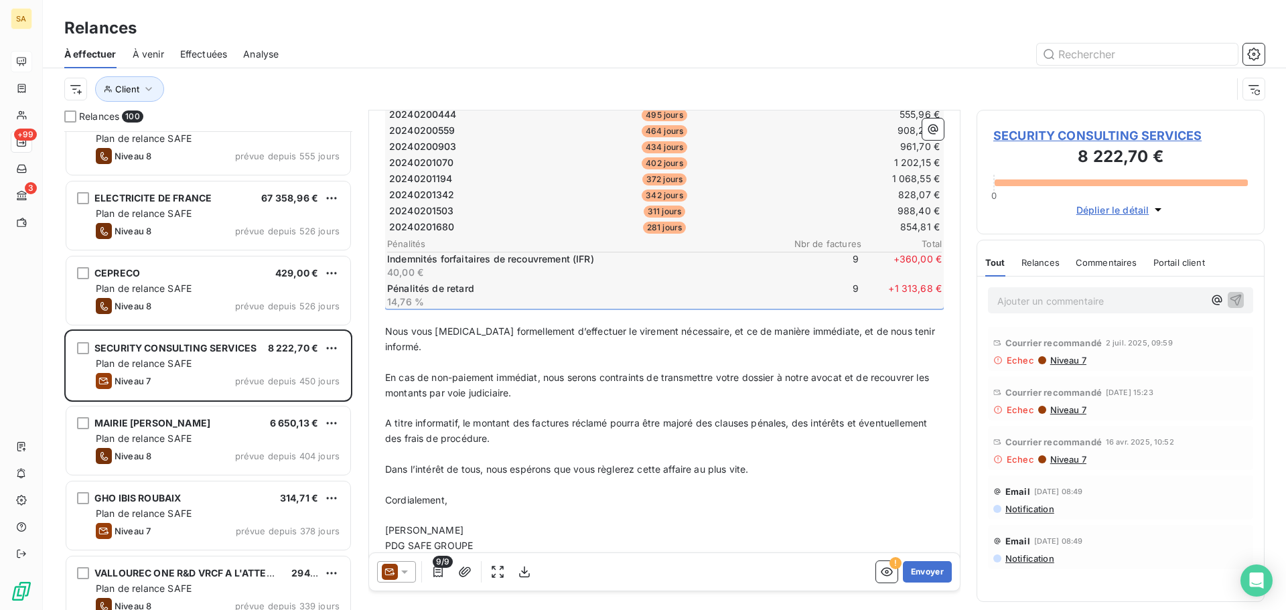
scroll to position [403, 0]
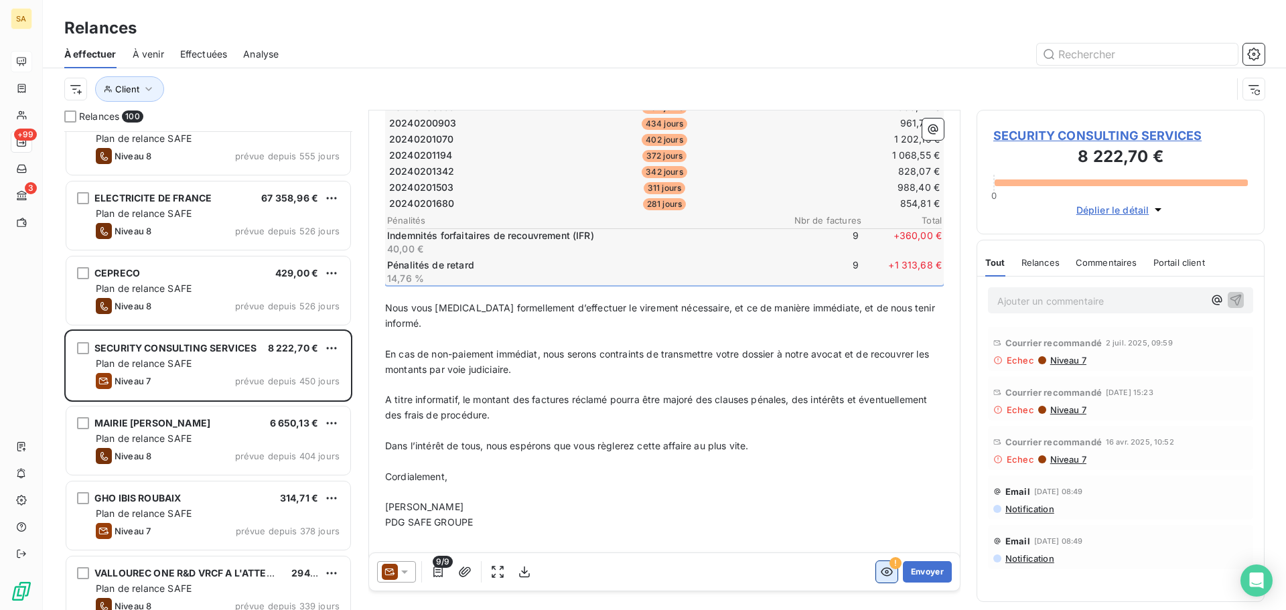
click at [880, 567] on icon "button" at bounding box center [886, 571] width 13 height 13
click at [880, 574] on icon "button" at bounding box center [886, 571] width 13 height 13
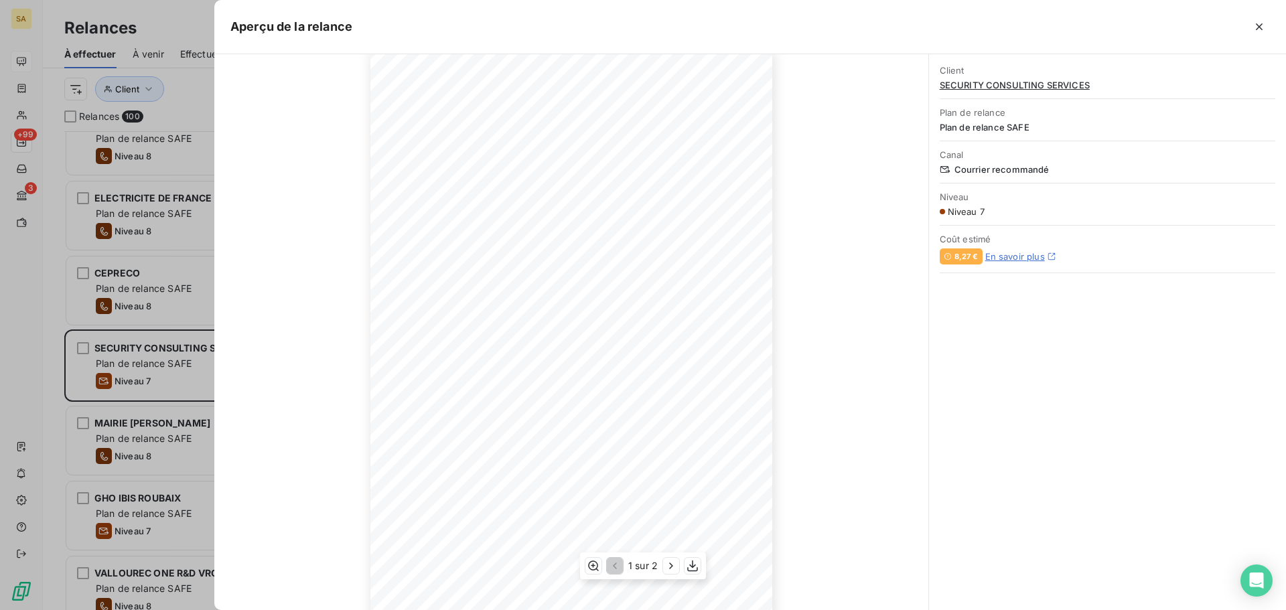
scroll to position [88, 0]
click at [1255, 31] on icon "button" at bounding box center [1259, 26] width 13 height 13
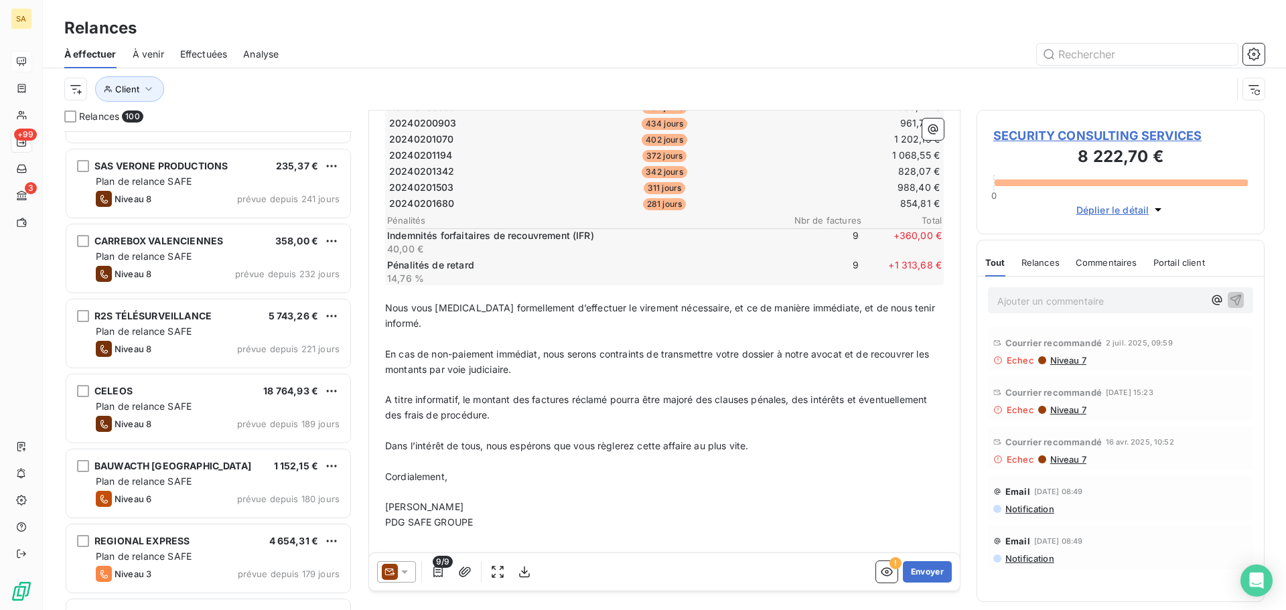
scroll to position [2279, 0]
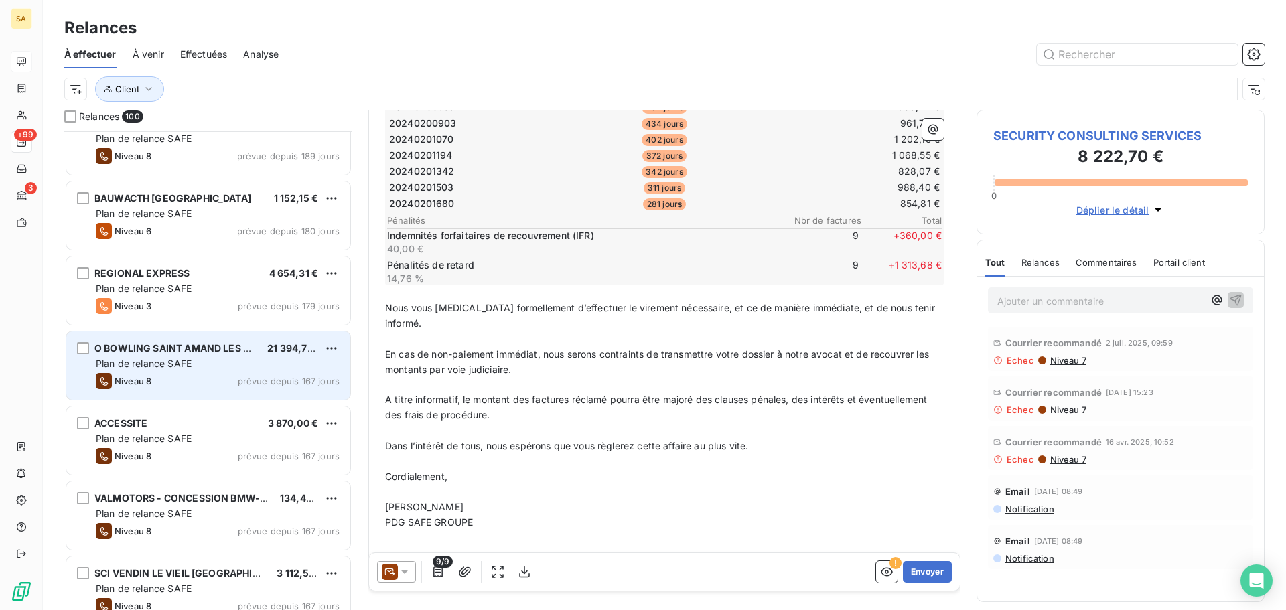
click at [172, 350] on span "O BOWLING SAINT AMAND LES EAUX" at bounding box center [182, 347] width 176 height 11
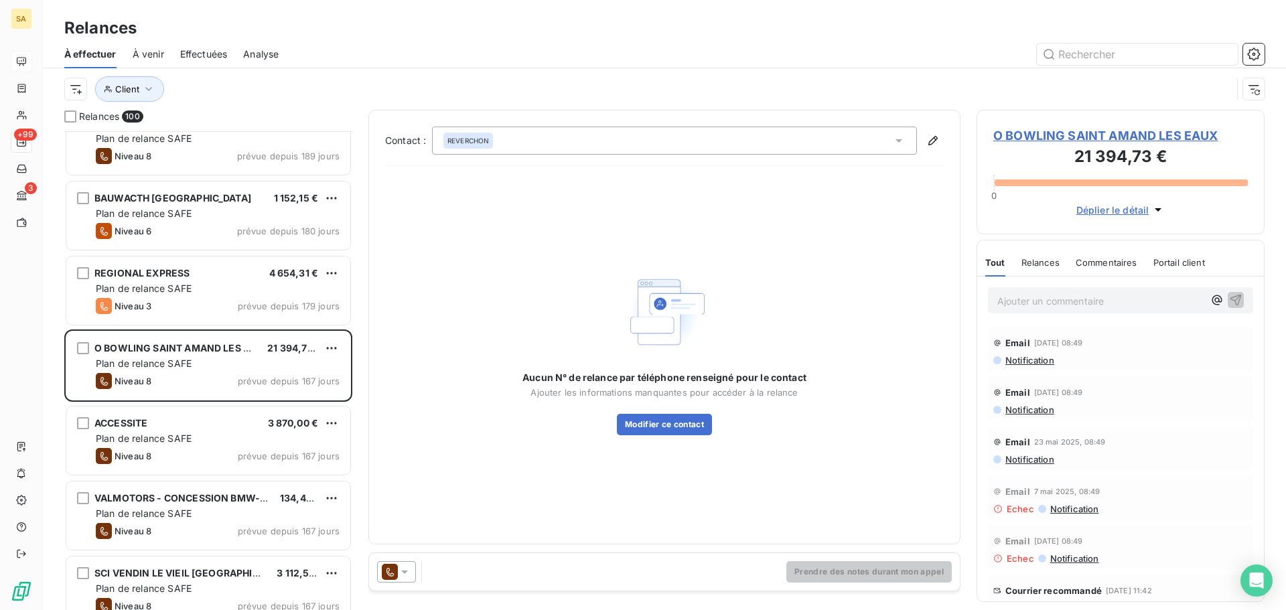
click at [1118, 272] on div "Commentaires" at bounding box center [1107, 263] width 62 height 28
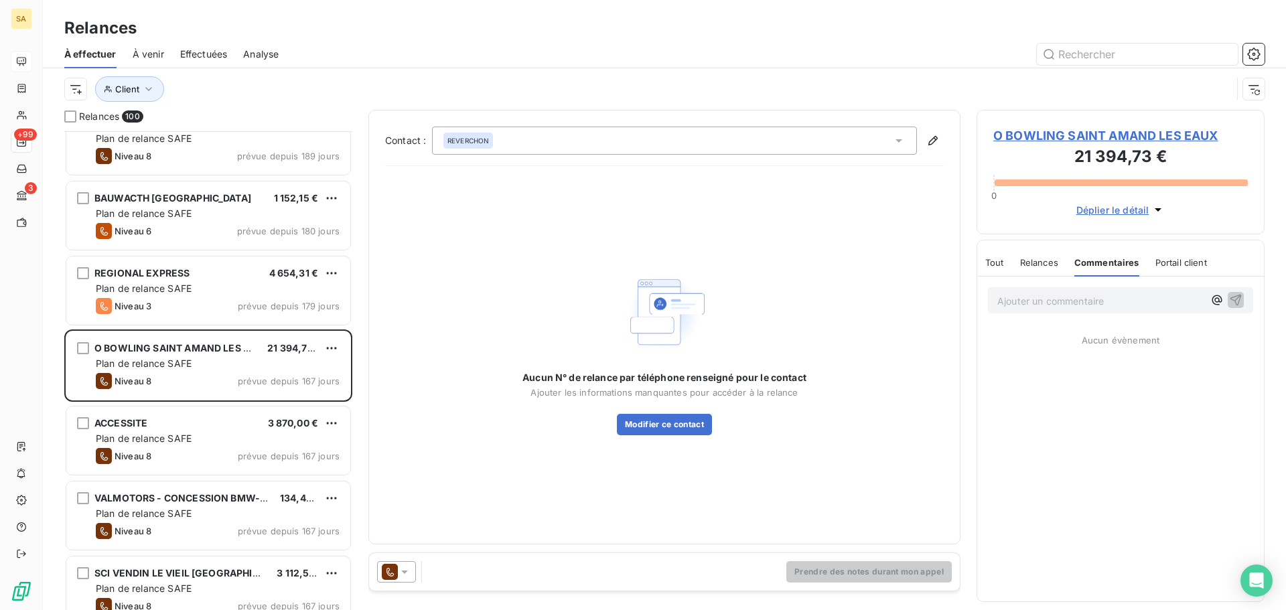
click at [1039, 265] on span "Relances" at bounding box center [1039, 262] width 38 height 11
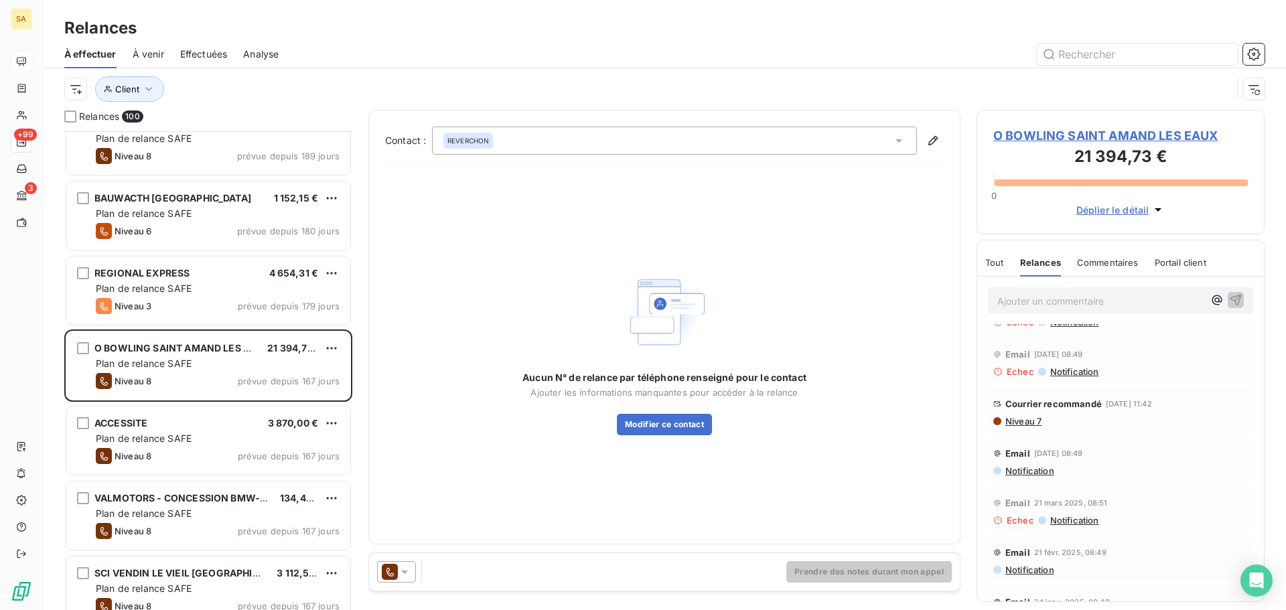
scroll to position [201, 0]
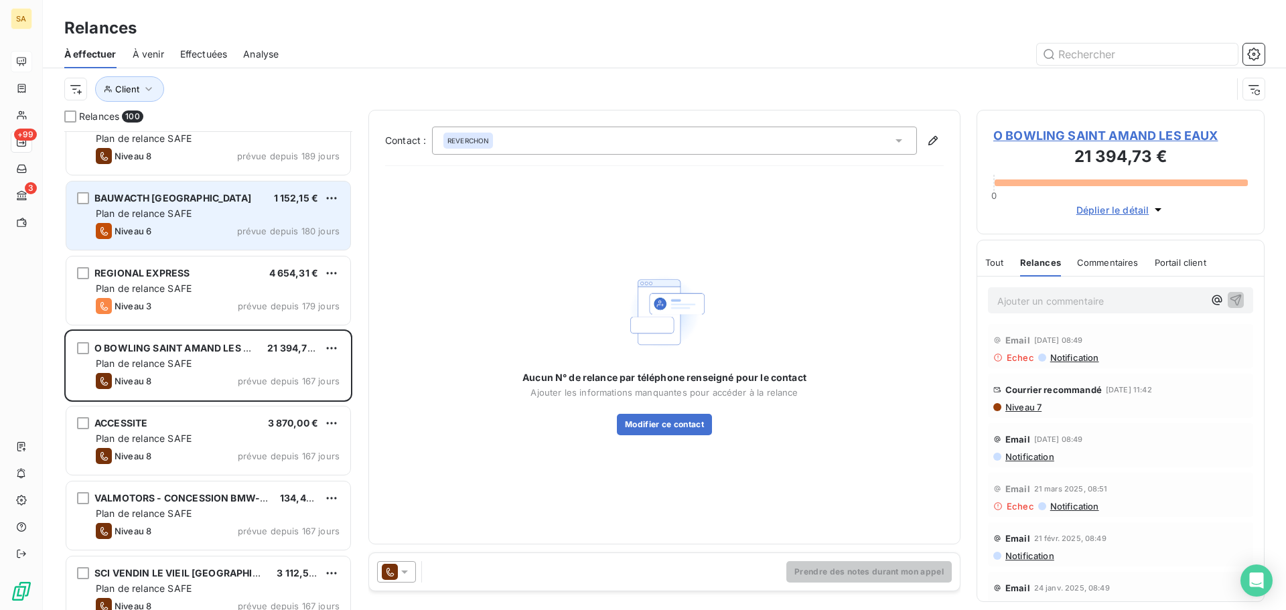
click at [248, 213] on div "Plan de relance SAFE" at bounding box center [218, 213] width 244 height 13
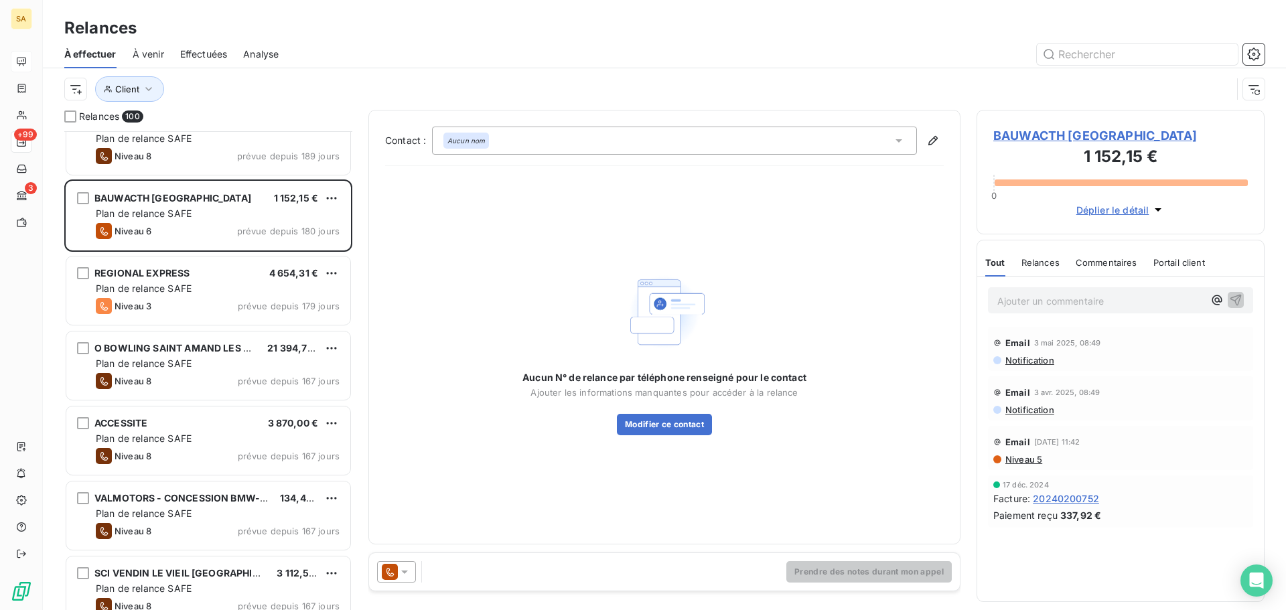
click at [1099, 259] on span "Commentaires" at bounding box center [1107, 262] width 62 height 11
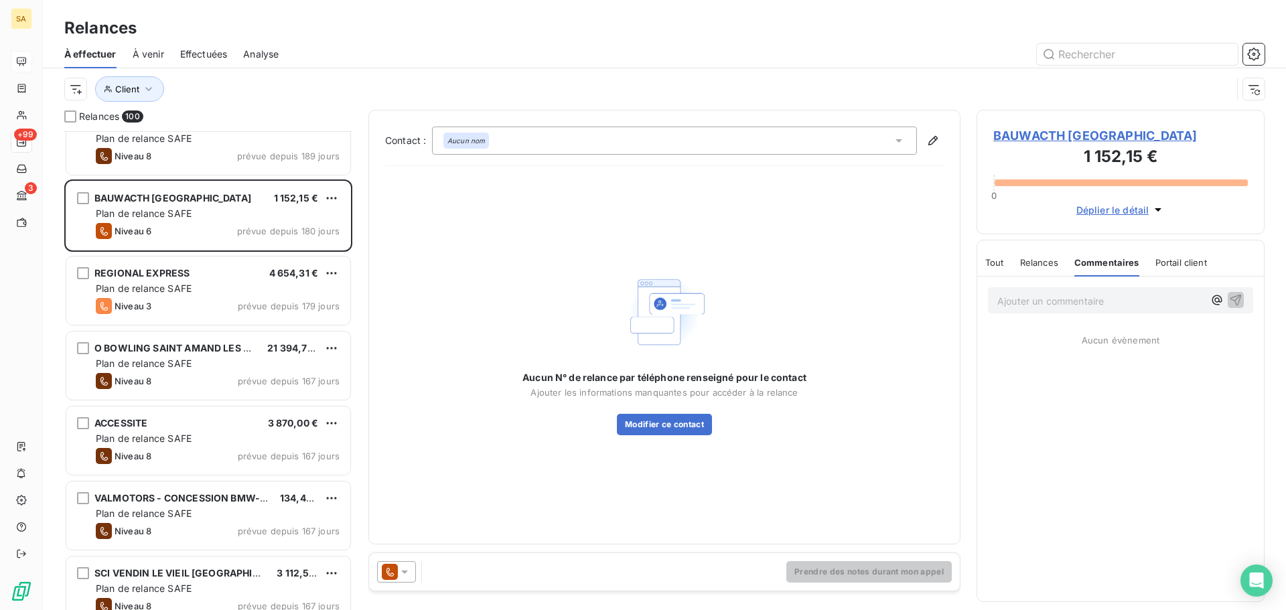
click at [1090, 362] on div "Ajouter un commentaire ﻿ Aucun évènement" at bounding box center [1121, 439] width 287 height 325
click at [1117, 295] on p "Ajouter un commentaire ﻿" at bounding box center [1101, 301] width 206 height 17
drag, startPoint x: 993, startPoint y: 302, endPoint x: 854, endPoint y: 302, distance: 138.7
click at [915, 295] on div "Relances 100 R2S TÉLÉSURVEILLANCE 5 743,26 € Plan de relance SAFE Niveau 8 prév…" at bounding box center [665, 360] width 1244 height 500
click at [1030, 266] on span "Relances" at bounding box center [1039, 262] width 38 height 11
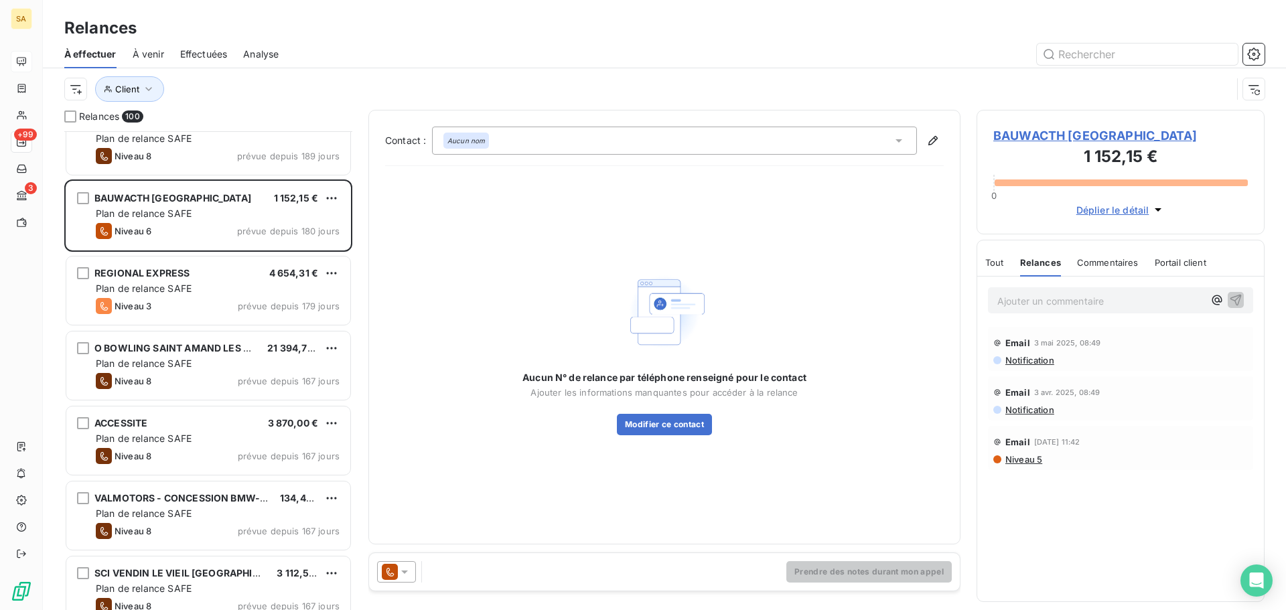
click at [1183, 263] on span "Portail client" at bounding box center [1181, 262] width 52 height 11
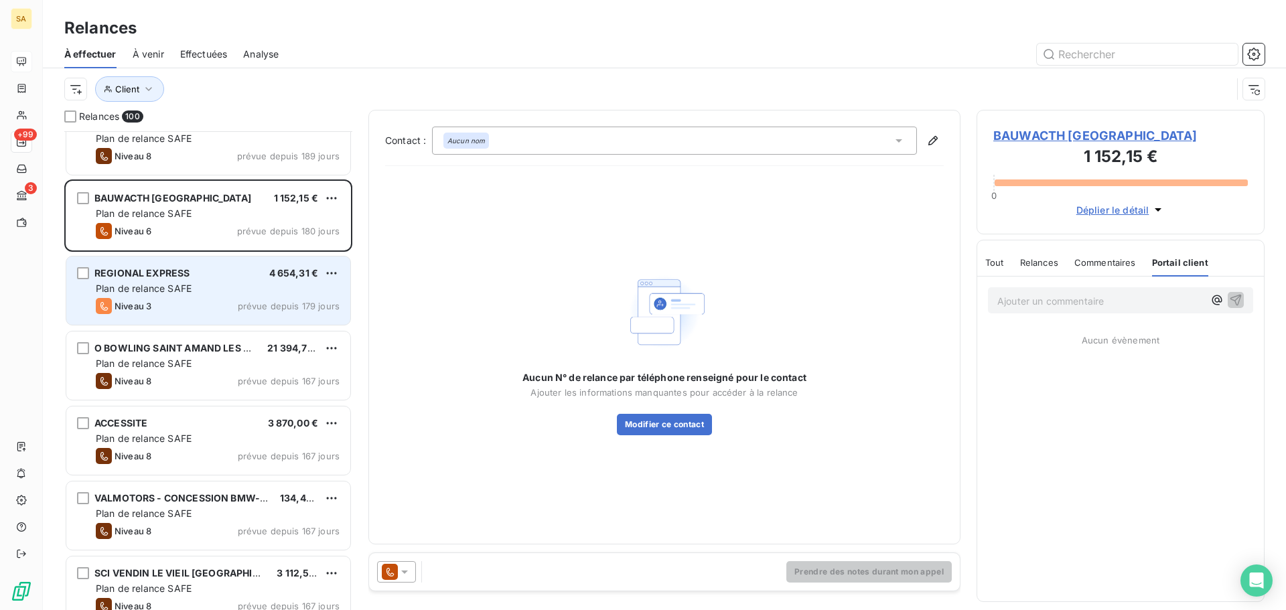
click at [198, 286] on div "Plan de relance SAFE" at bounding box center [218, 288] width 244 height 13
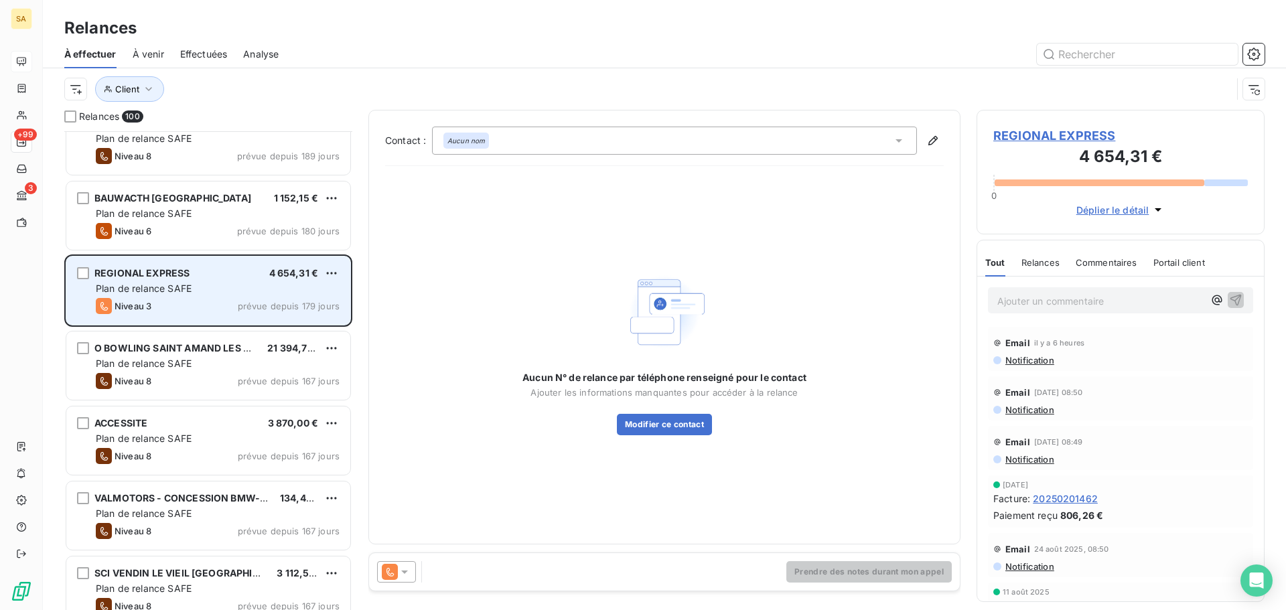
click at [121, 271] on span "REGIONAL EXPRESS" at bounding box center [141, 272] width 95 height 11
click at [133, 273] on span "REGIONAL EXPRESS" at bounding box center [141, 272] width 95 height 11
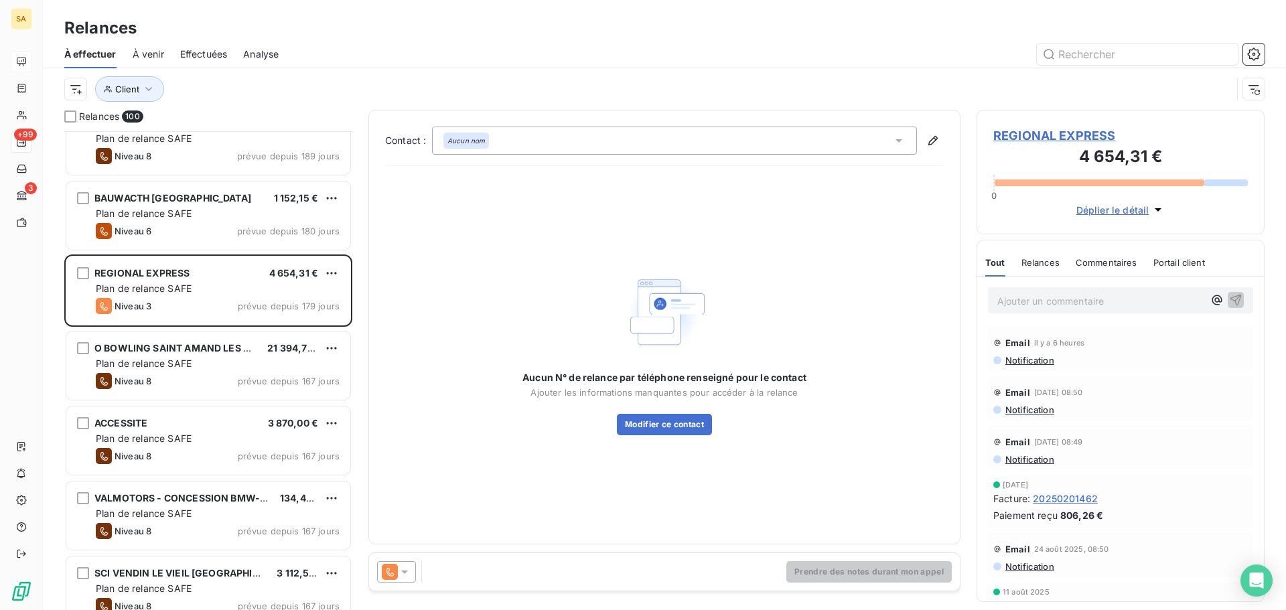
click at [1070, 498] on span "20250201462" at bounding box center [1065, 499] width 65 height 14
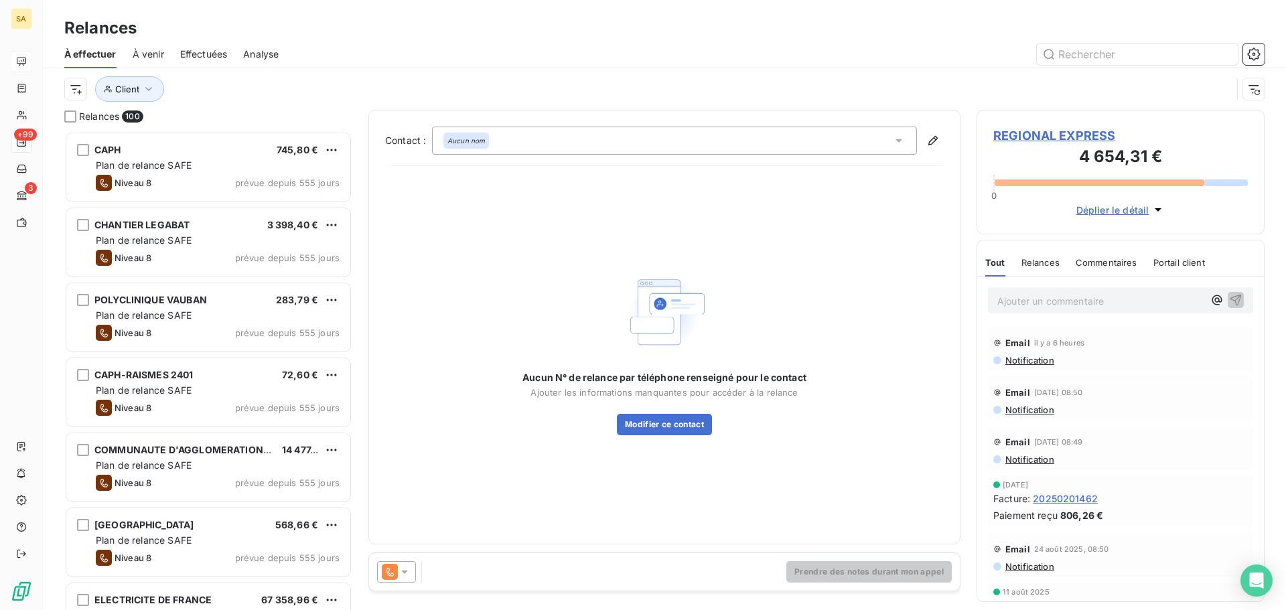
click at [1116, 215] on span "Déplier le détail" at bounding box center [1113, 210] width 73 height 14
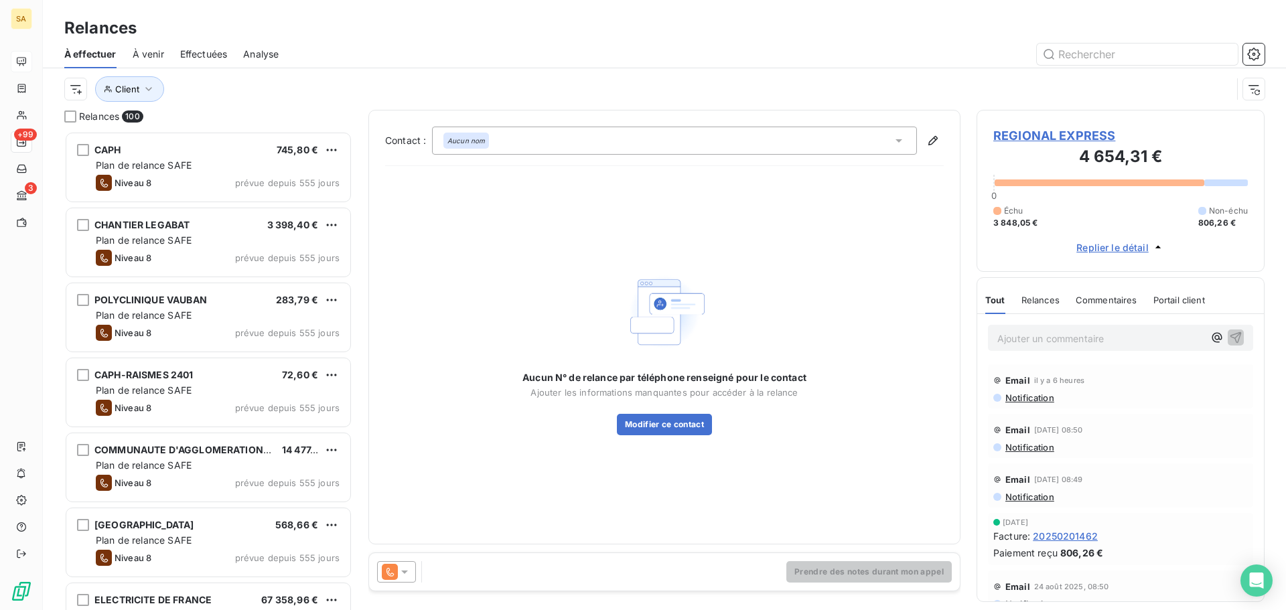
click at [1040, 133] on span "REGIONAL EXPRESS" at bounding box center [1121, 136] width 255 height 18
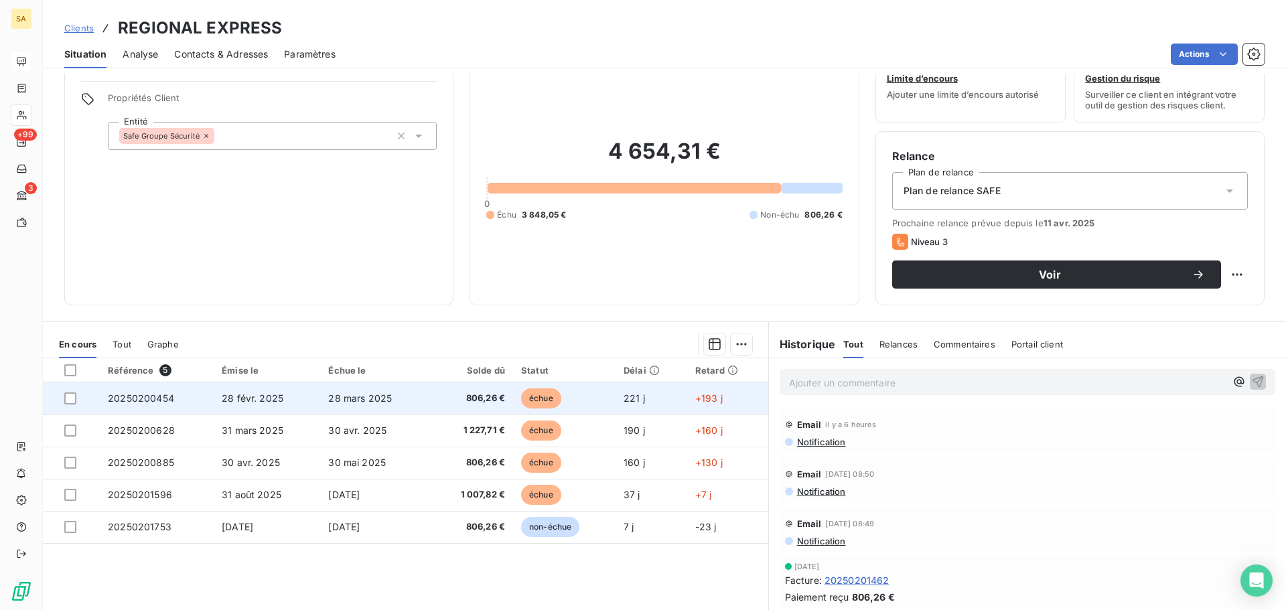
scroll to position [67, 0]
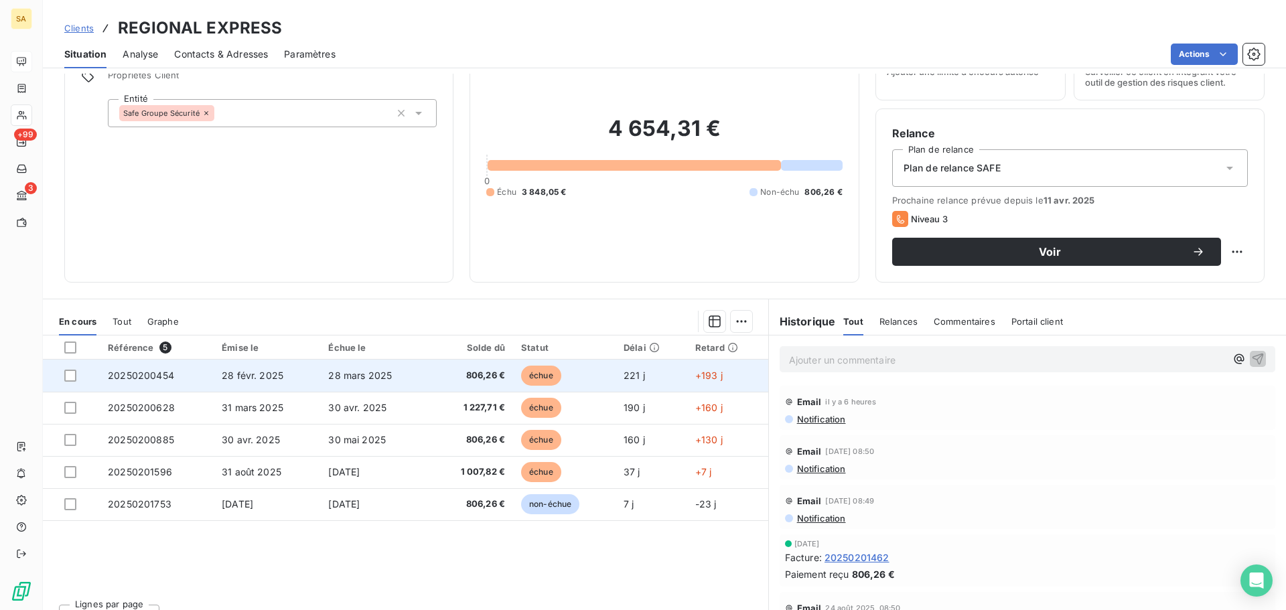
click at [482, 375] on span "806,26 €" at bounding box center [471, 375] width 67 height 13
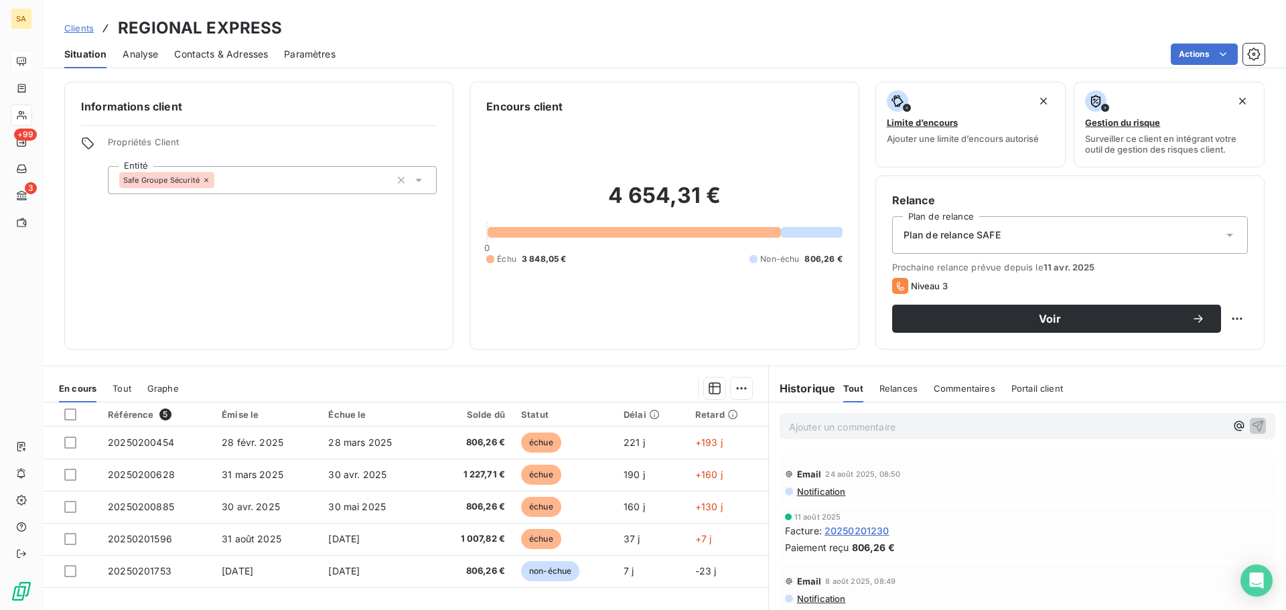
click at [146, 52] on span "Analyse" at bounding box center [141, 54] width 36 height 13
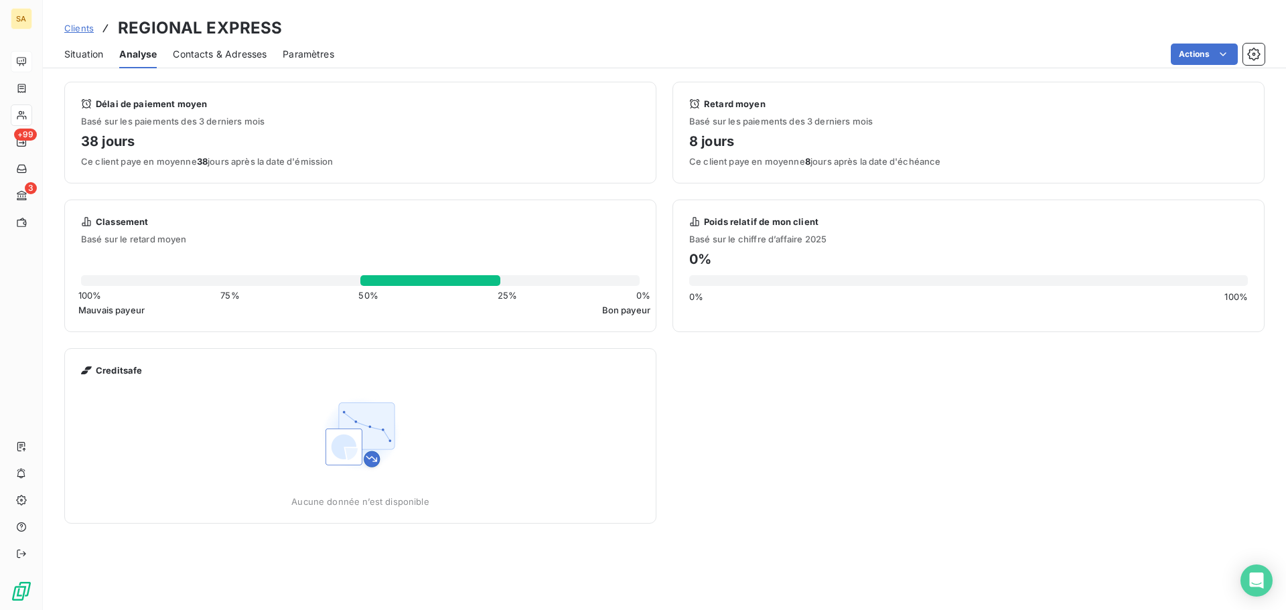
click at [75, 54] on span "Situation" at bounding box center [83, 54] width 39 height 13
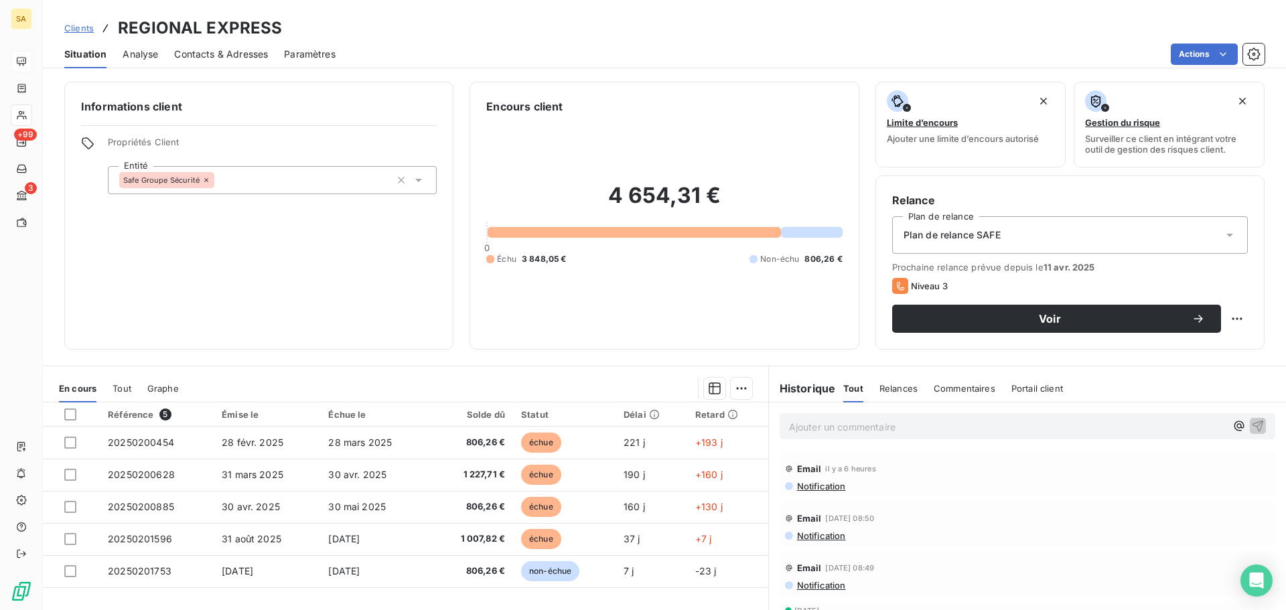
scroll to position [67, 0]
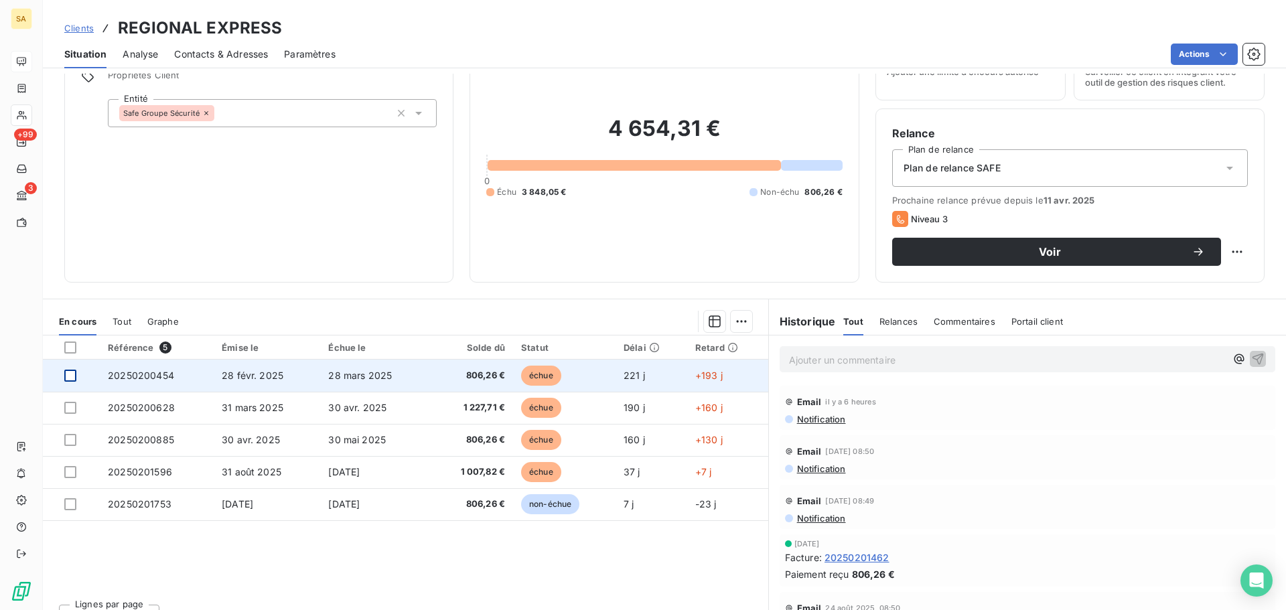
click at [72, 377] on div at bounding box center [70, 376] width 12 height 12
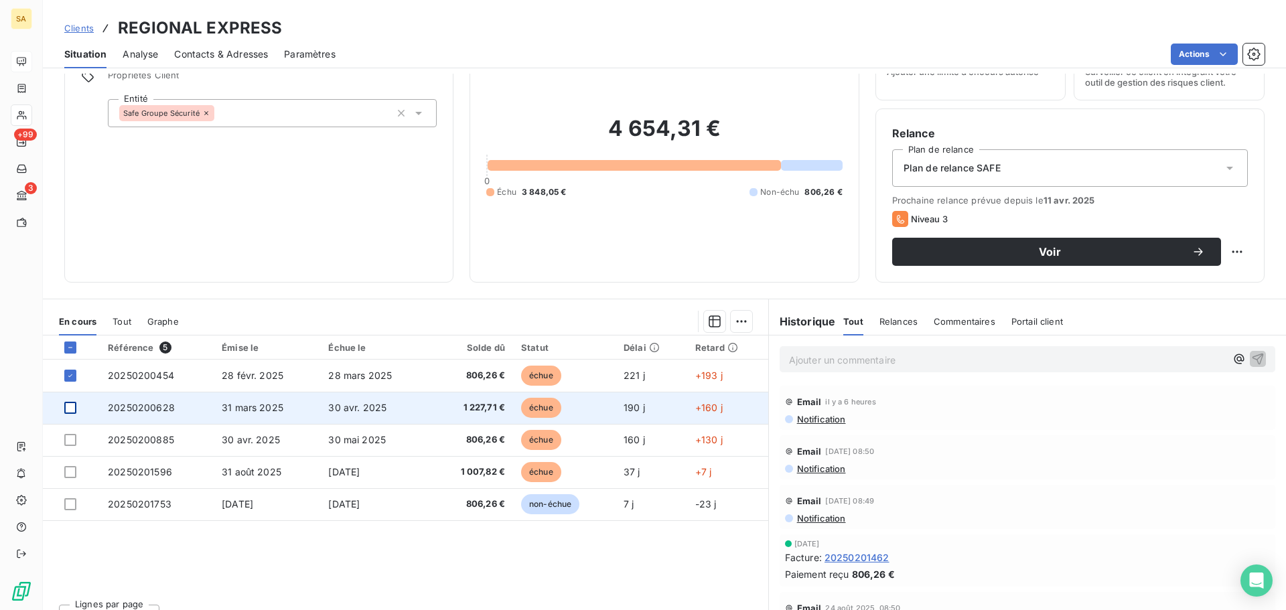
click at [72, 407] on div at bounding box center [70, 408] width 12 height 12
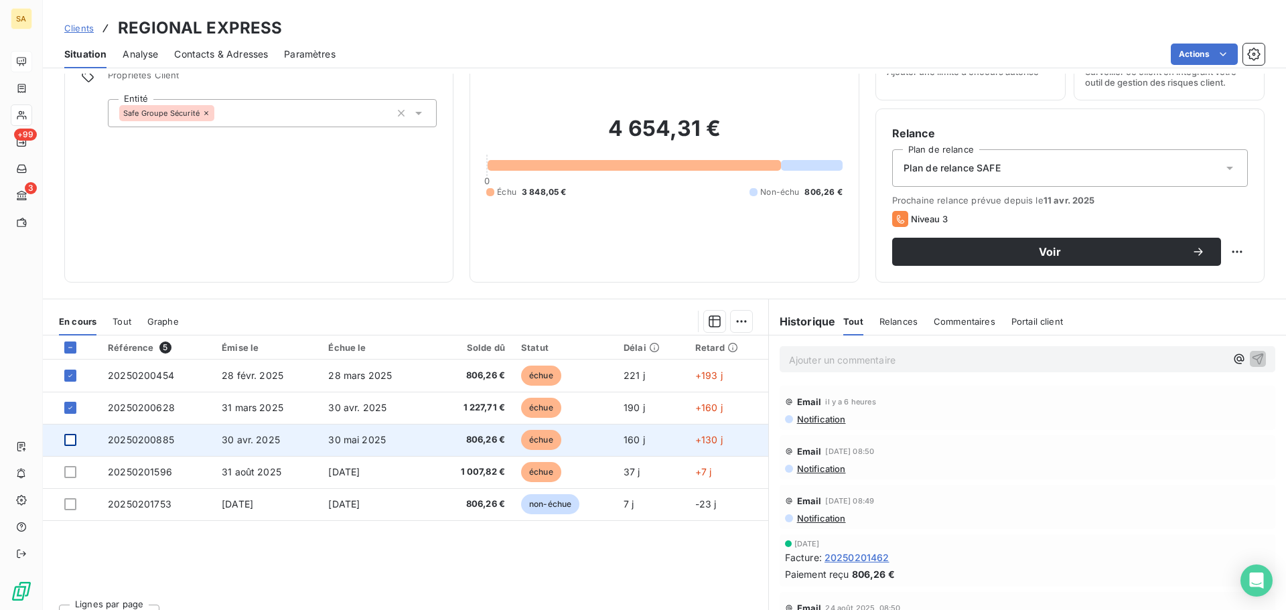
click at [74, 436] on div at bounding box center [70, 440] width 12 height 12
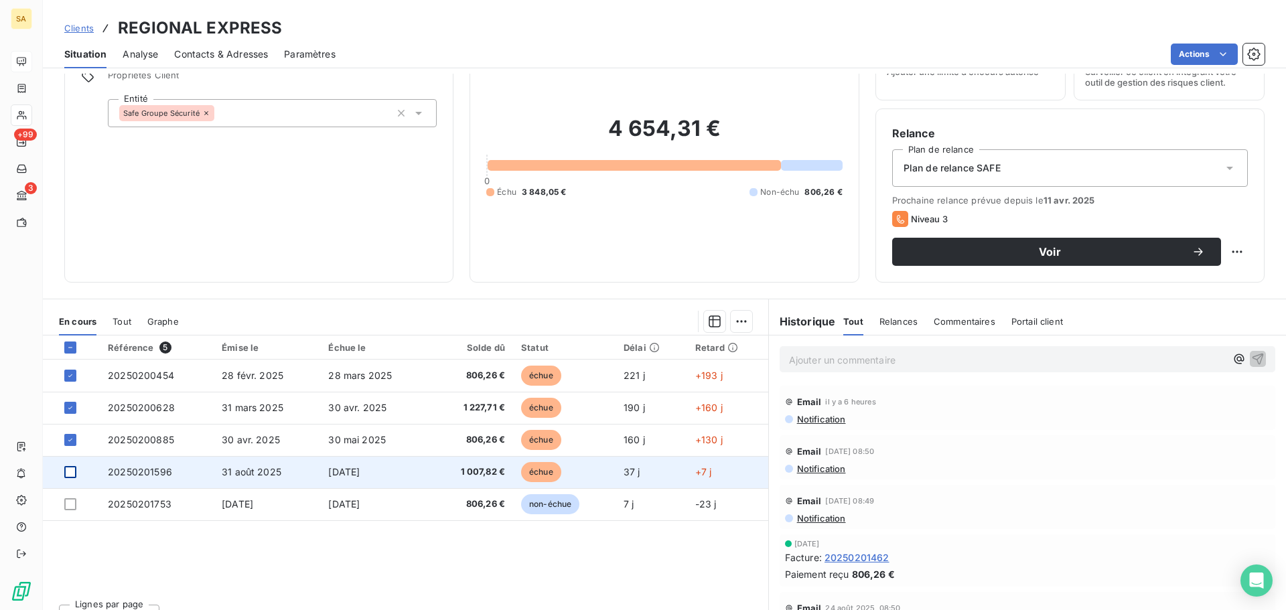
click at [71, 470] on div at bounding box center [70, 472] width 12 height 12
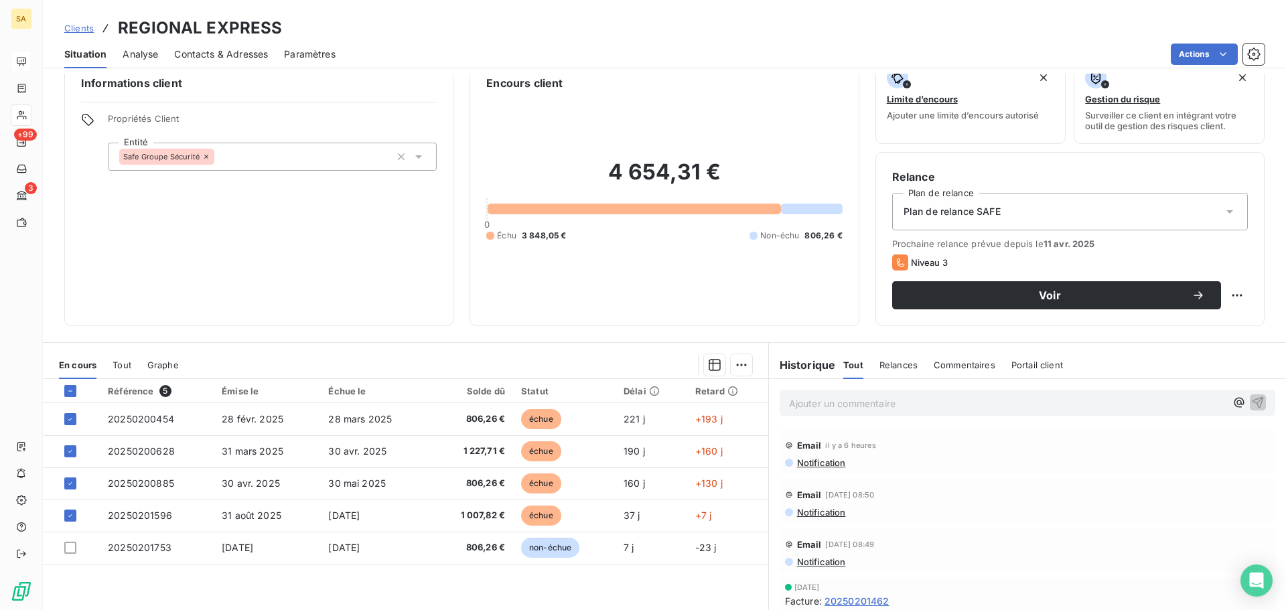
scroll to position [0, 0]
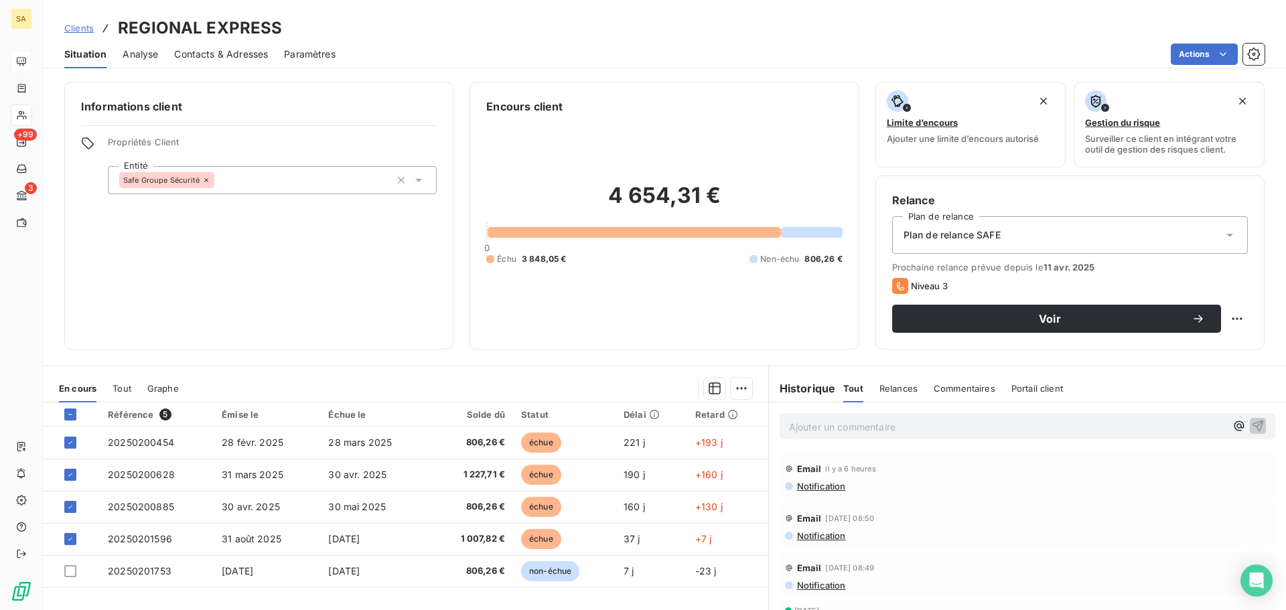
click at [1051, 229] on div "Plan de relance SAFE" at bounding box center [1070, 235] width 356 height 38
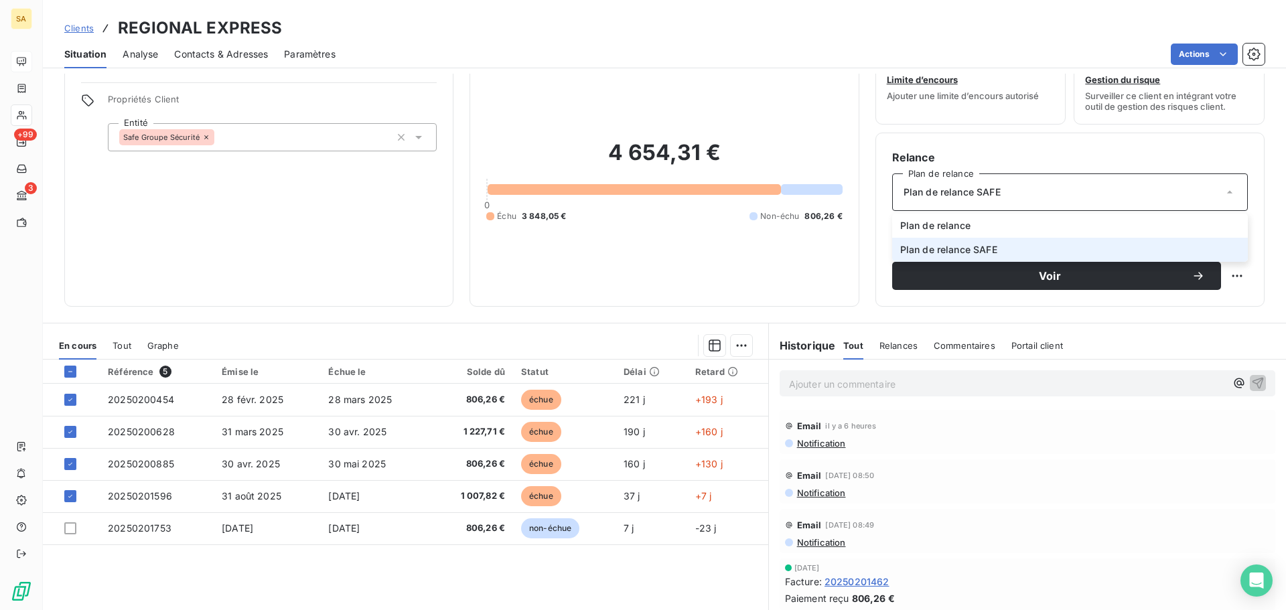
scroll to position [67, 0]
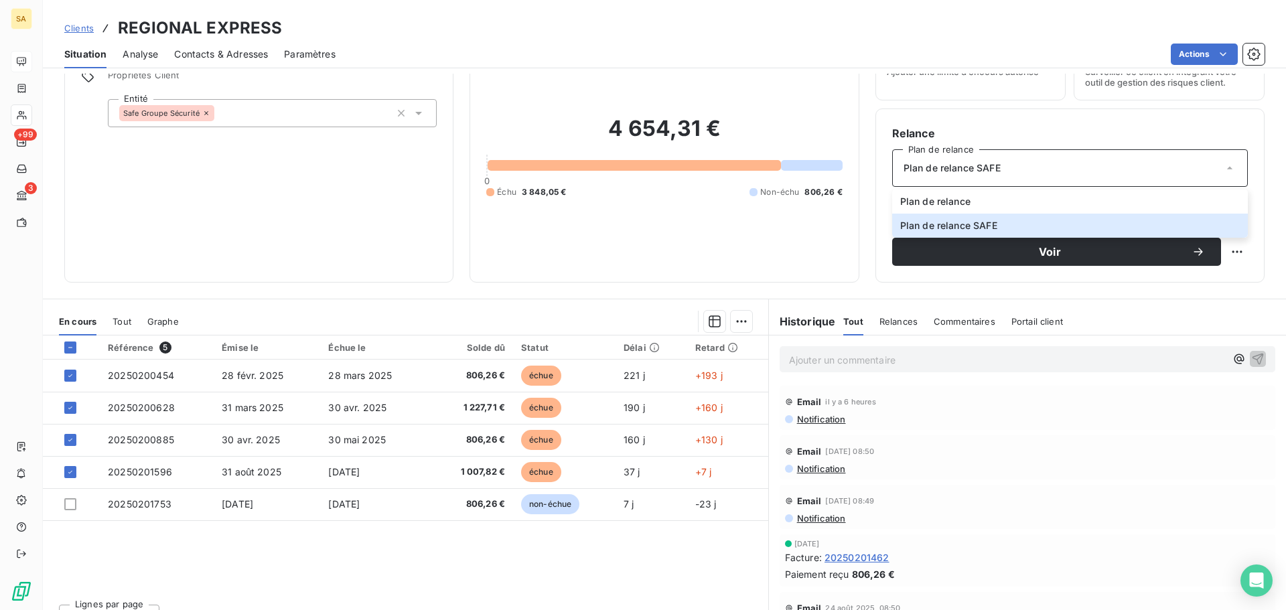
click at [1035, 120] on div "Relance Plan de relance Plan de relance SAFE Plan de relance Plan de relance SA…" at bounding box center [1070, 196] width 389 height 174
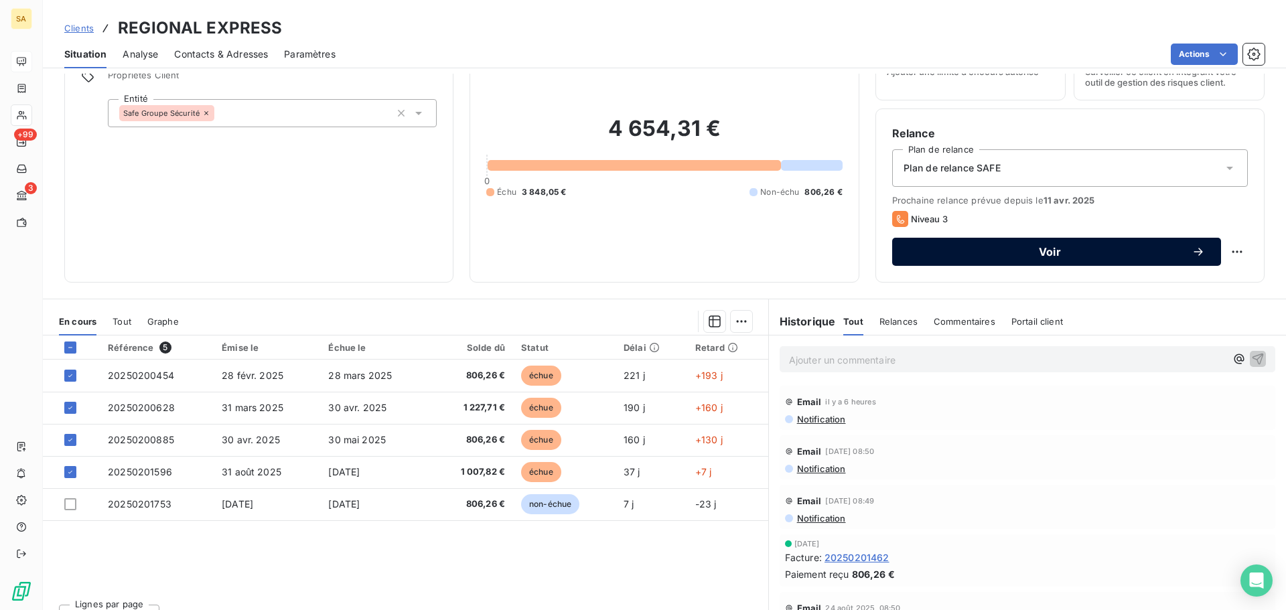
click at [1070, 249] on span "Voir" at bounding box center [1050, 252] width 283 height 11
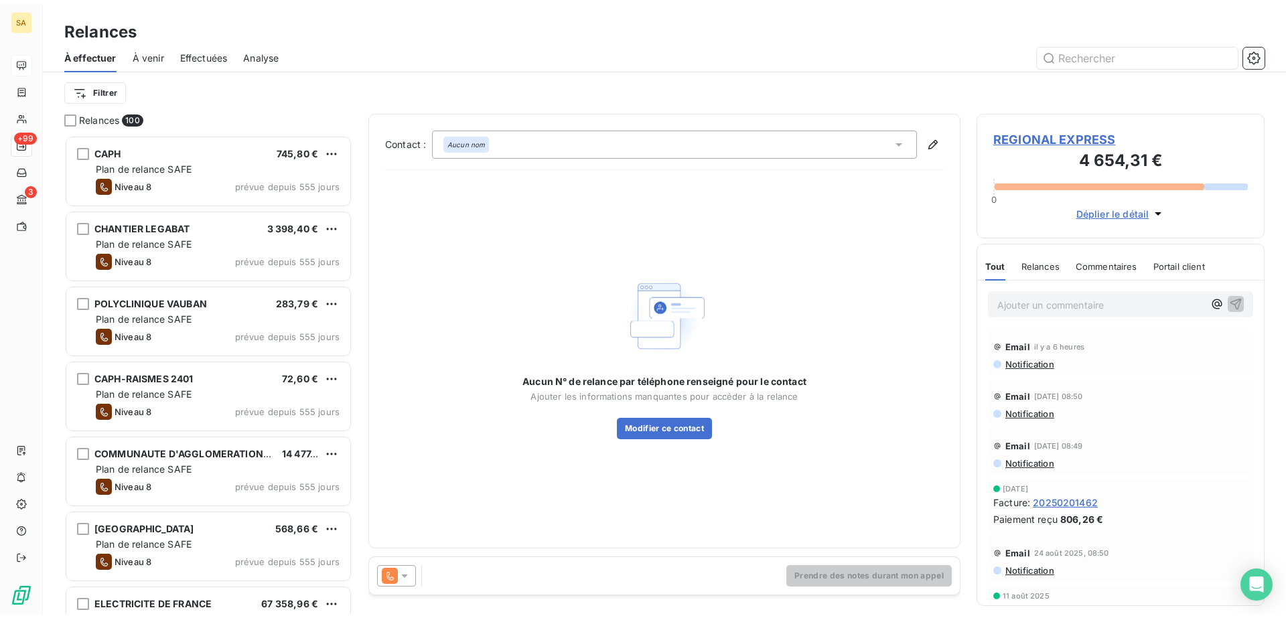
scroll to position [469, 278]
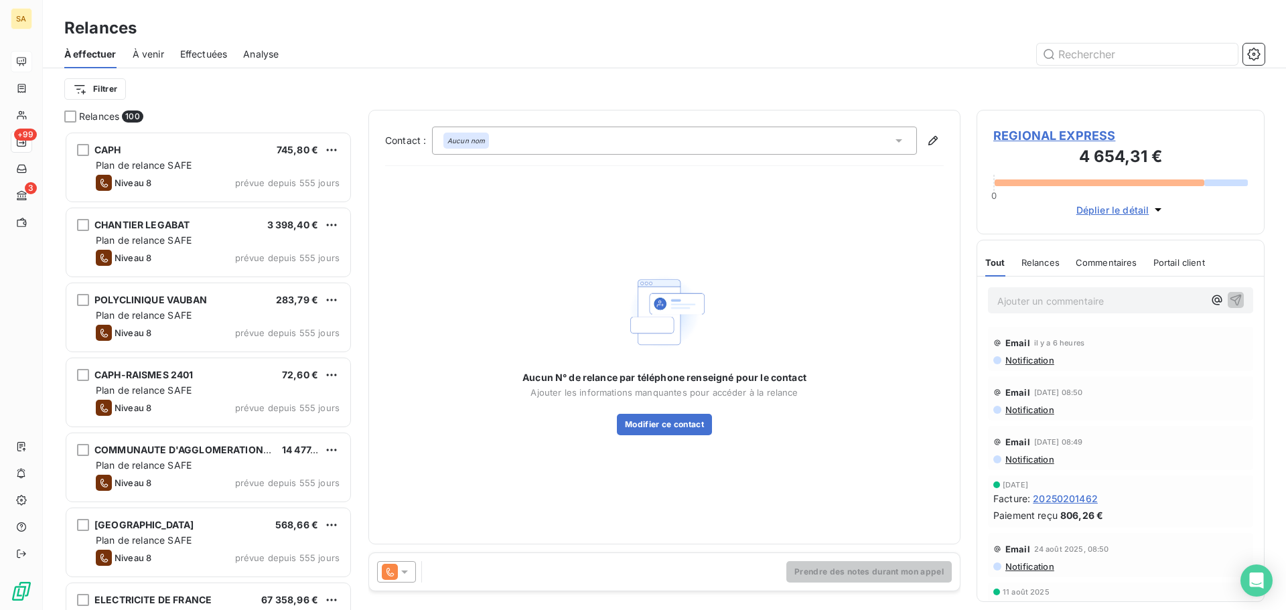
click at [539, 146] on div "Aucun nom" at bounding box center [674, 141] width 485 height 28
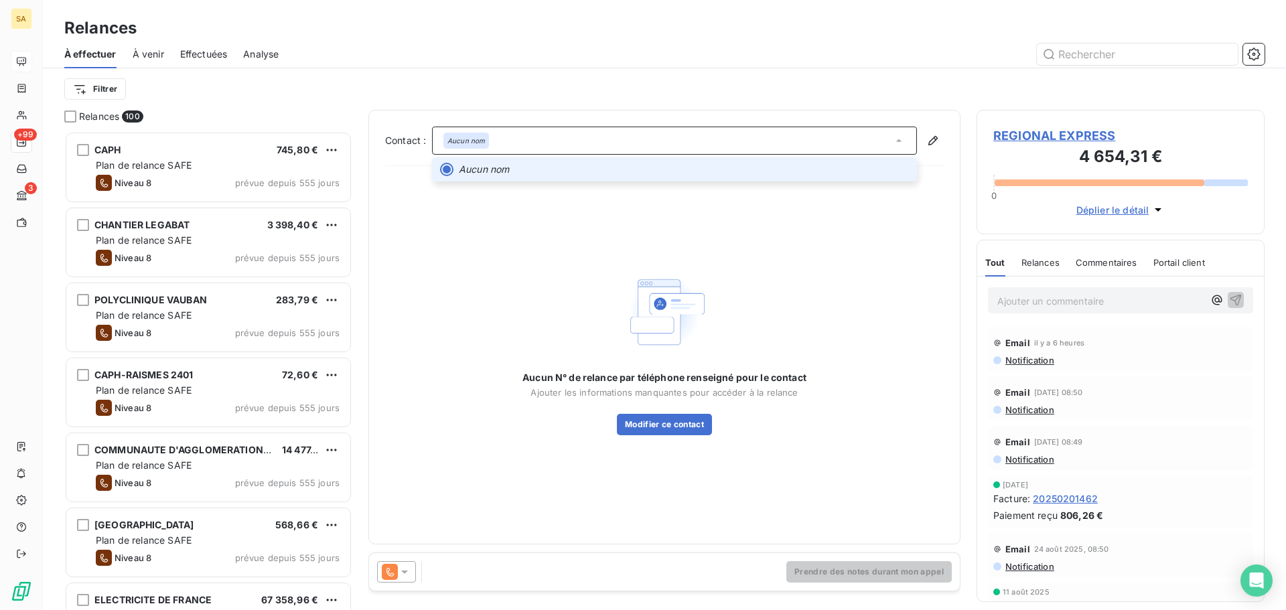
click at [493, 167] on em "Aucun nom" at bounding box center [484, 169] width 50 height 13
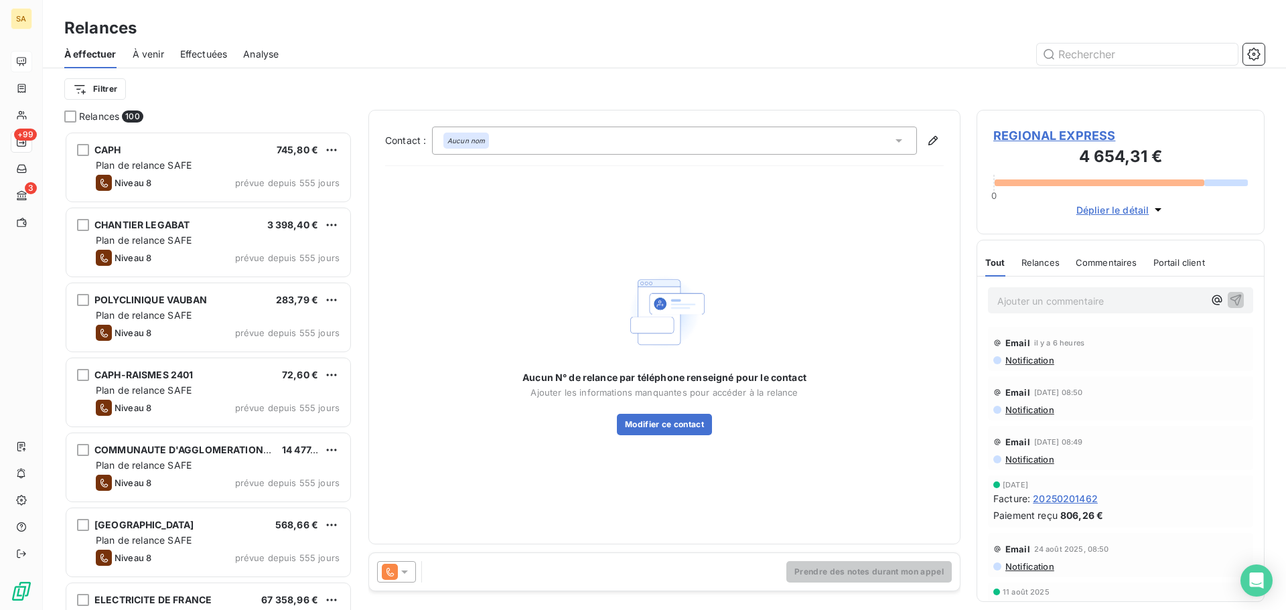
click at [515, 139] on div "Aucun nom" at bounding box center [674, 141] width 485 height 28
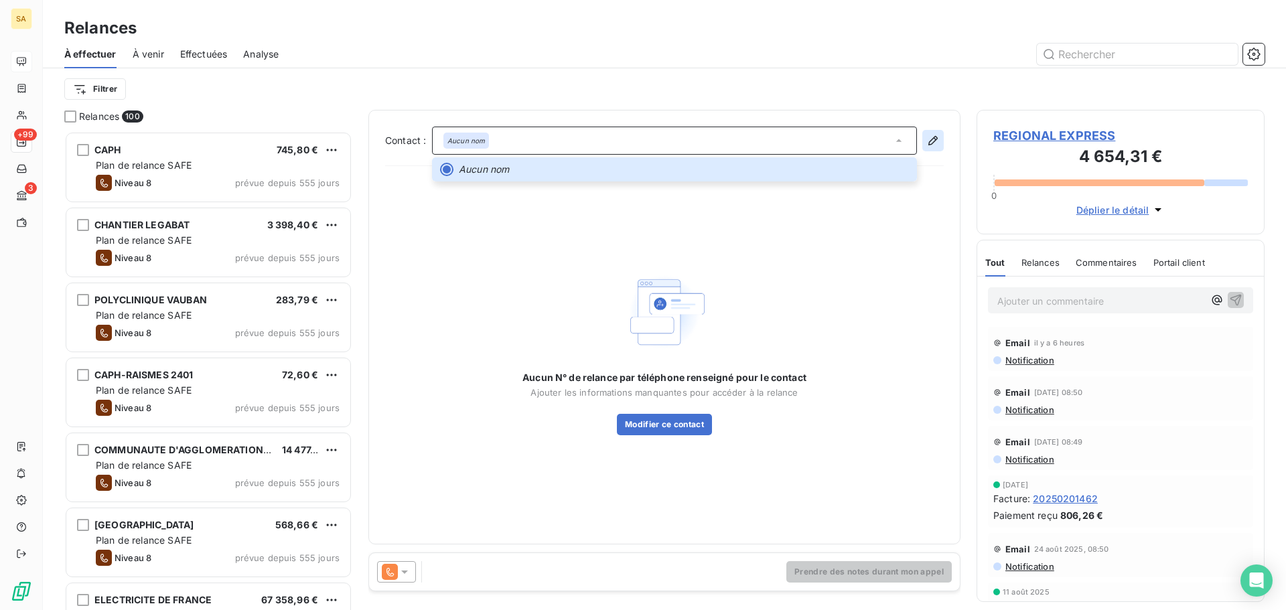
click at [931, 139] on icon "button" at bounding box center [933, 140] width 13 height 13
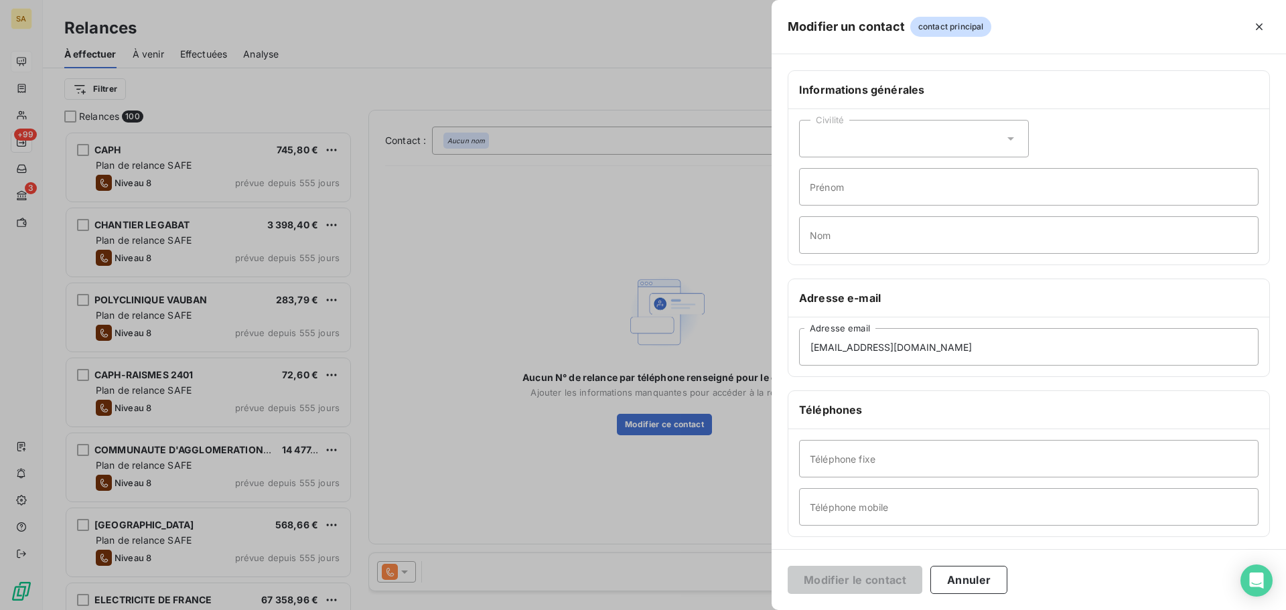
click at [590, 249] on div at bounding box center [643, 305] width 1286 height 610
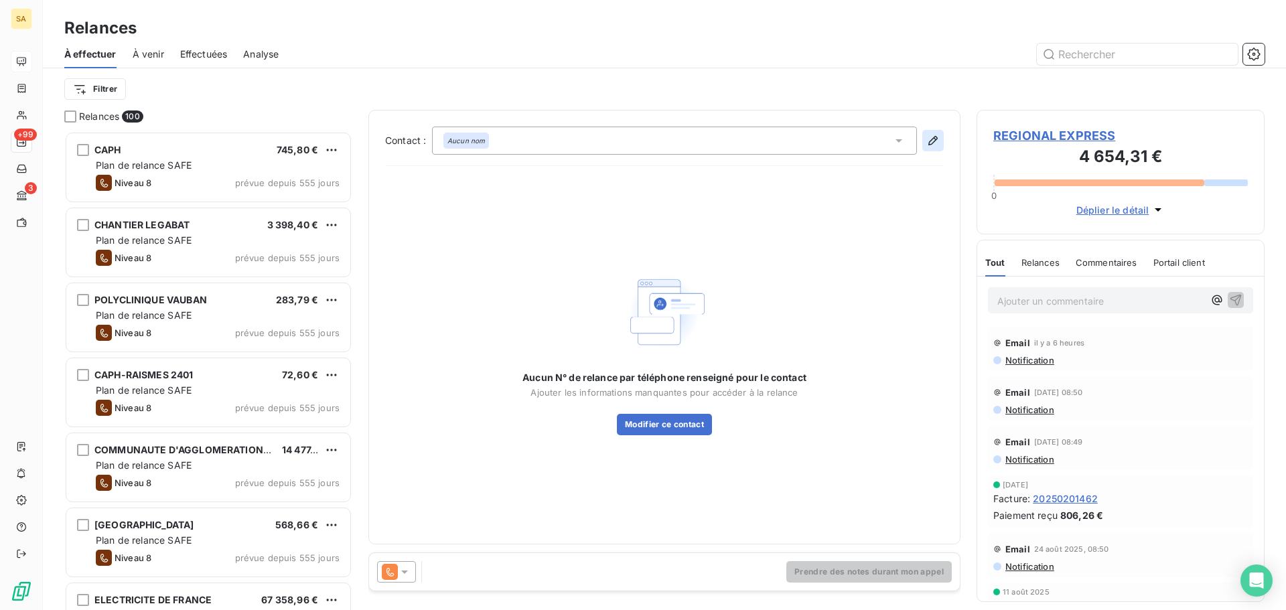
click at [933, 141] on icon "button" at bounding box center [933, 140] width 13 height 13
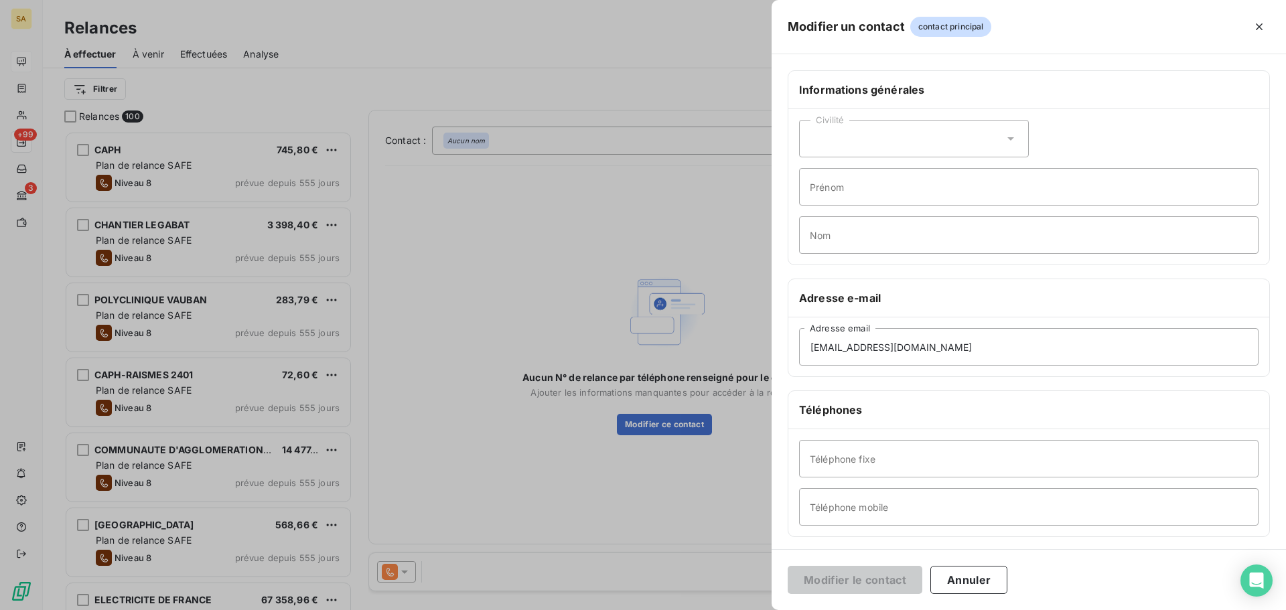
click at [696, 237] on div at bounding box center [643, 305] width 1286 height 610
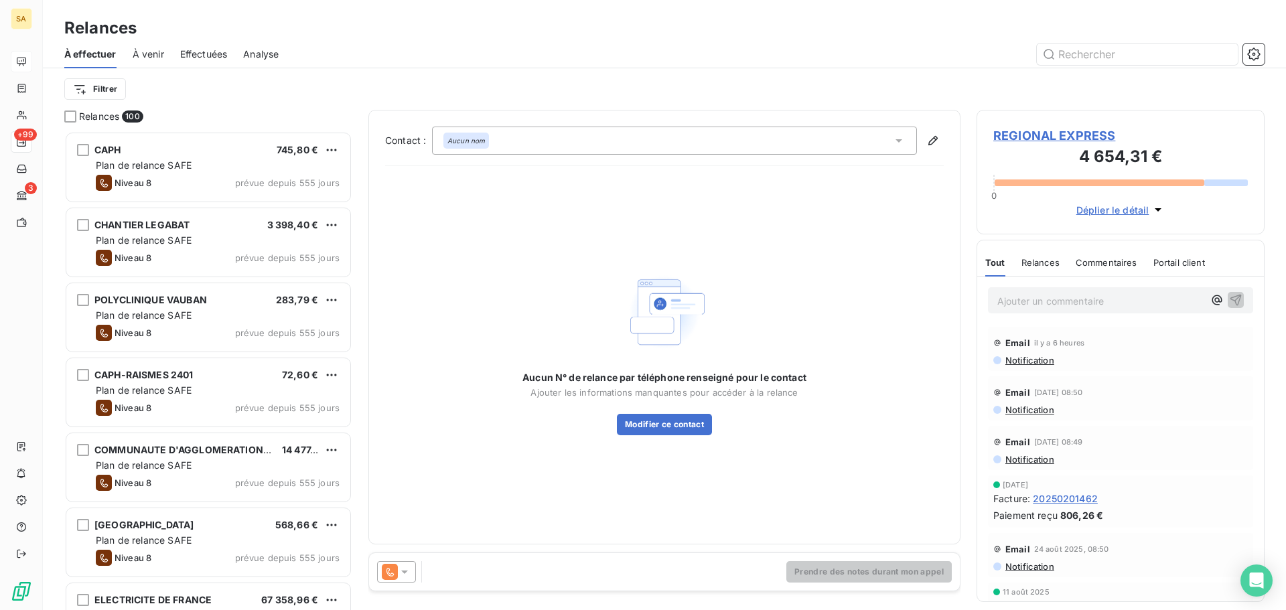
click at [1104, 261] on span "Commentaires" at bounding box center [1107, 262] width 62 height 11
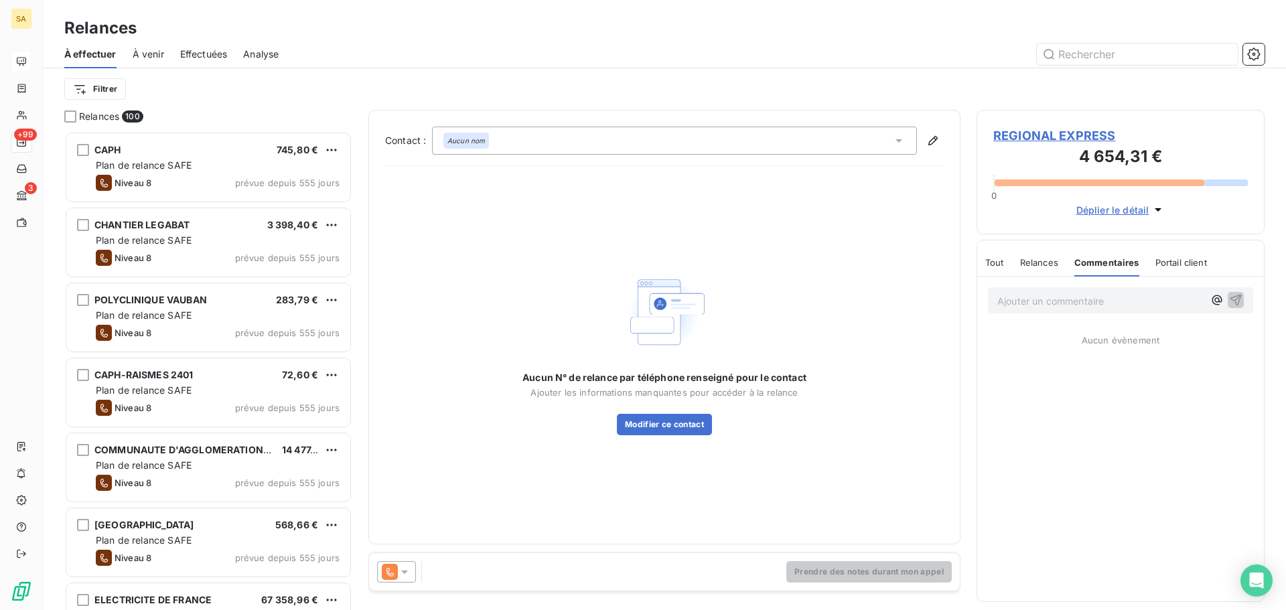
click at [1053, 261] on span "Relances" at bounding box center [1039, 262] width 38 height 11
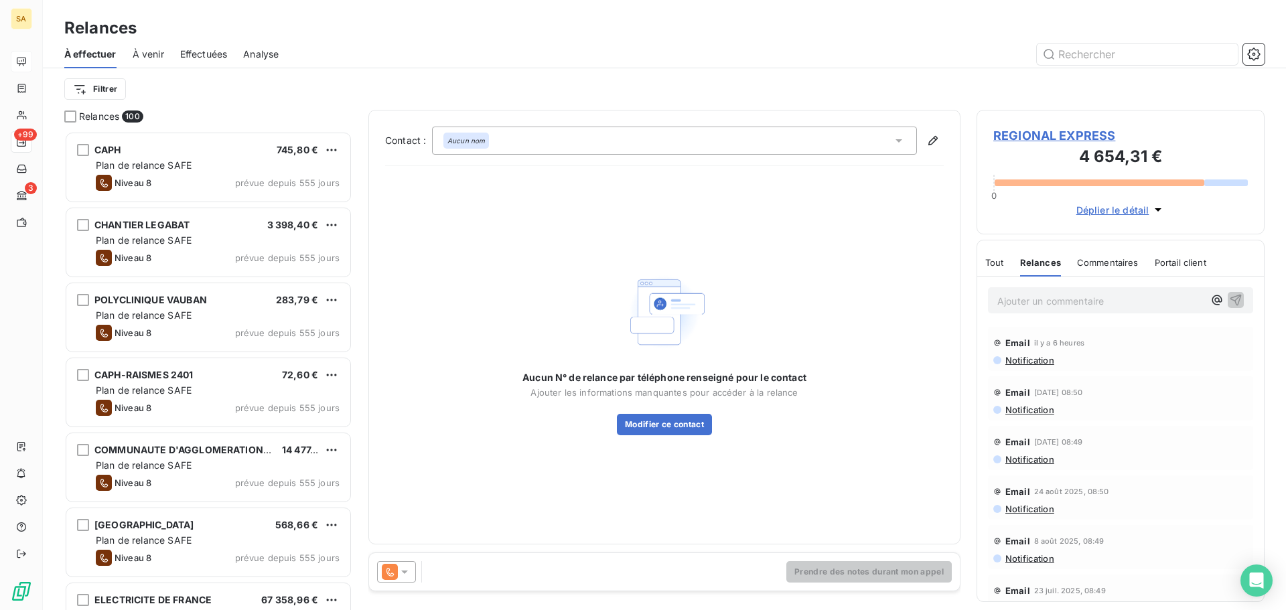
click at [1177, 267] on span "Portail client" at bounding box center [1181, 262] width 52 height 11
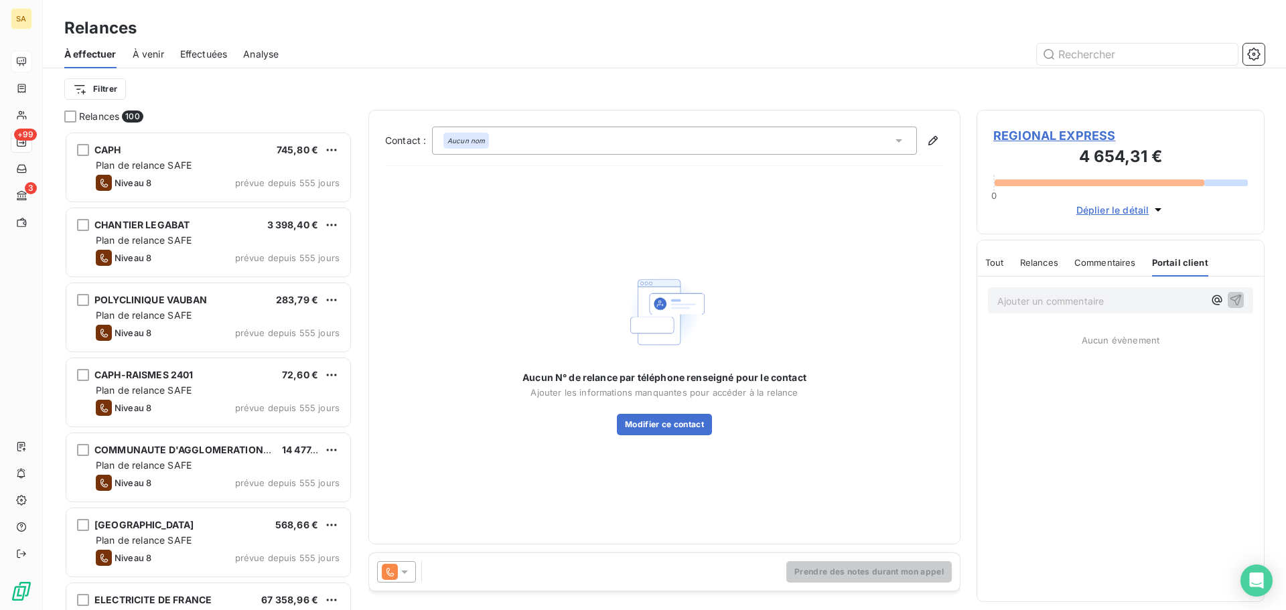
click at [1095, 273] on div "Commentaires" at bounding box center [1106, 263] width 62 height 28
click at [401, 580] on div at bounding box center [396, 571] width 39 height 21
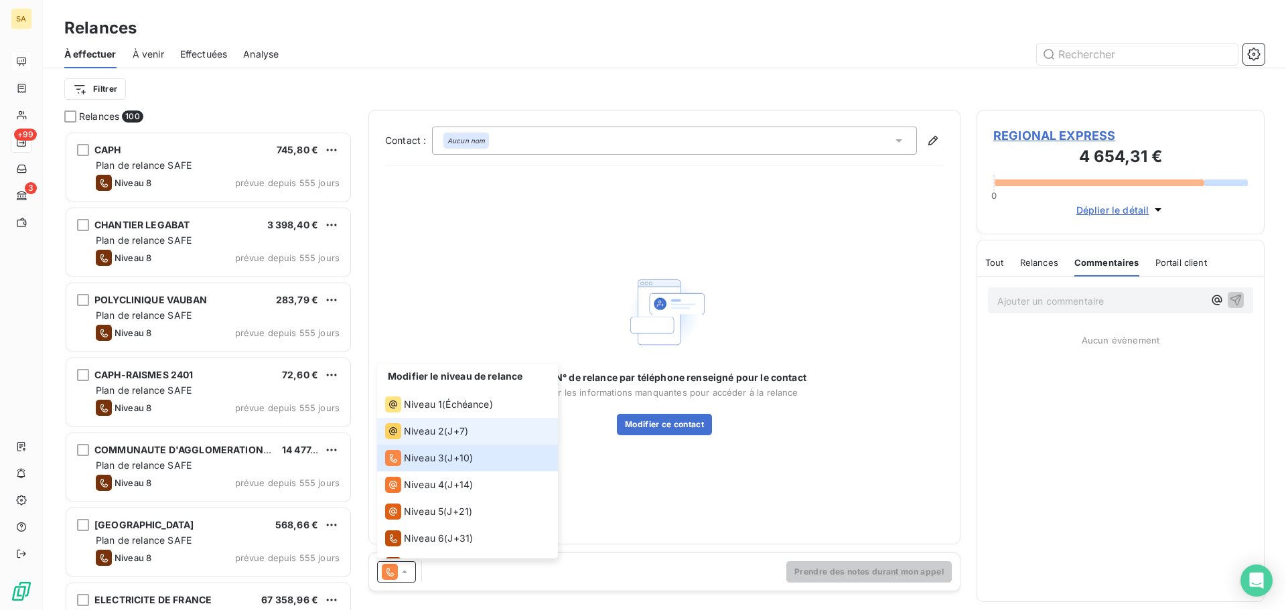
click at [436, 432] on span "Niveau 2" at bounding box center [424, 431] width 40 height 13
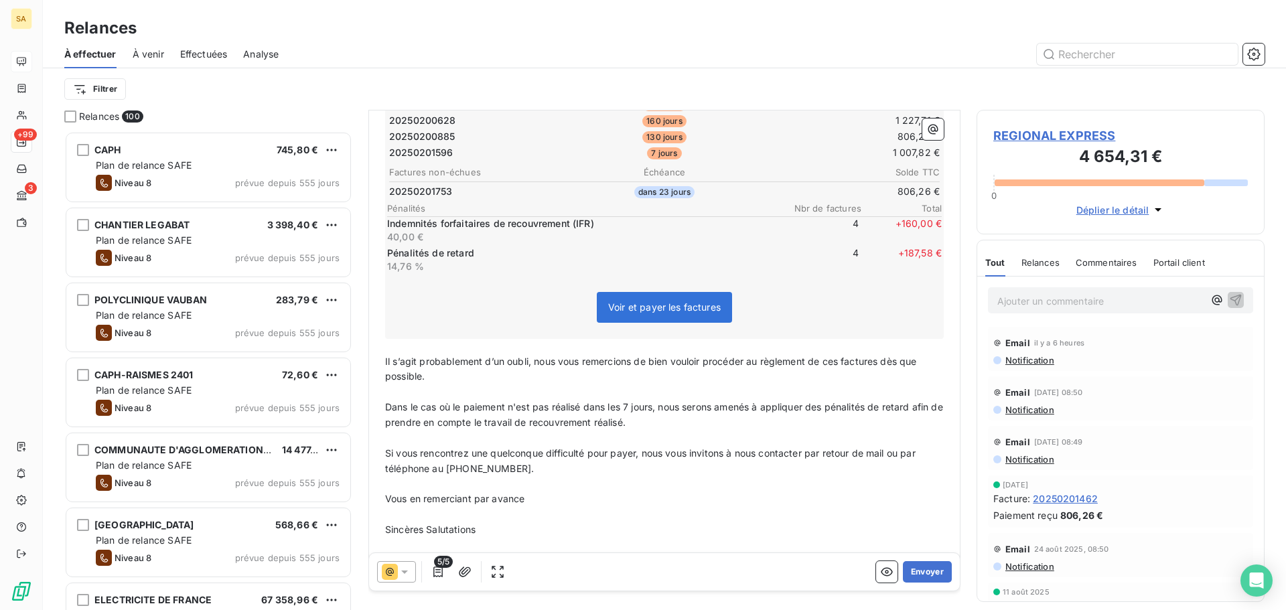
scroll to position [332, 0]
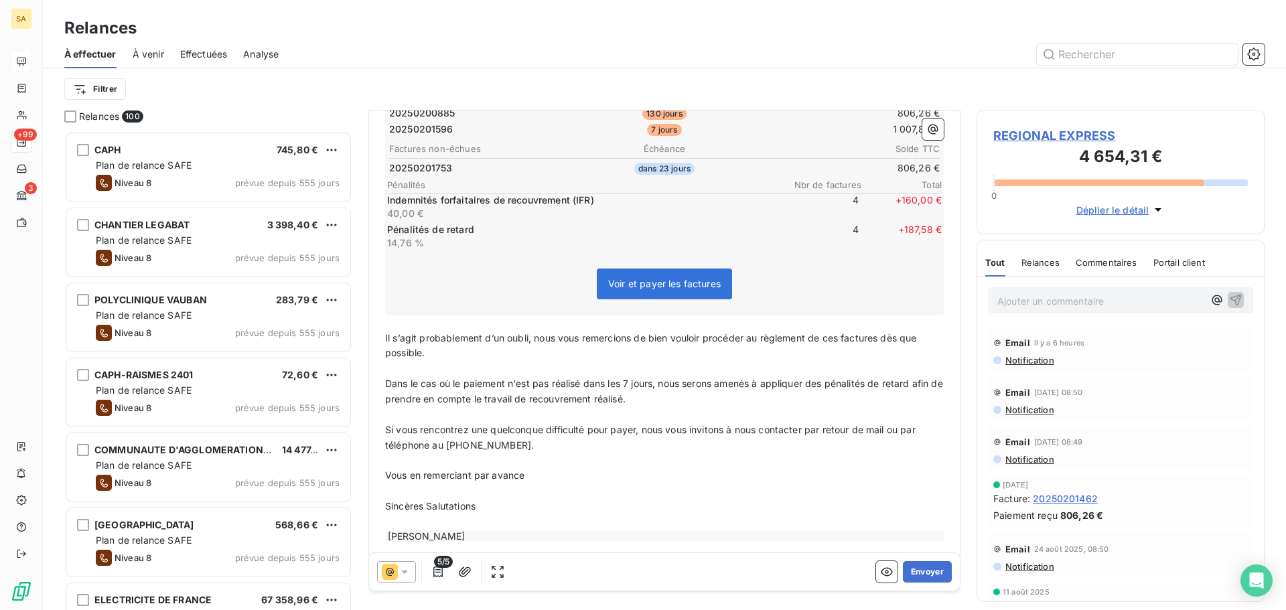
click at [494, 531] on div "[PERSON_NAME]" at bounding box center [665, 536] width 559 height 11
click at [484, 531] on div "[PERSON_NAME]" at bounding box center [665, 536] width 559 height 11
click at [478, 531] on div "[PERSON_NAME]" at bounding box center [665, 536] width 559 height 11
click at [476, 531] on div "[PERSON_NAME]" at bounding box center [665, 536] width 559 height 11
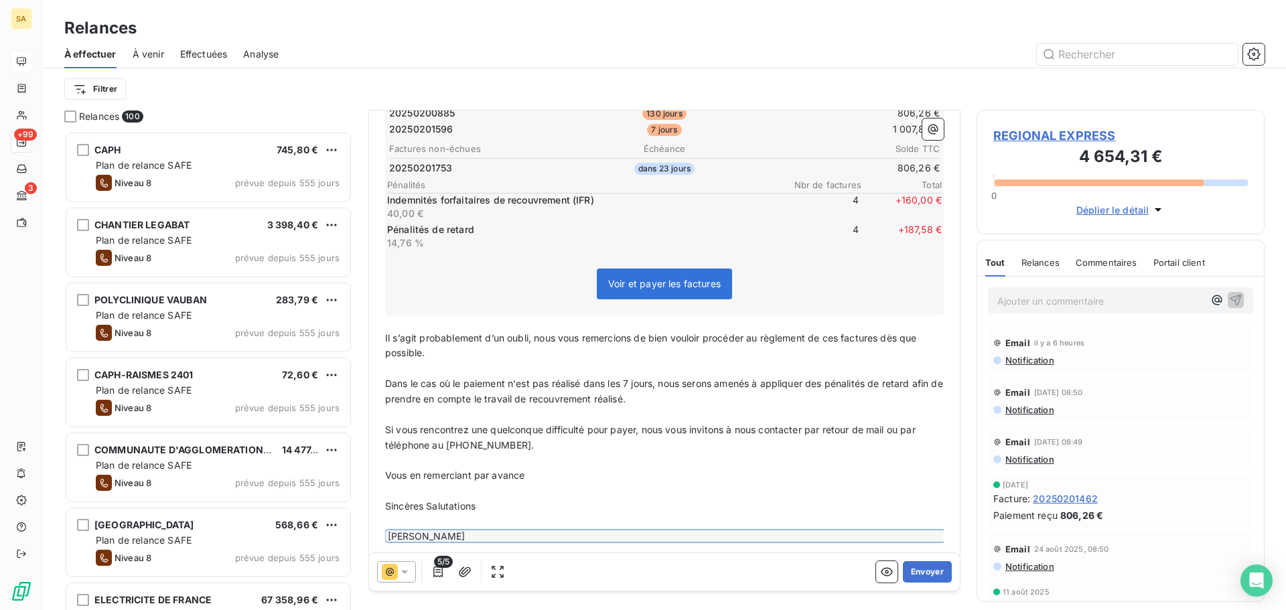
click at [476, 531] on div "[PERSON_NAME]" at bounding box center [665, 536] width 559 height 11
click at [484, 531] on div "[PERSON_NAME]" at bounding box center [665, 536] width 559 height 11
click at [483, 531] on div "[PERSON_NAME]" at bounding box center [665, 536] width 559 height 11
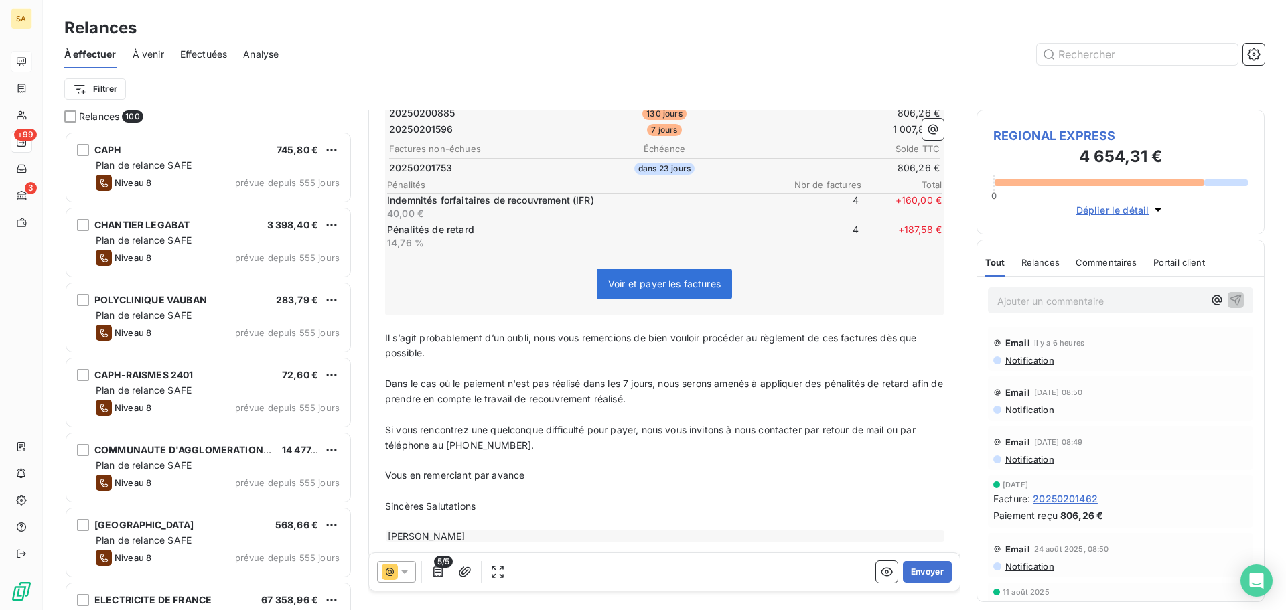
click at [483, 531] on div "[PERSON_NAME]" at bounding box center [665, 536] width 559 height 11
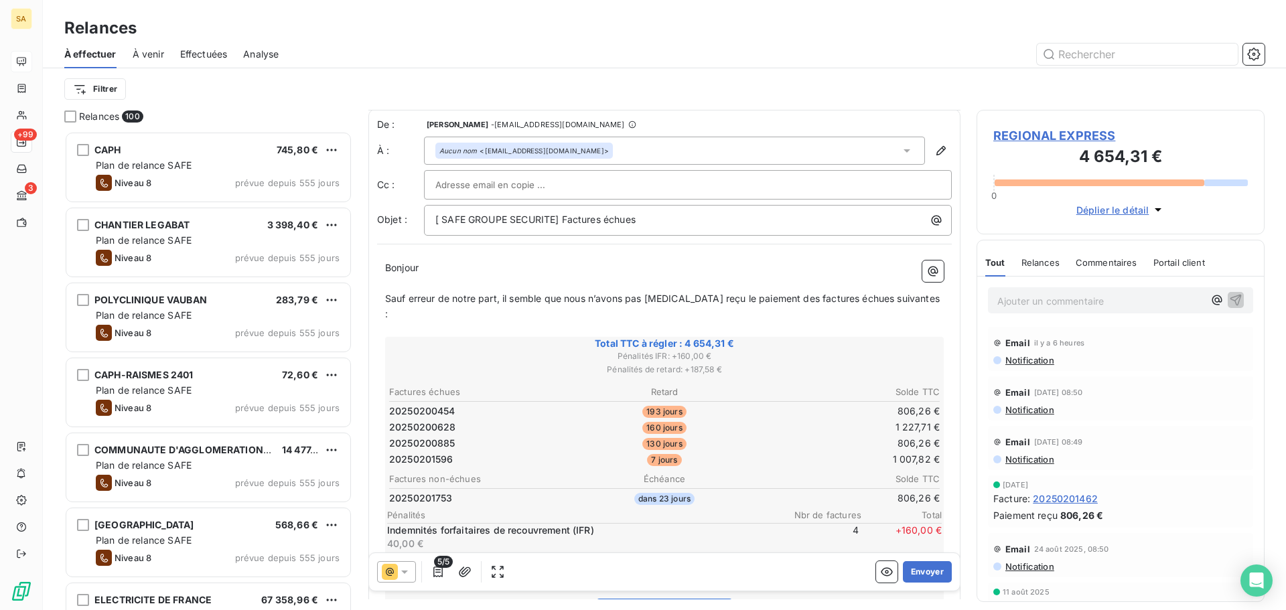
scroll to position [0, 0]
click at [538, 127] on span "- [EMAIL_ADDRESS][DOMAIN_NAME]" at bounding box center [557, 125] width 133 height 8
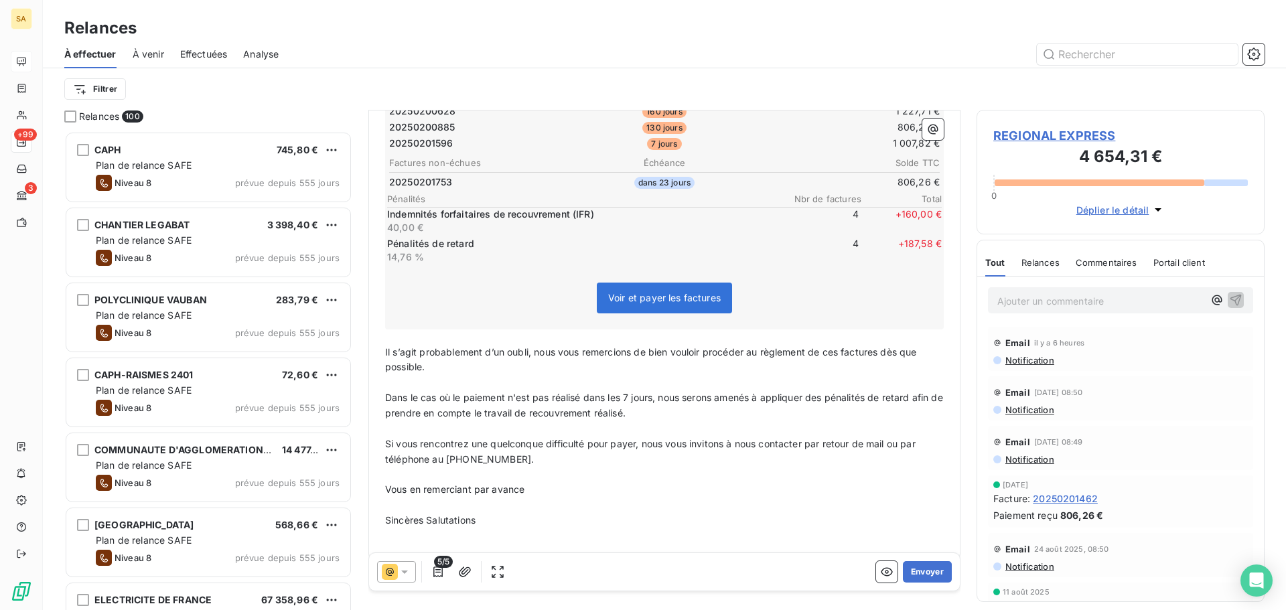
scroll to position [318, 0]
click at [924, 569] on button "Envoyer" at bounding box center [927, 571] width 49 height 21
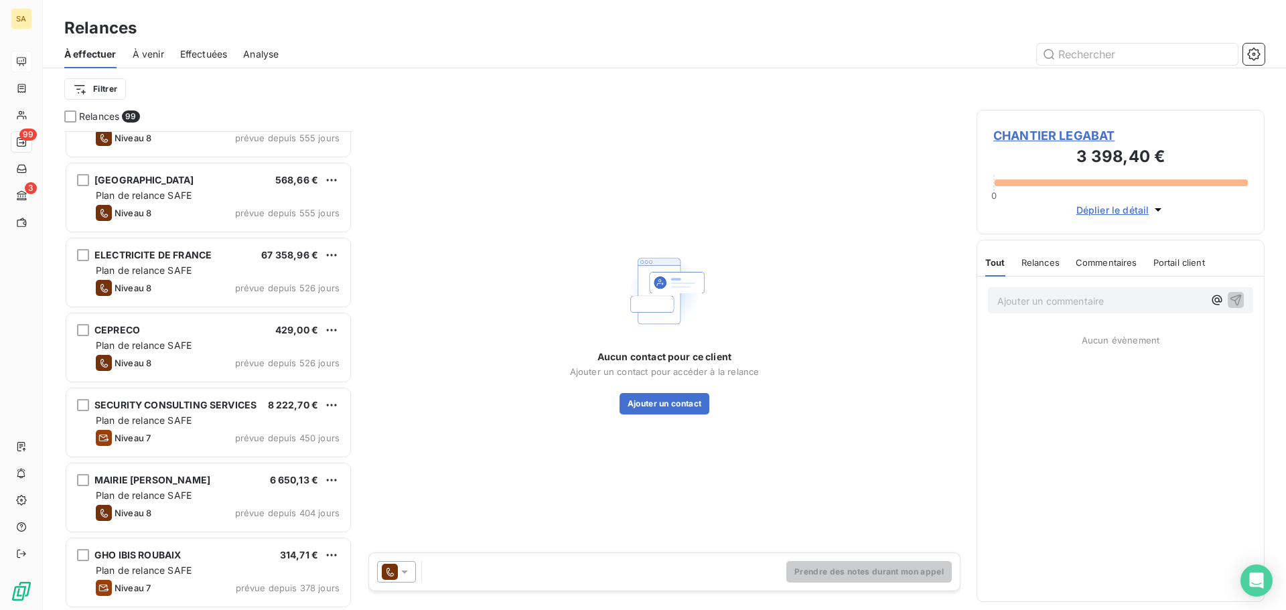
scroll to position [68, 0]
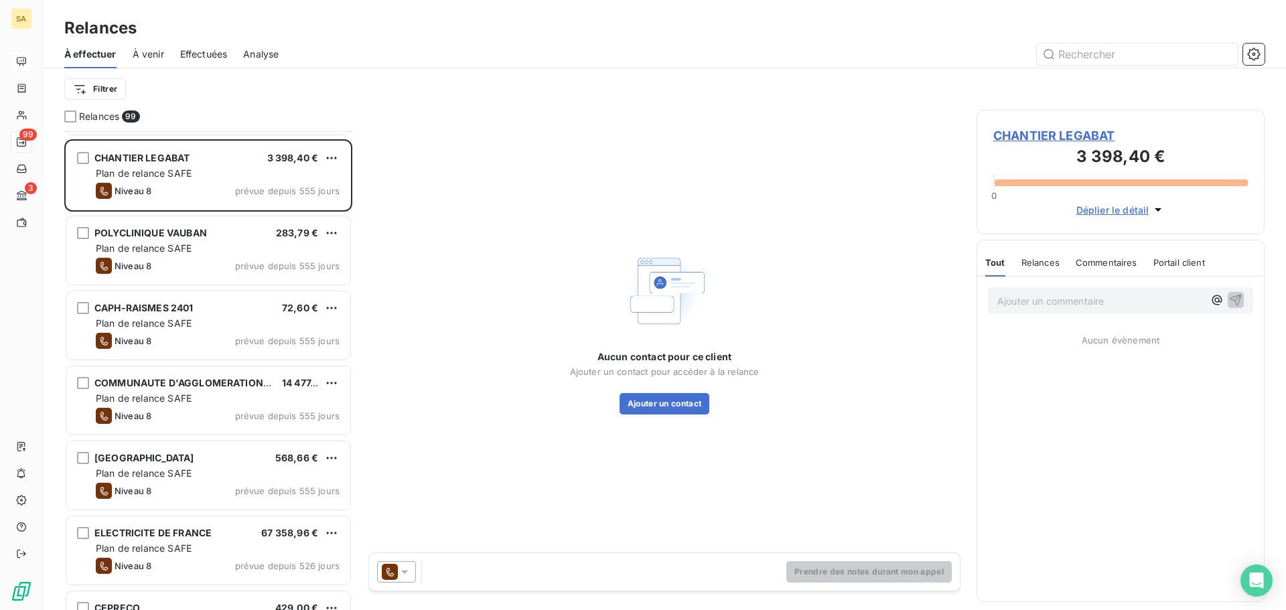
click at [223, 56] on span "Effectuées" at bounding box center [204, 54] width 48 height 13
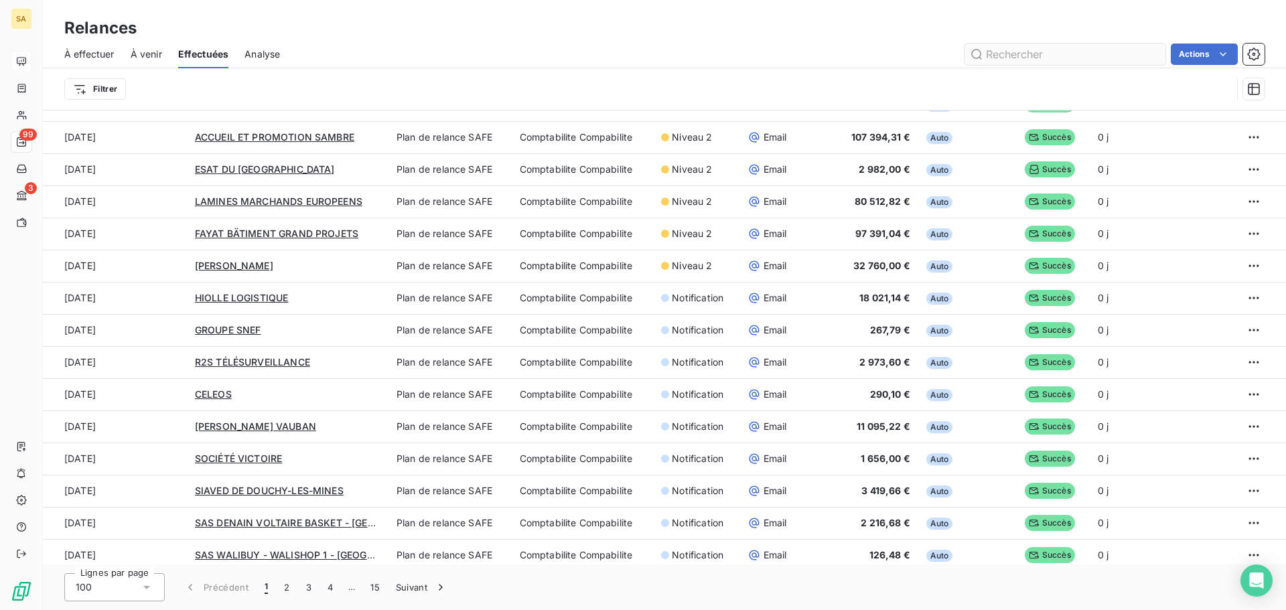
click at [995, 55] on input "text" at bounding box center [1065, 54] width 201 height 21
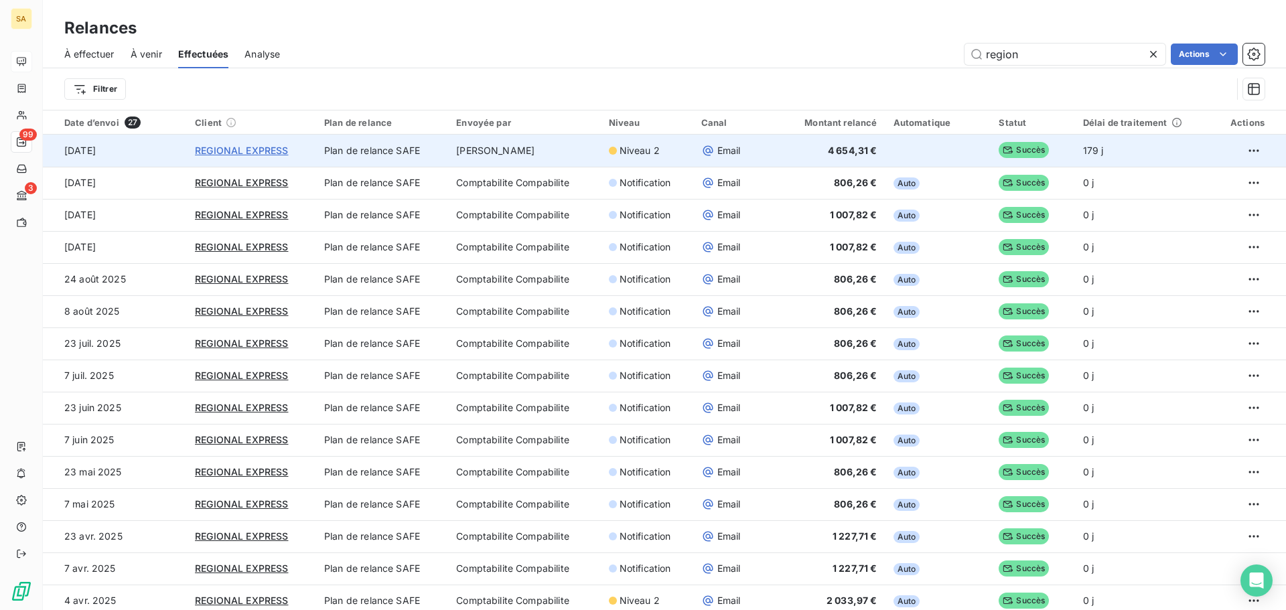
type input "region"
click at [260, 155] on span "REGIONAL EXPRESS" at bounding box center [241, 150] width 93 height 11
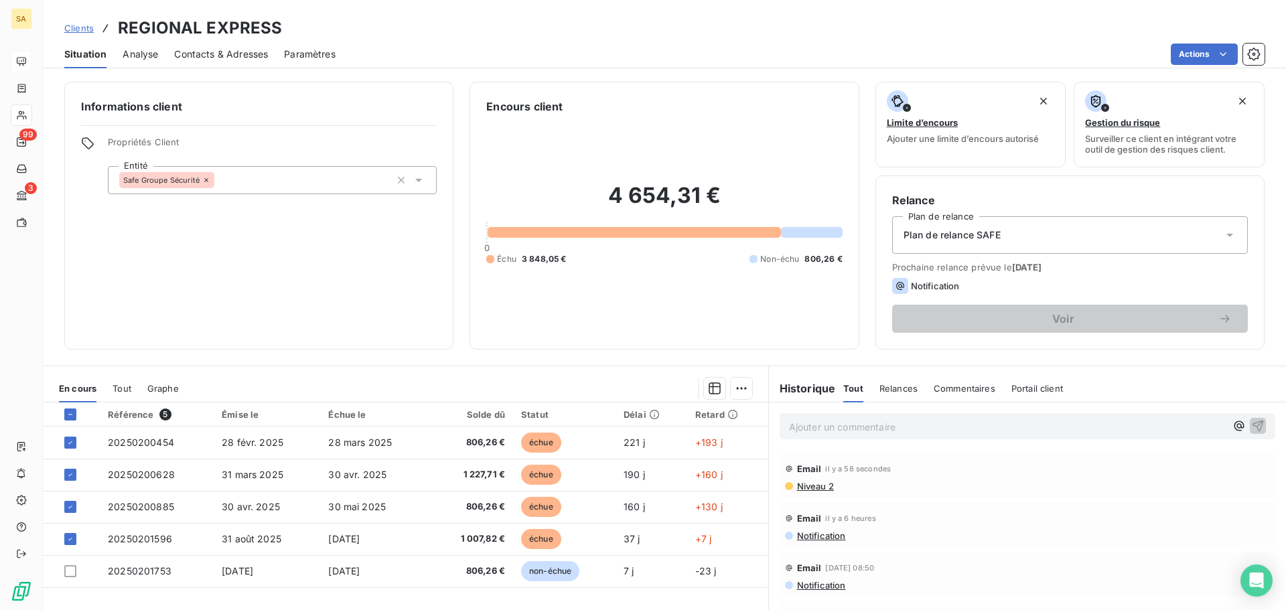
click at [139, 56] on span "Analyse" at bounding box center [141, 54] width 36 height 13
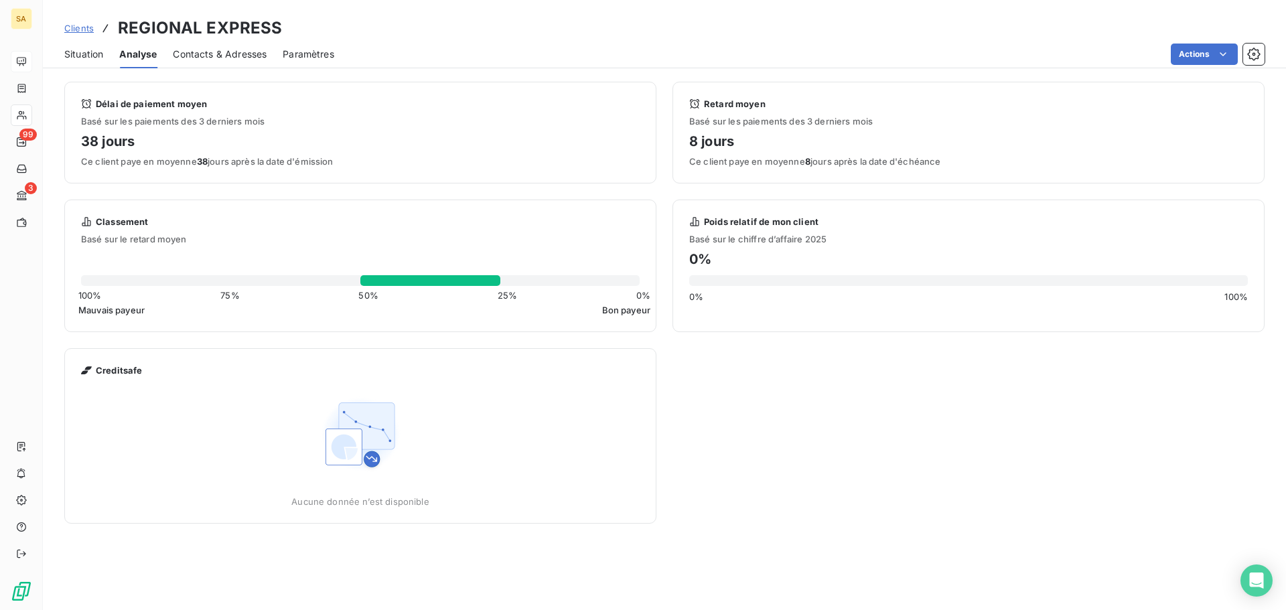
click at [213, 53] on span "Contacts & Adresses" at bounding box center [220, 54] width 94 height 13
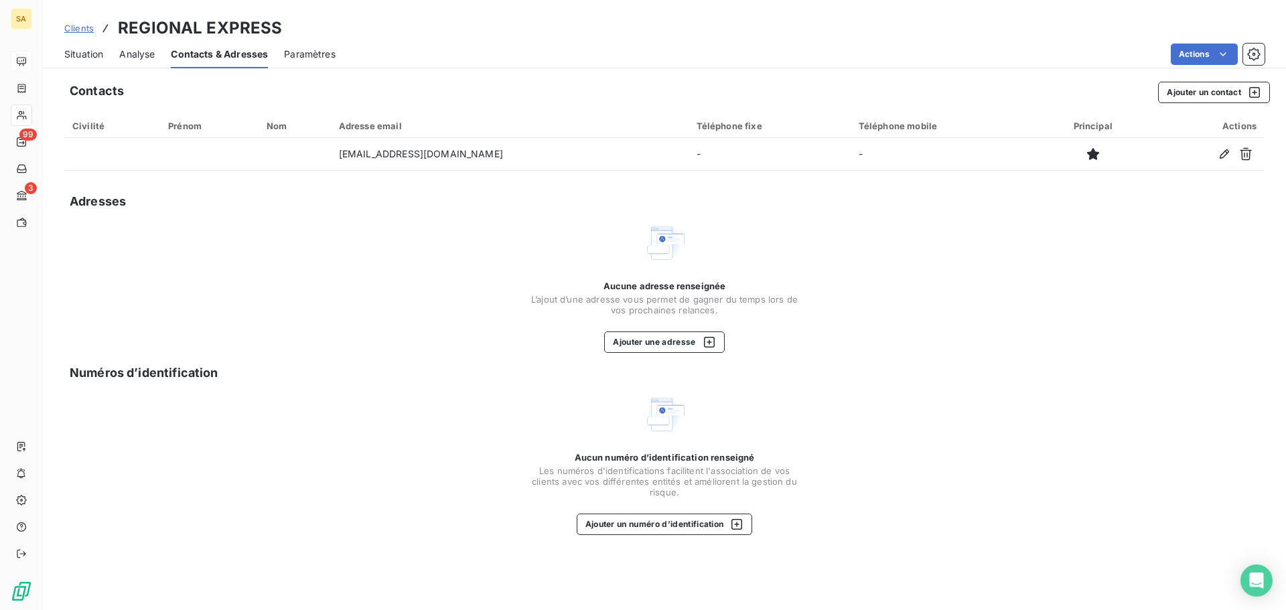
click at [133, 52] on span "Analyse" at bounding box center [137, 54] width 36 height 13
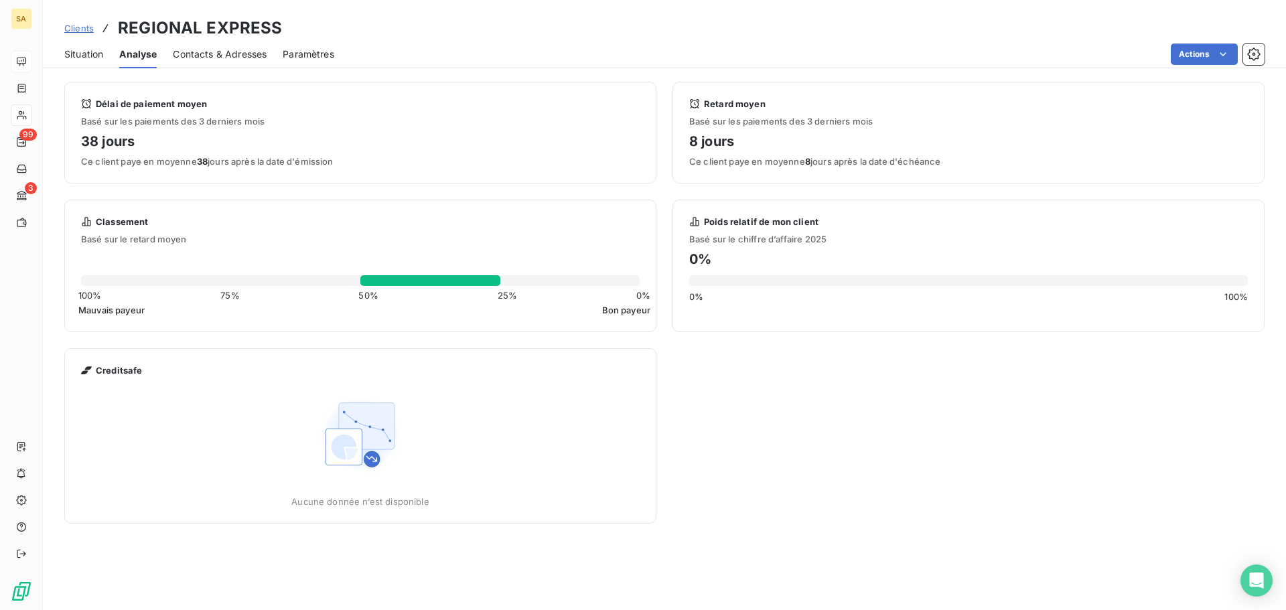
click at [89, 54] on span "Situation" at bounding box center [83, 54] width 39 height 13
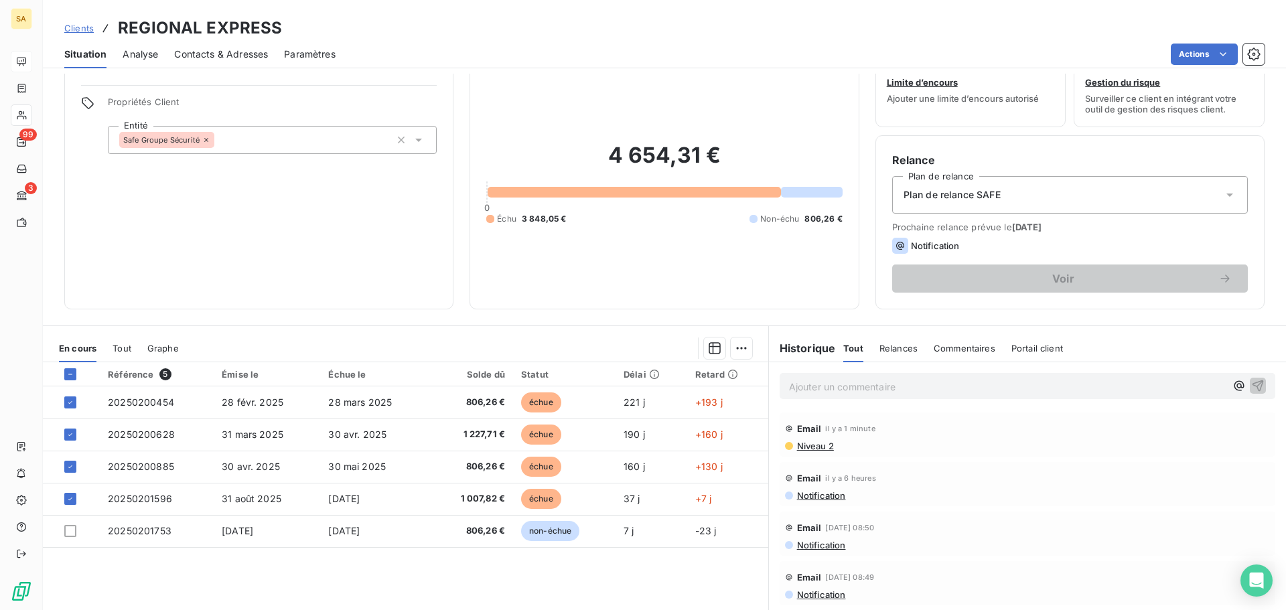
scroll to position [90, 0]
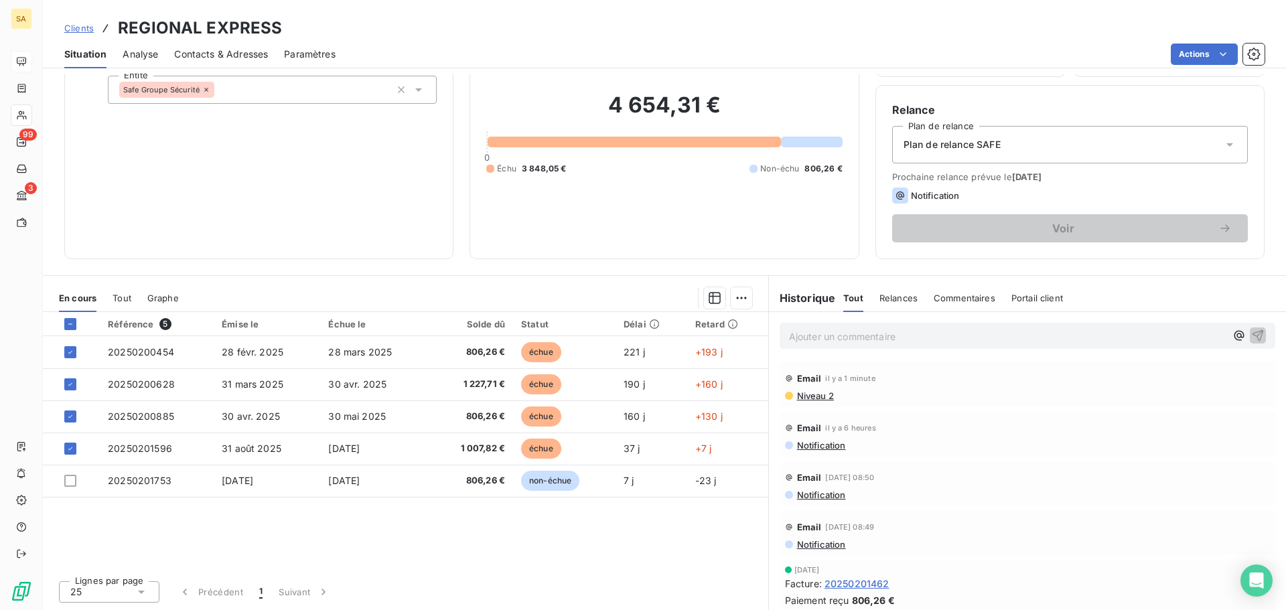
click at [817, 393] on span "Niveau 2" at bounding box center [815, 396] width 38 height 11
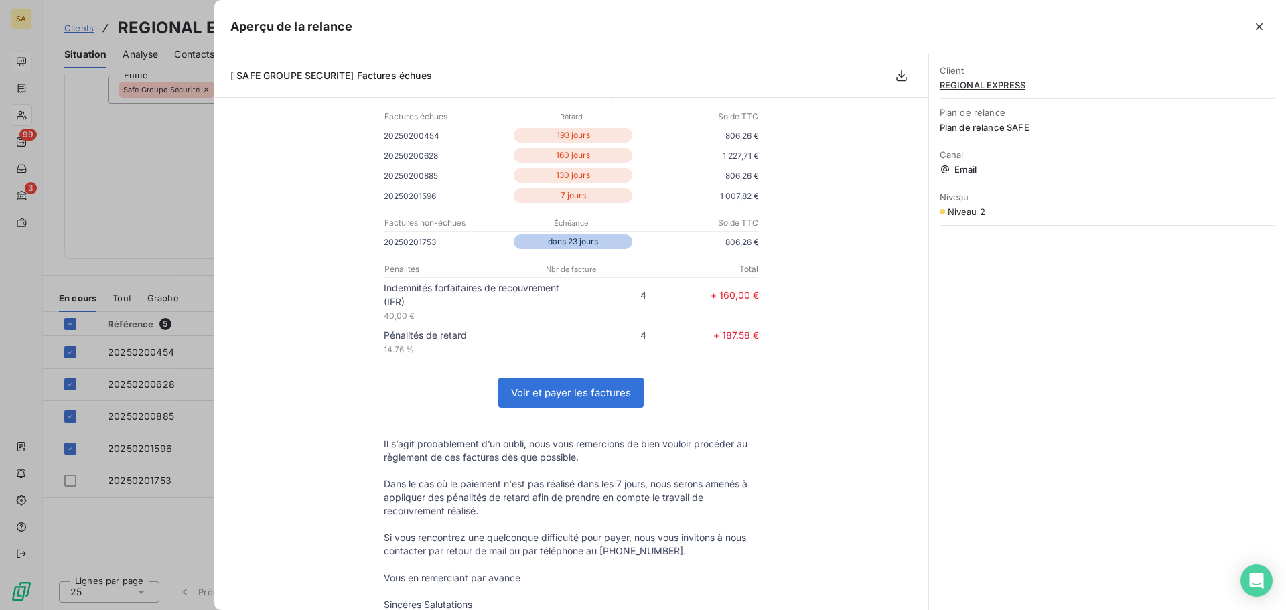
scroll to position [146, 0]
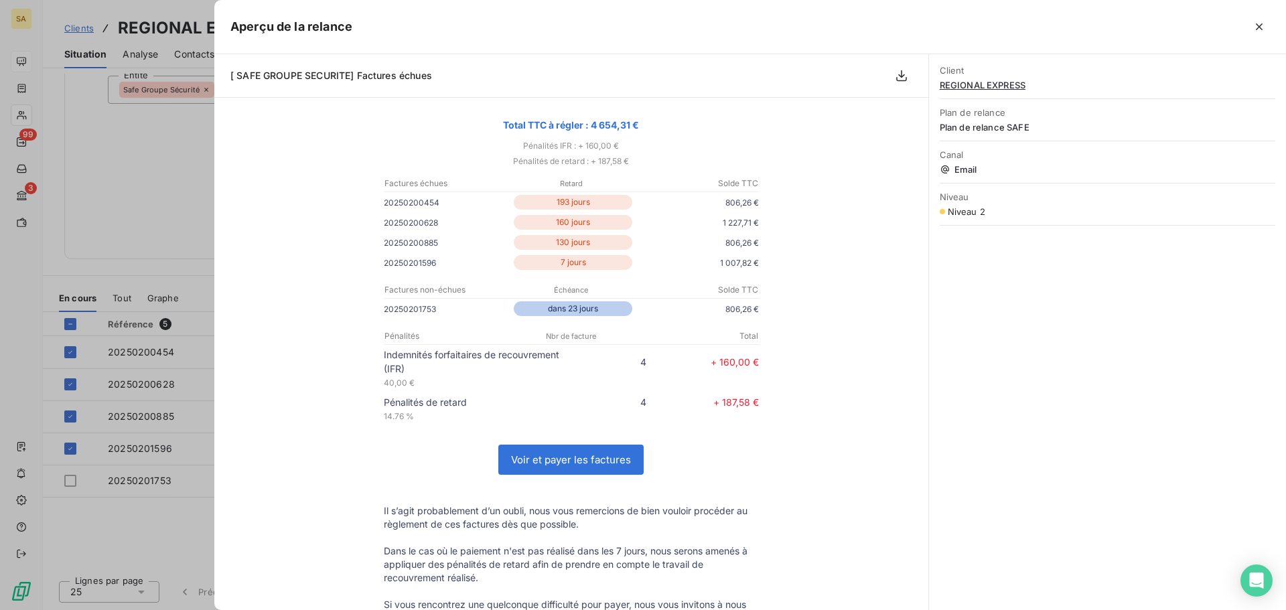
click at [139, 176] on div at bounding box center [643, 305] width 1286 height 610
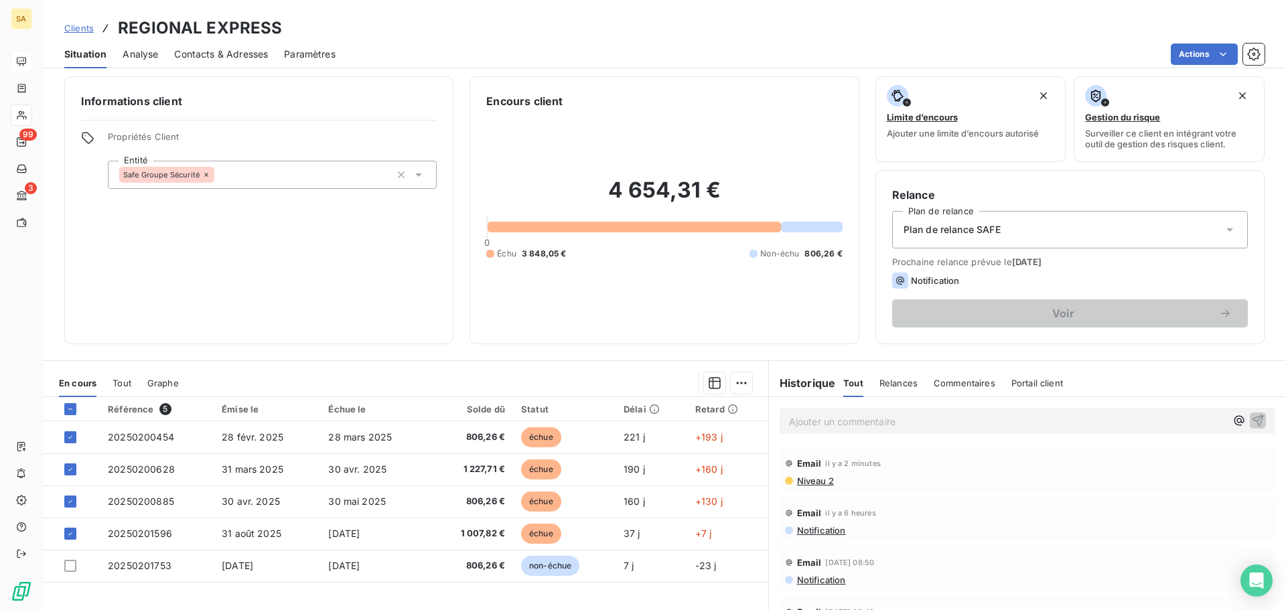
scroll to position [0, 0]
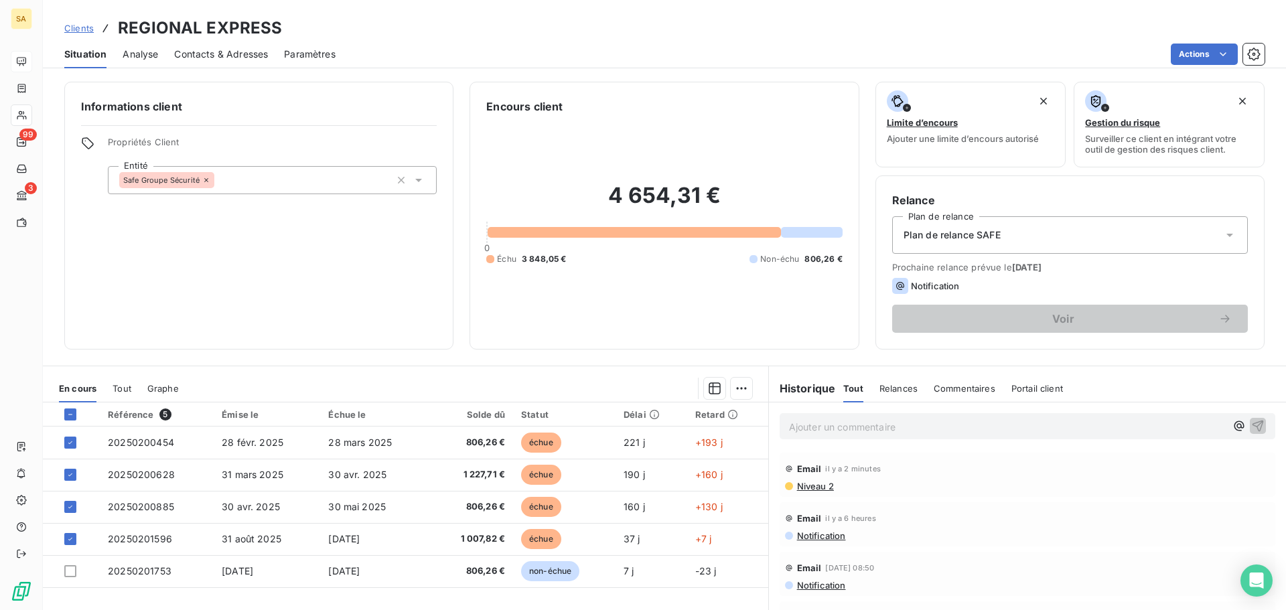
click at [936, 396] on div "Commentaires" at bounding box center [965, 389] width 62 height 28
click at [965, 432] on p "Ajouter un commentaire ﻿" at bounding box center [1007, 427] width 437 height 17
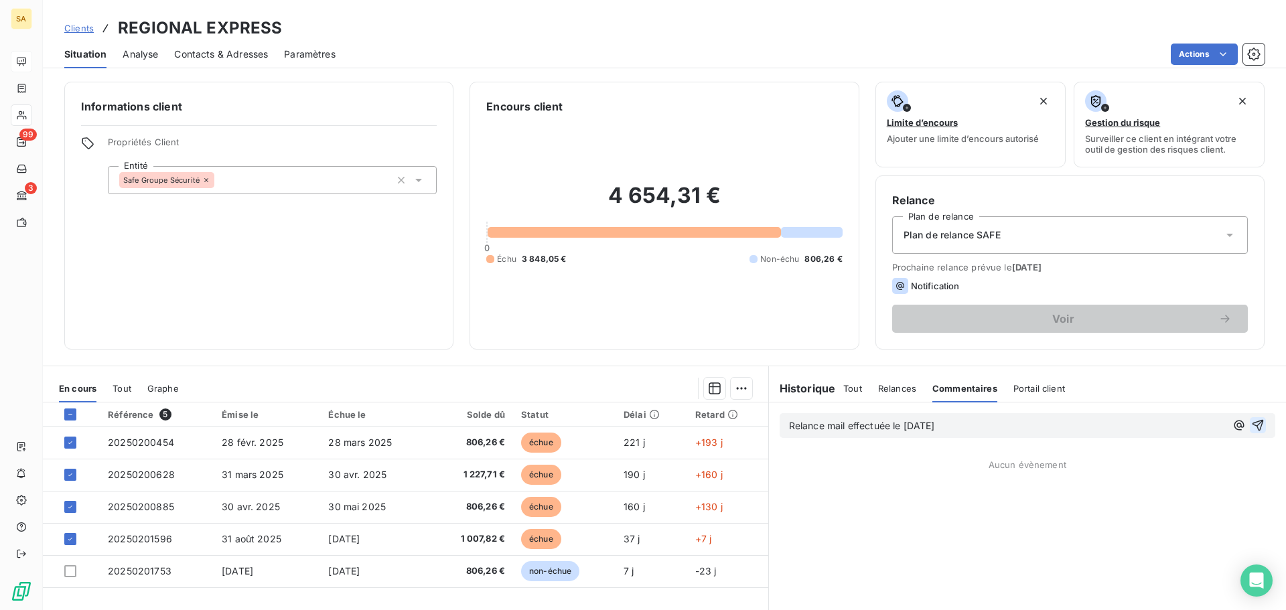
click at [1252, 426] on icon "button" at bounding box center [1258, 425] width 13 height 13
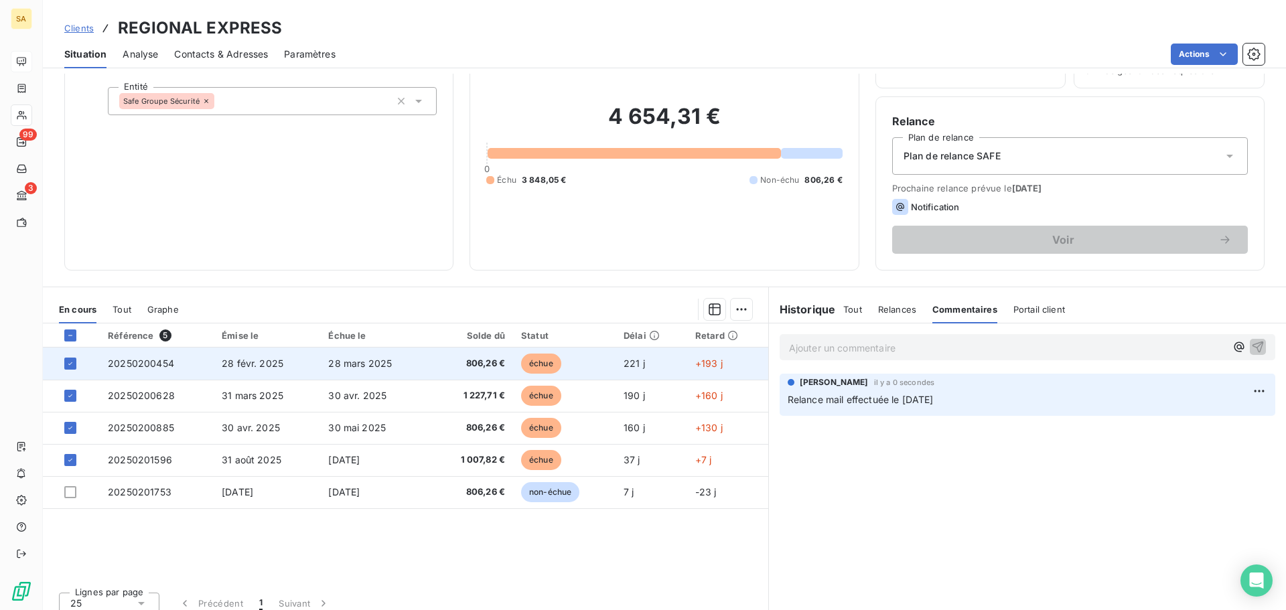
scroll to position [90, 0]
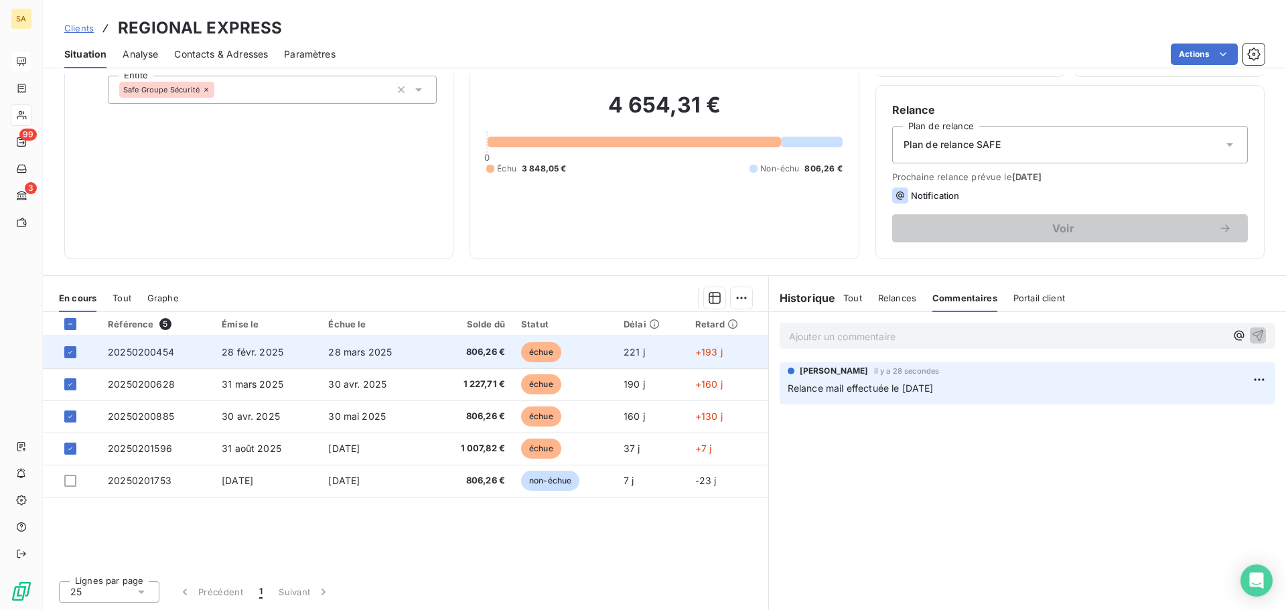
click at [143, 352] on span "20250200454" at bounding box center [141, 351] width 66 height 11
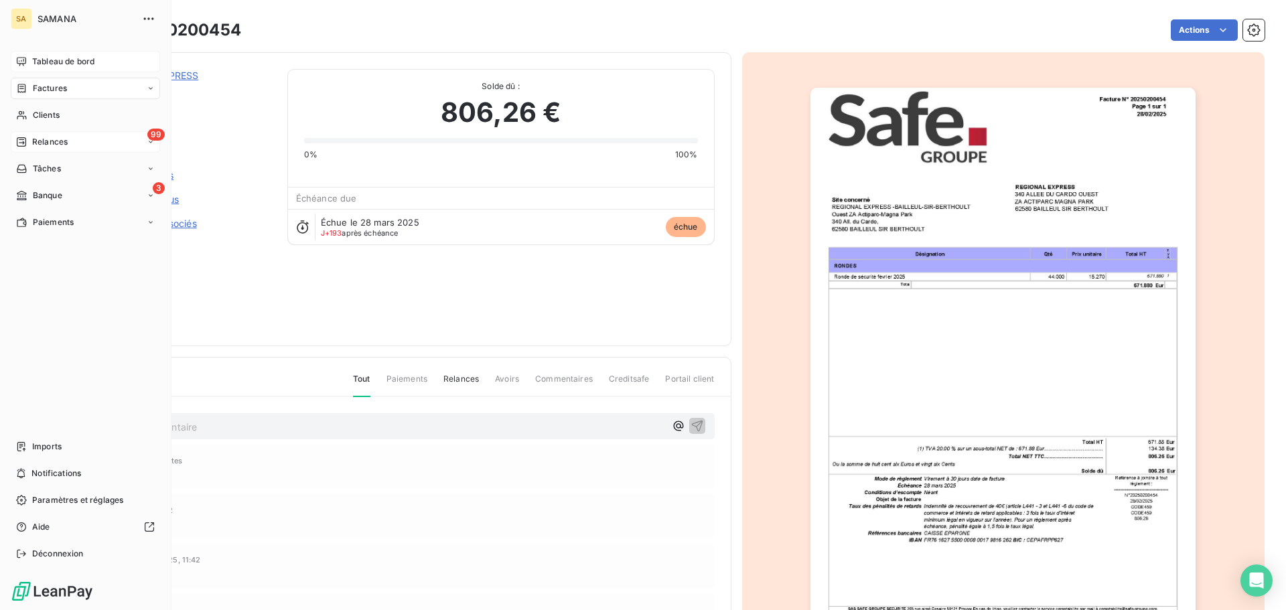
click at [62, 143] on span "Relances" at bounding box center [50, 142] width 36 height 12
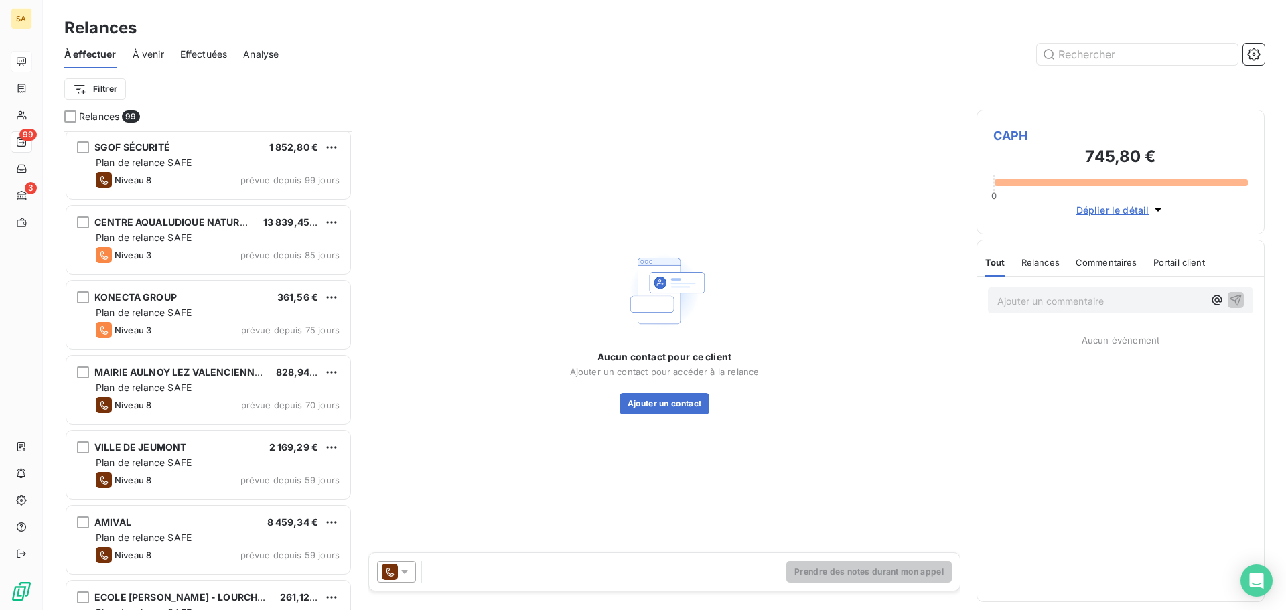
scroll to position [4021, 0]
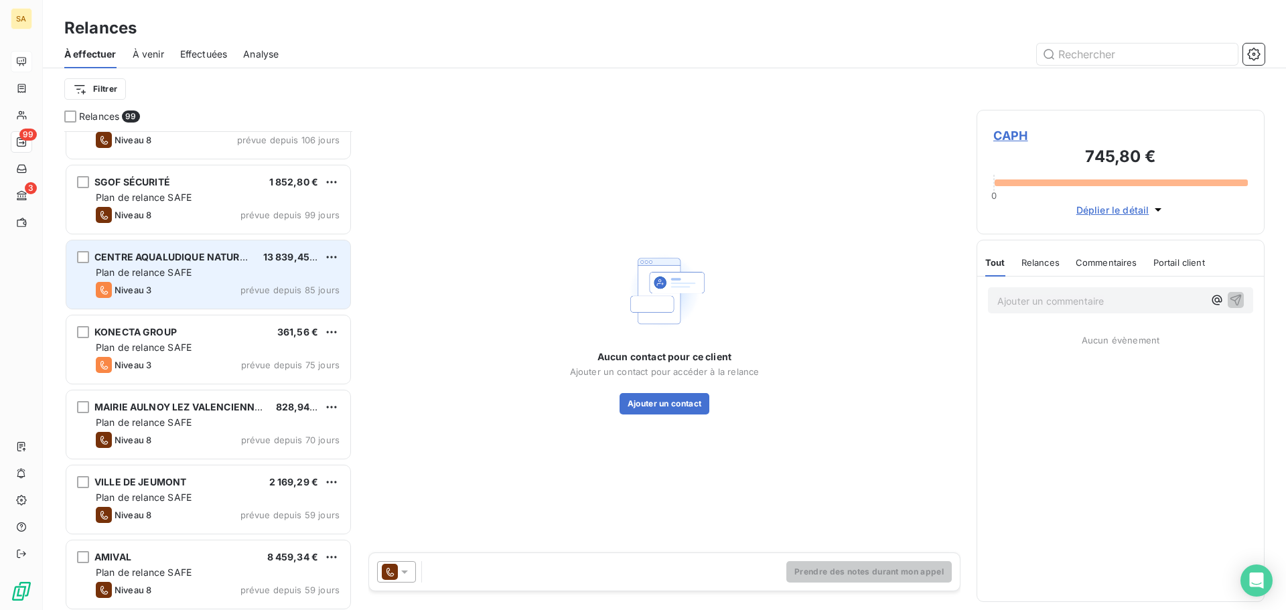
click at [158, 261] on span "CENTRE AQUALUDIQUE NATUR&O" at bounding box center [173, 256] width 159 height 11
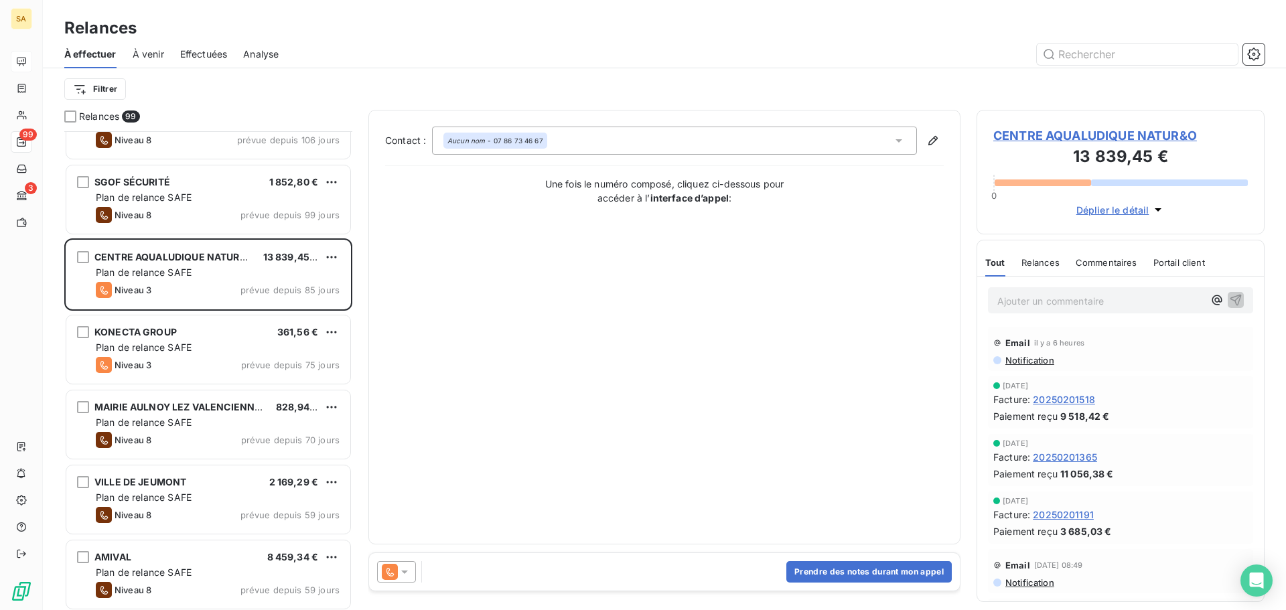
click at [1099, 211] on span "Déplier le détail" at bounding box center [1113, 210] width 73 height 14
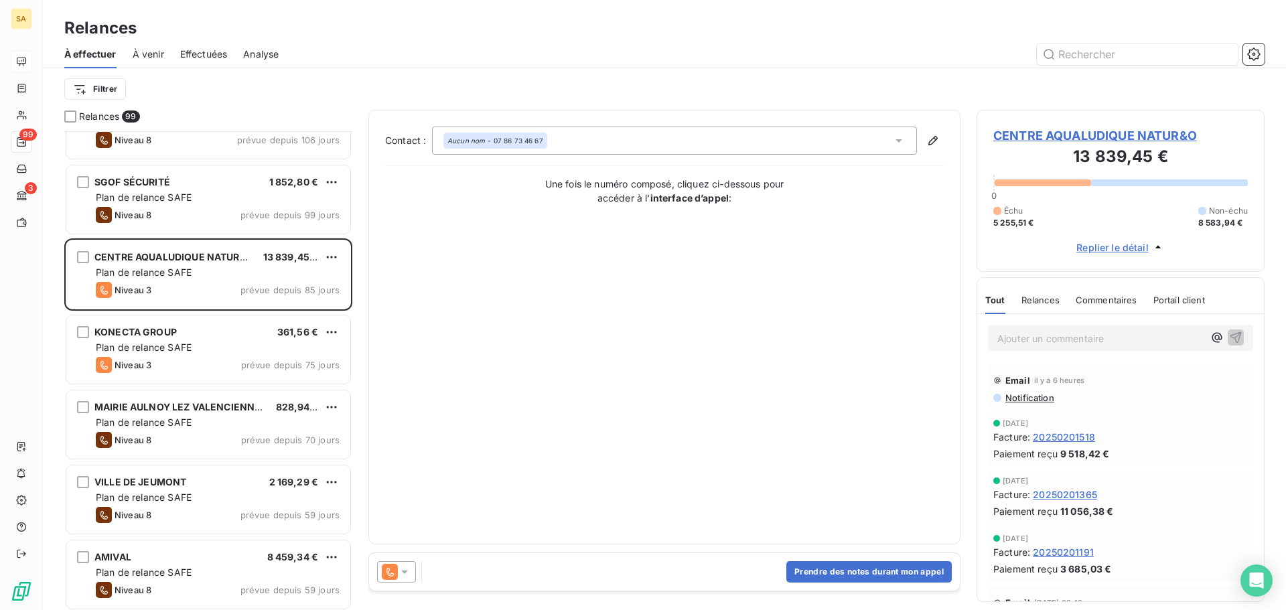
click at [1071, 135] on span "CENTRE AQUALUDIQUE NATUR&O" at bounding box center [1121, 136] width 255 height 18
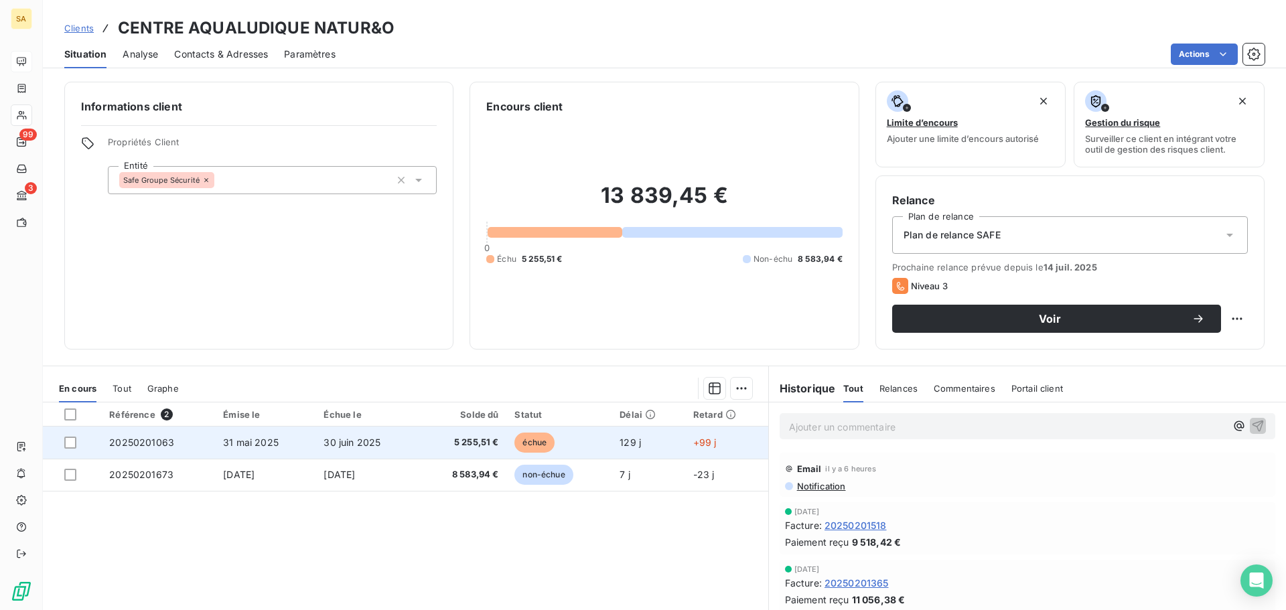
click at [147, 444] on span "20250201063" at bounding box center [141, 442] width 65 height 11
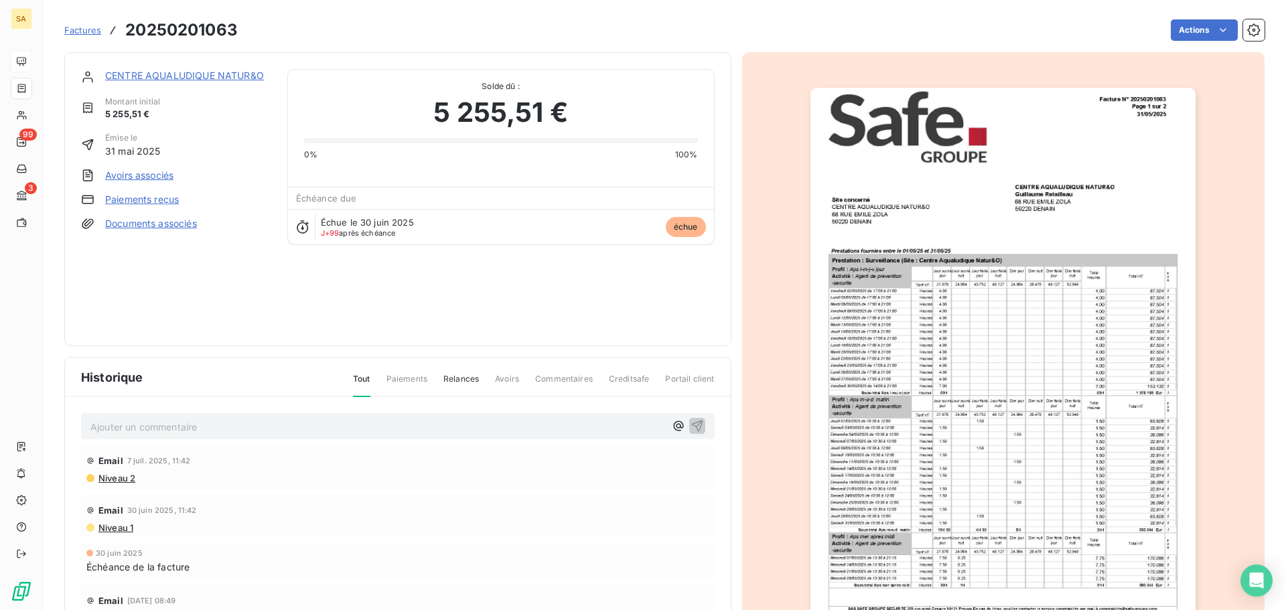
scroll to position [1, 0]
click at [139, 72] on link "CENTRE AQUALUDIQUE NATUR&O" at bounding box center [184, 74] width 159 height 11
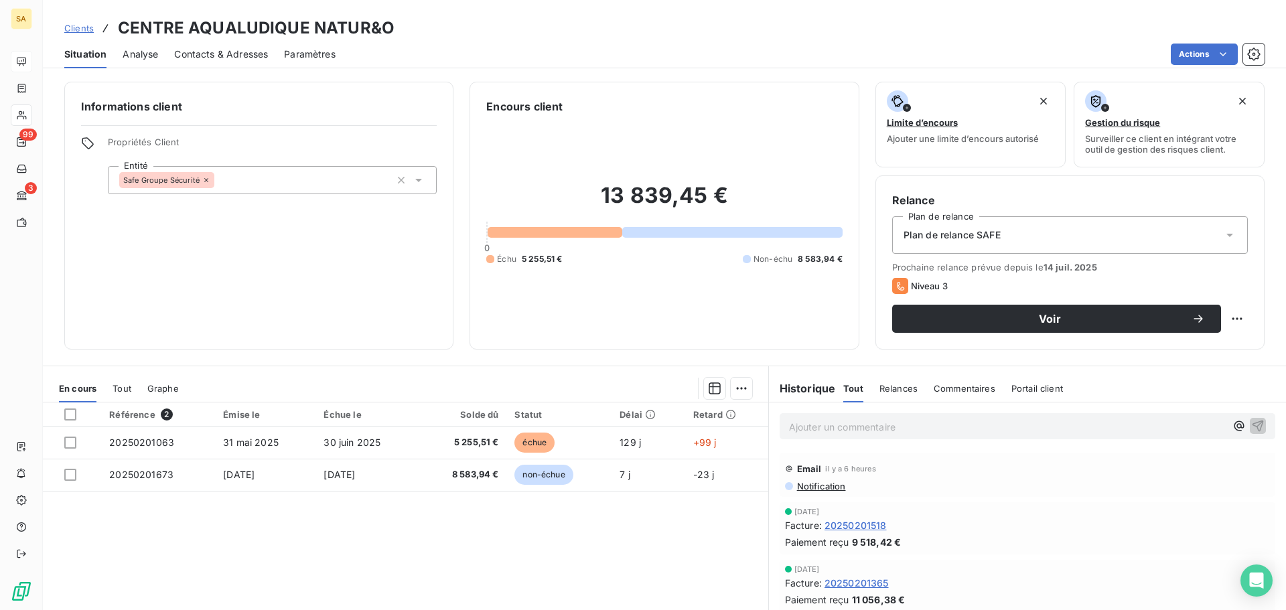
click at [206, 52] on span "Contacts & Adresses" at bounding box center [221, 54] width 94 height 13
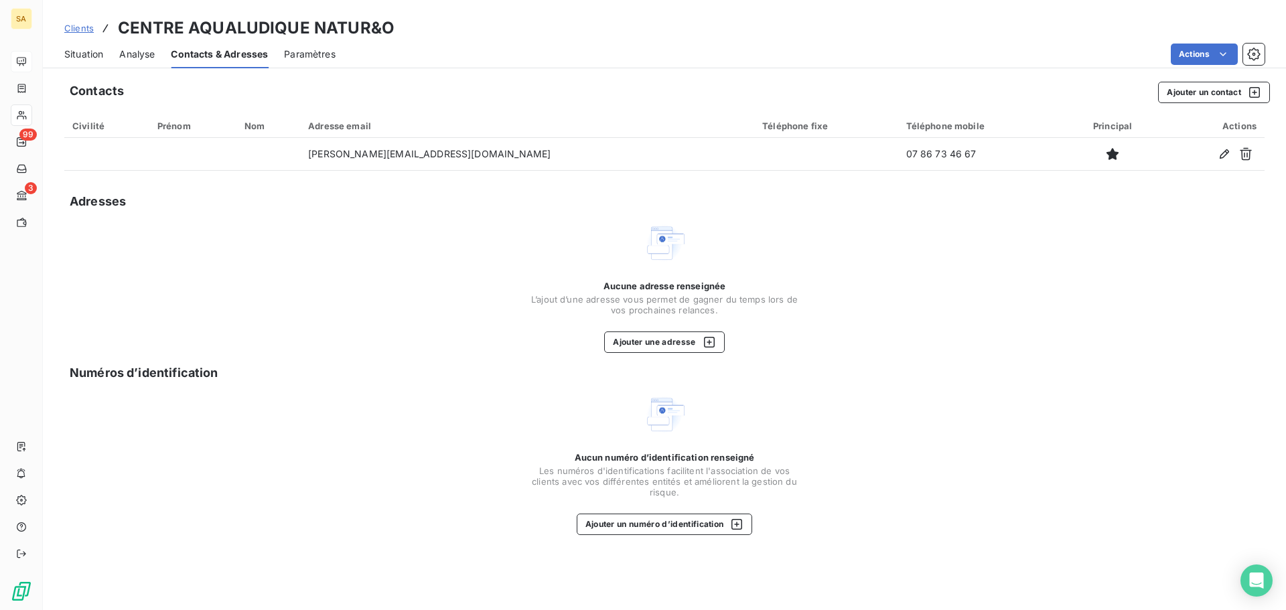
click at [141, 52] on span "Analyse" at bounding box center [137, 54] width 36 height 13
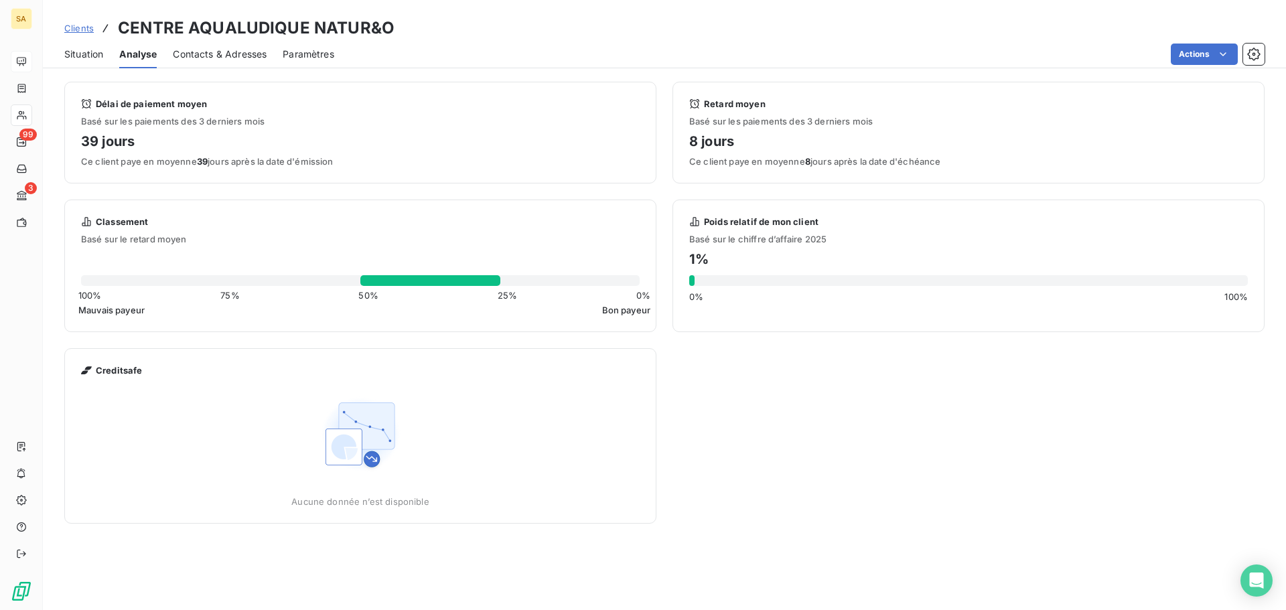
click at [92, 55] on span "Situation" at bounding box center [83, 54] width 39 height 13
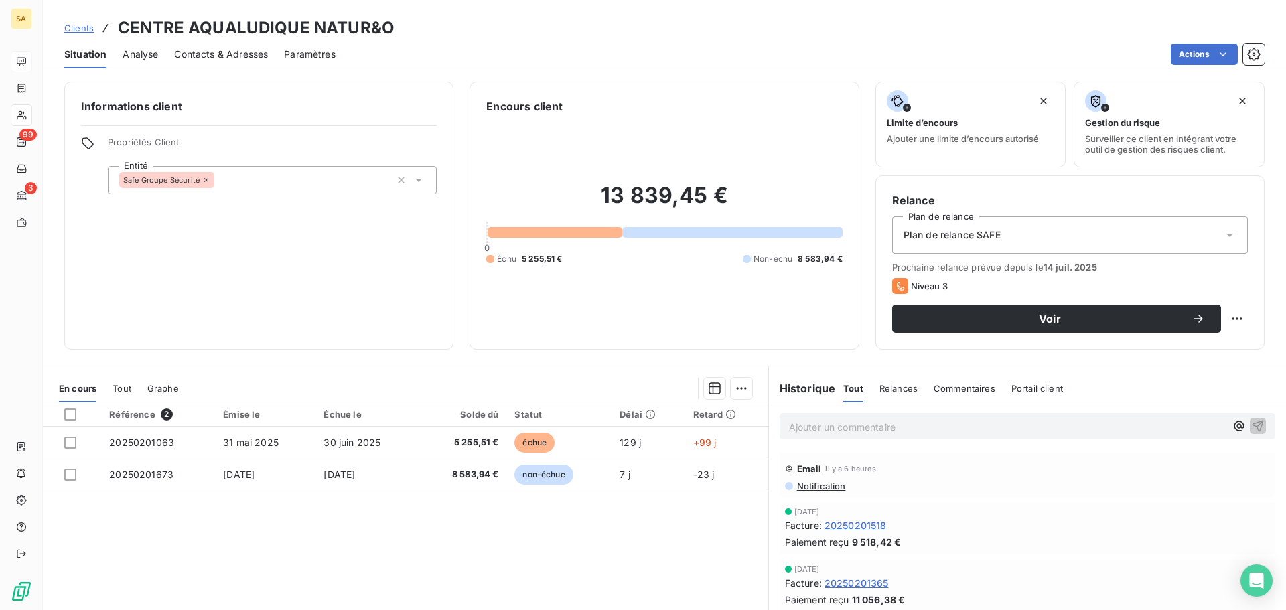
click at [240, 53] on span "Contacts & Adresses" at bounding box center [221, 54] width 94 height 13
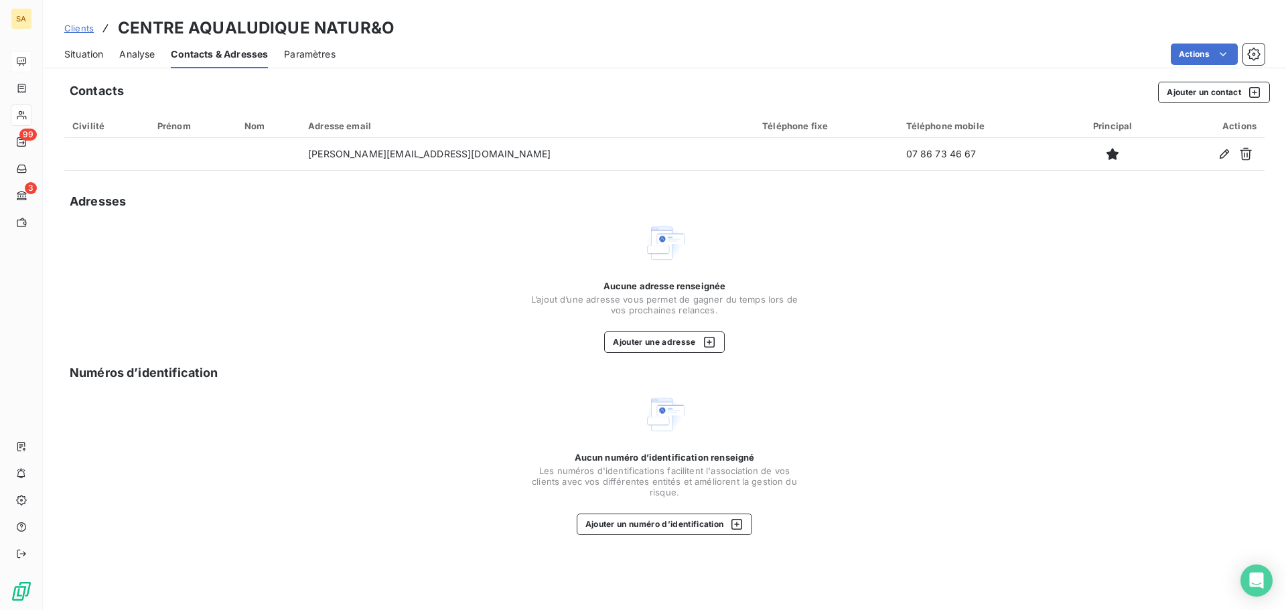
click at [460, 54] on div "Actions" at bounding box center [808, 54] width 913 height 21
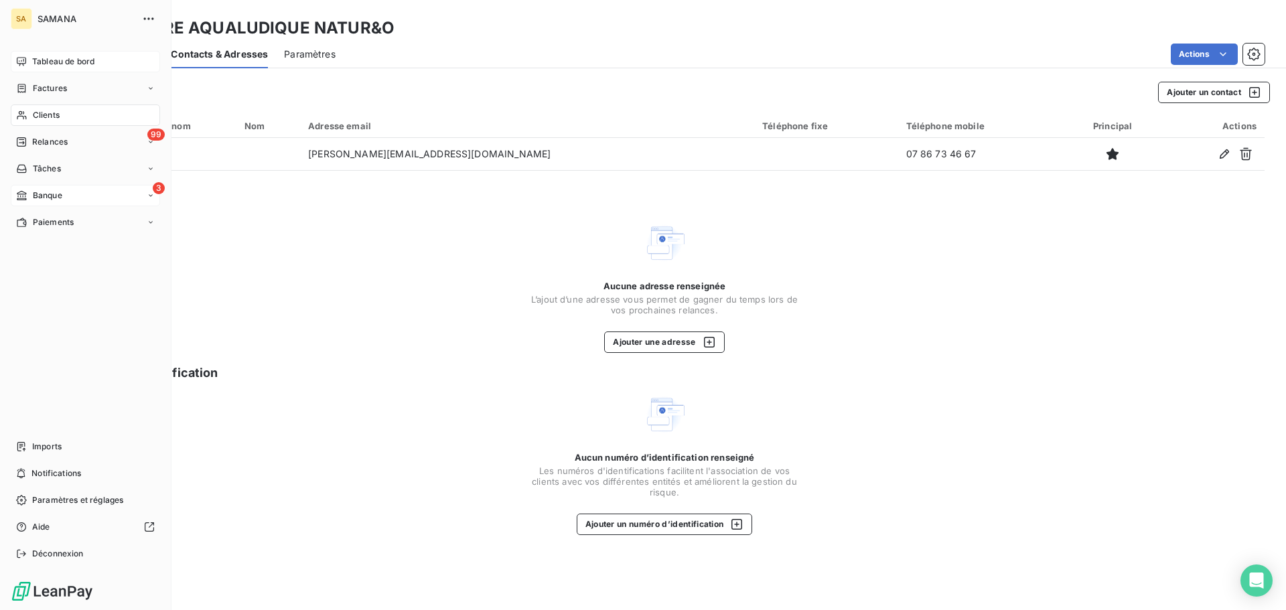
click at [74, 200] on div "3 Banque" at bounding box center [85, 195] width 149 height 21
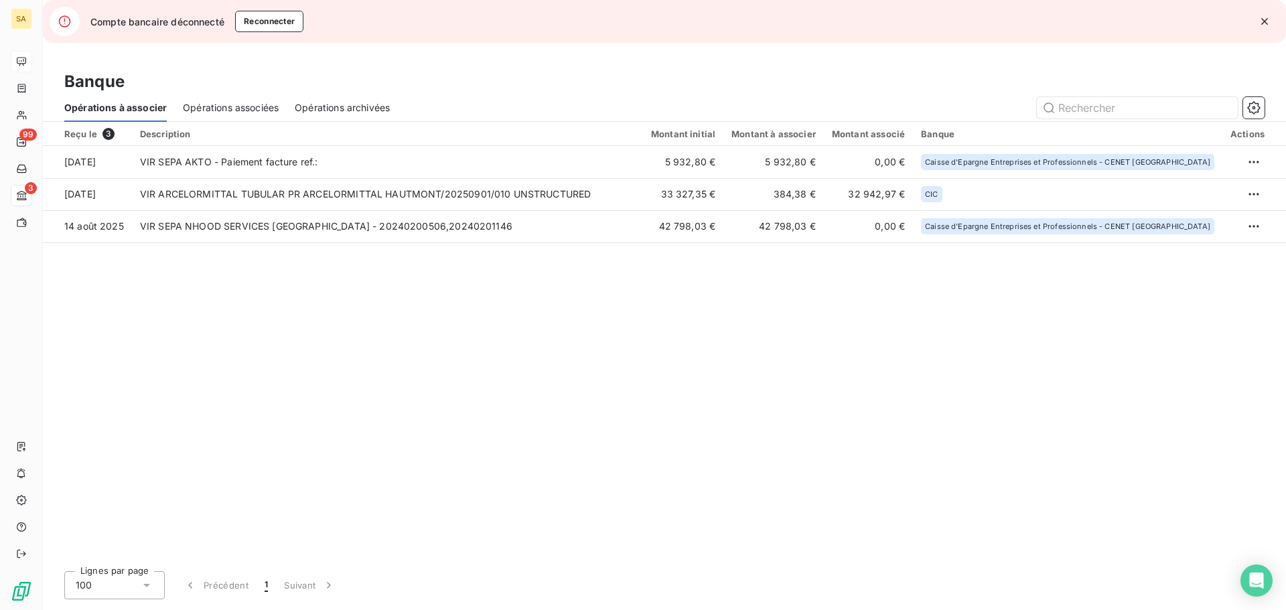
click at [228, 96] on div "Opérations associées" at bounding box center [231, 108] width 96 height 28
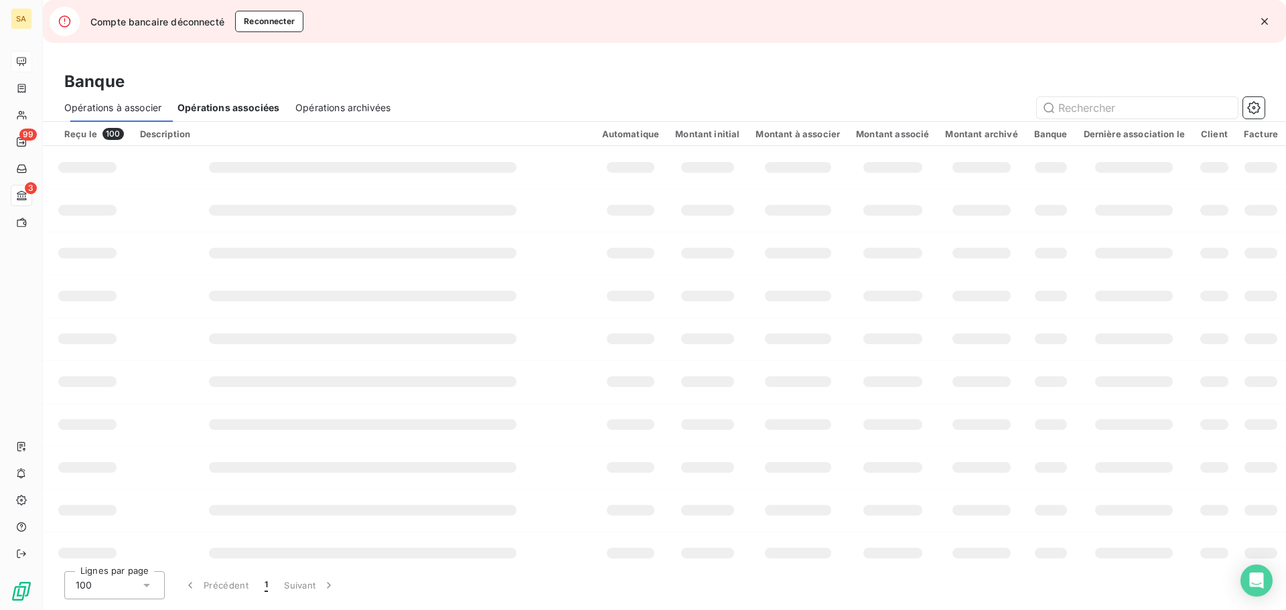
click at [230, 105] on span "Opérations associées" at bounding box center [229, 107] width 102 height 13
drag, startPoint x: 375, startPoint y: 106, endPoint x: 312, endPoint y: 96, distance: 64.4
click at [375, 106] on span "Opérations archivées" at bounding box center [342, 107] width 95 height 13
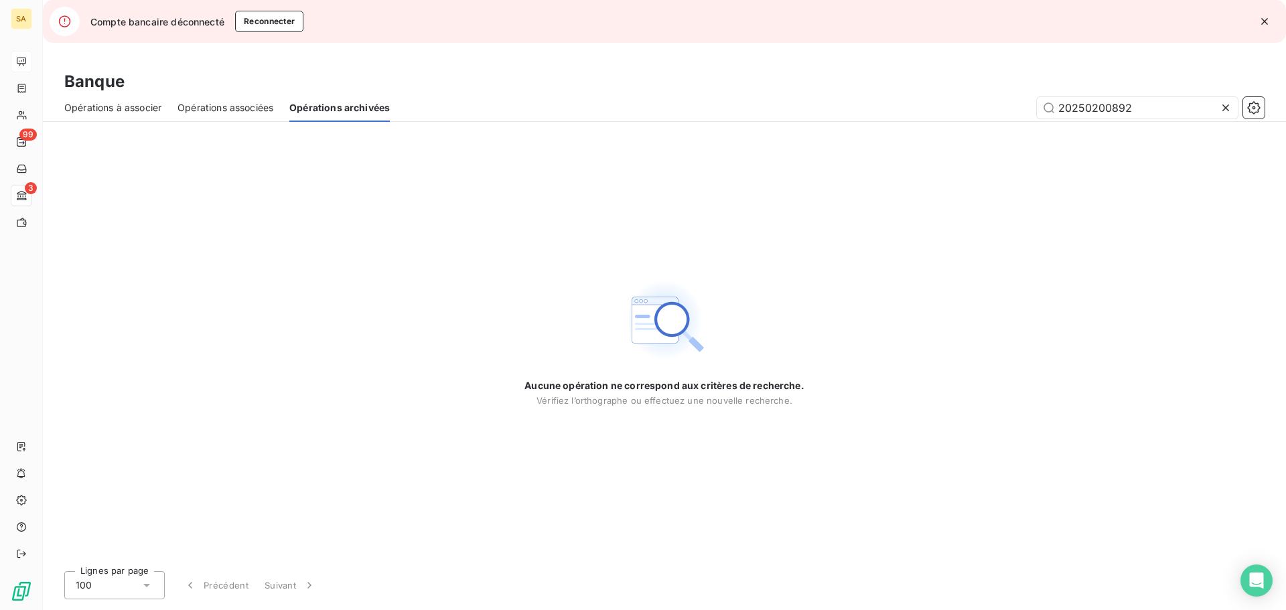
drag, startPoint x: 119, startPoint y: 102, endPoint x: 127, endPoint y: 103, distance: 7.5
click at [119, 103] on span "Opérations à associer" at bounding box center [112, 107] width 97 height 13
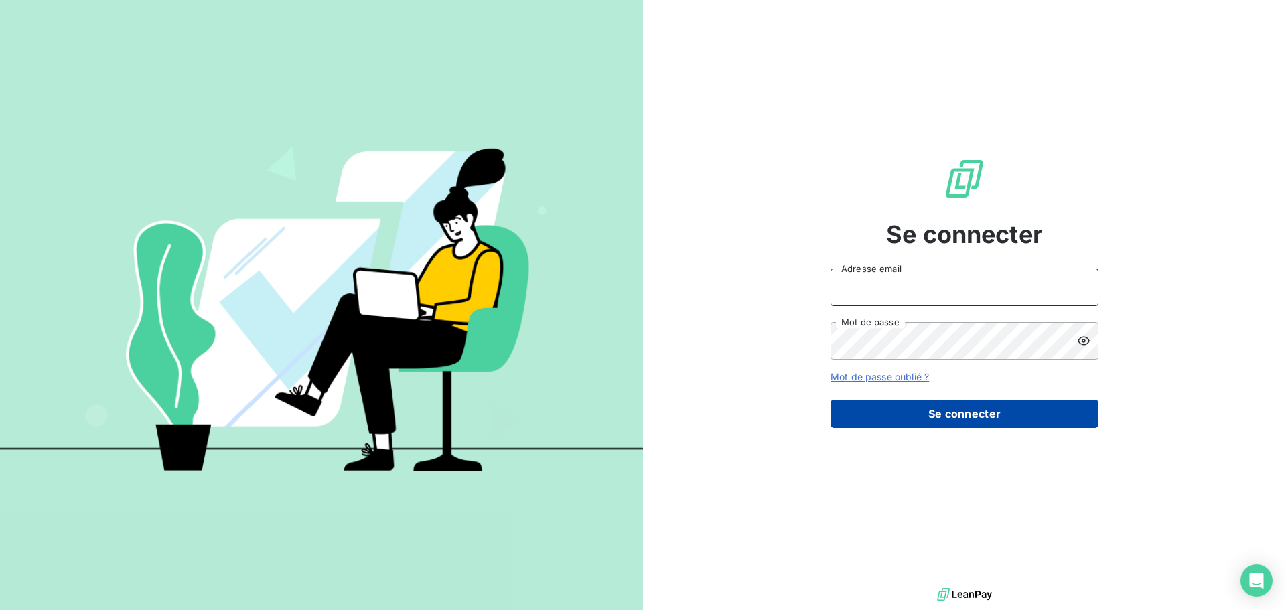
type input "[PERSON_NAME][EMAIL_ADDRESS][DOMAIN_NAME]"
click at [998, 411] on button "Se connecter" at bounding box center [965, 414] width 268 height 28
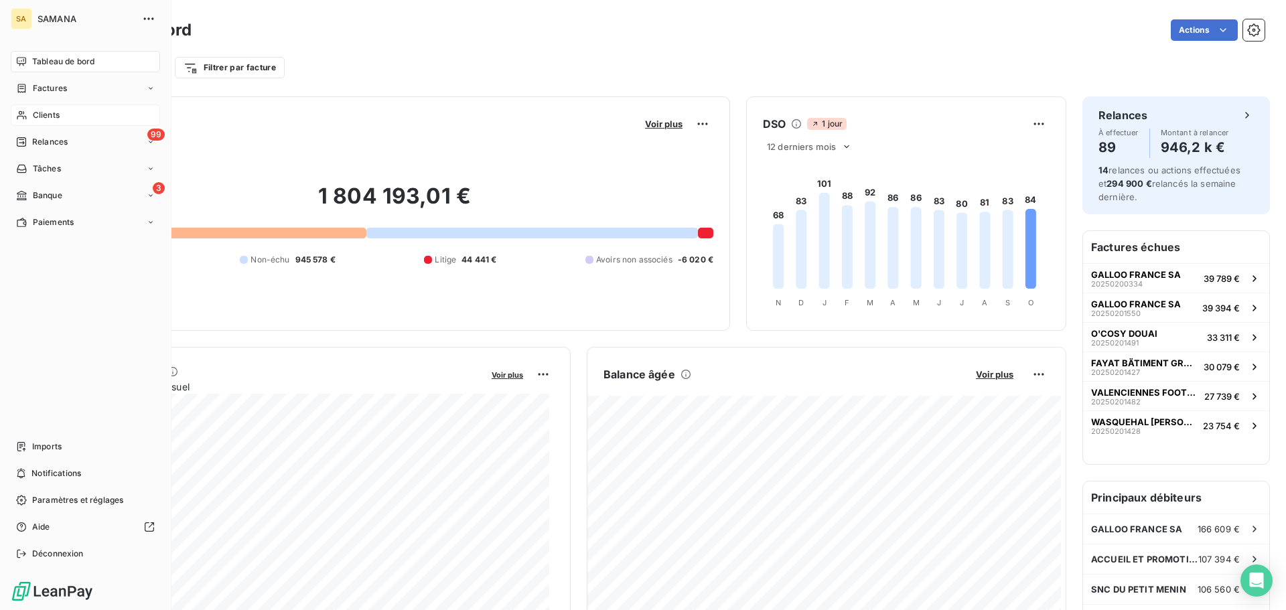
click at [62, 114] on div "Clients" at bounding box center [85, 115] width 149 height 21
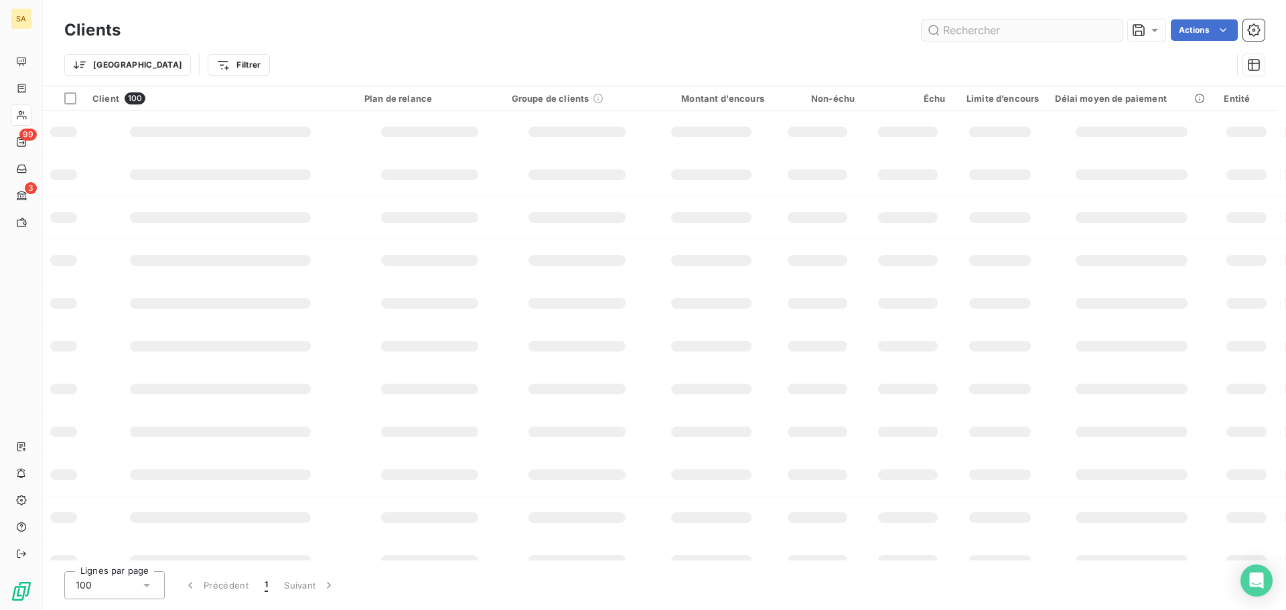
click at [1071, 29] on input "text" at bounding box center [1022, 29] width 201 height 21
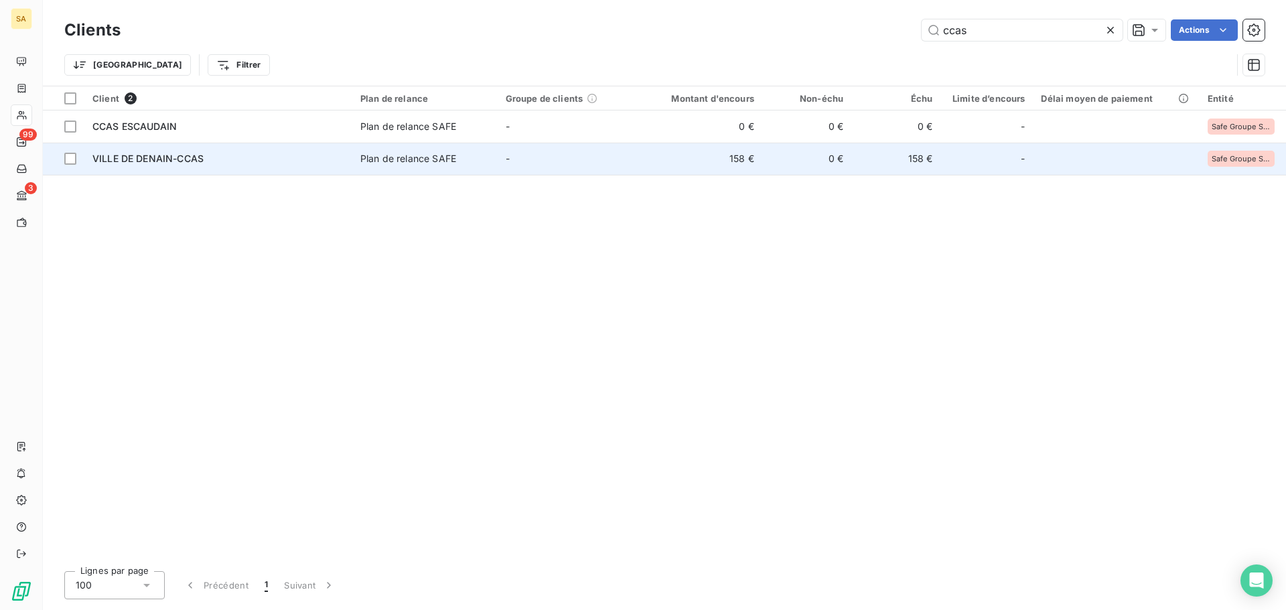
type input "ccas"
click at [425, 157] on div "Plan de relance SAFE" at bounding box center [408, 158] width 96 height 13
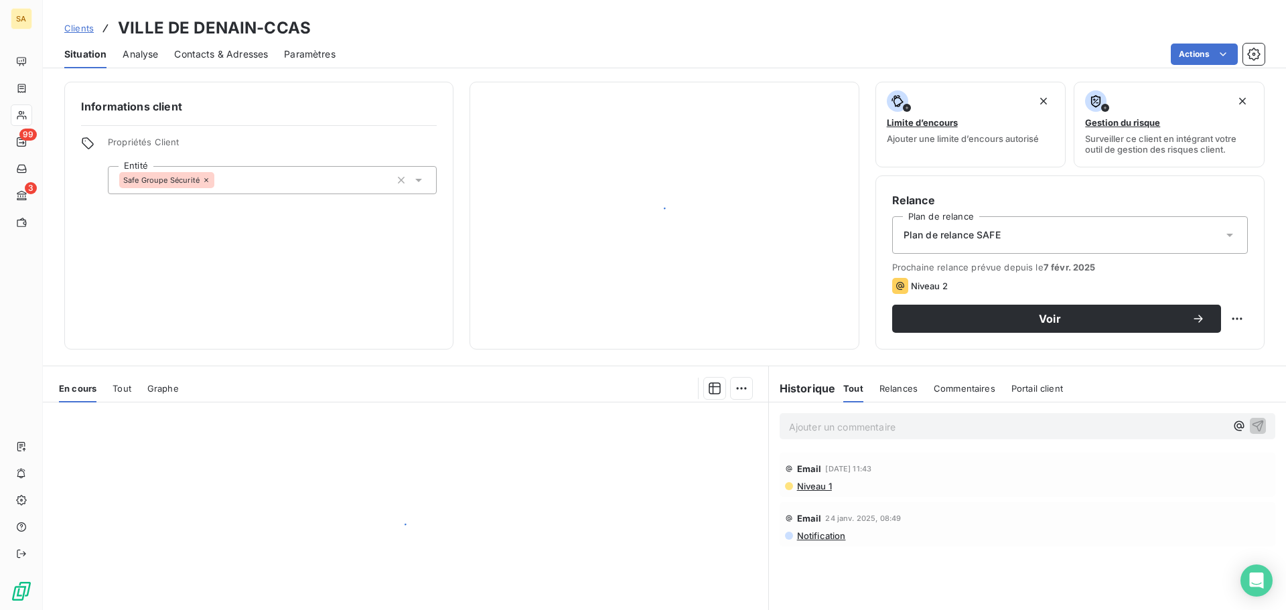
click at [949, 386] on span "Commentaires" at bounding box center [965, 388] width 62 height 11
click at [930, 431] on p "Ajouter un commentaire ﻿" at bounding box center [1007, 427] width 437 height 17
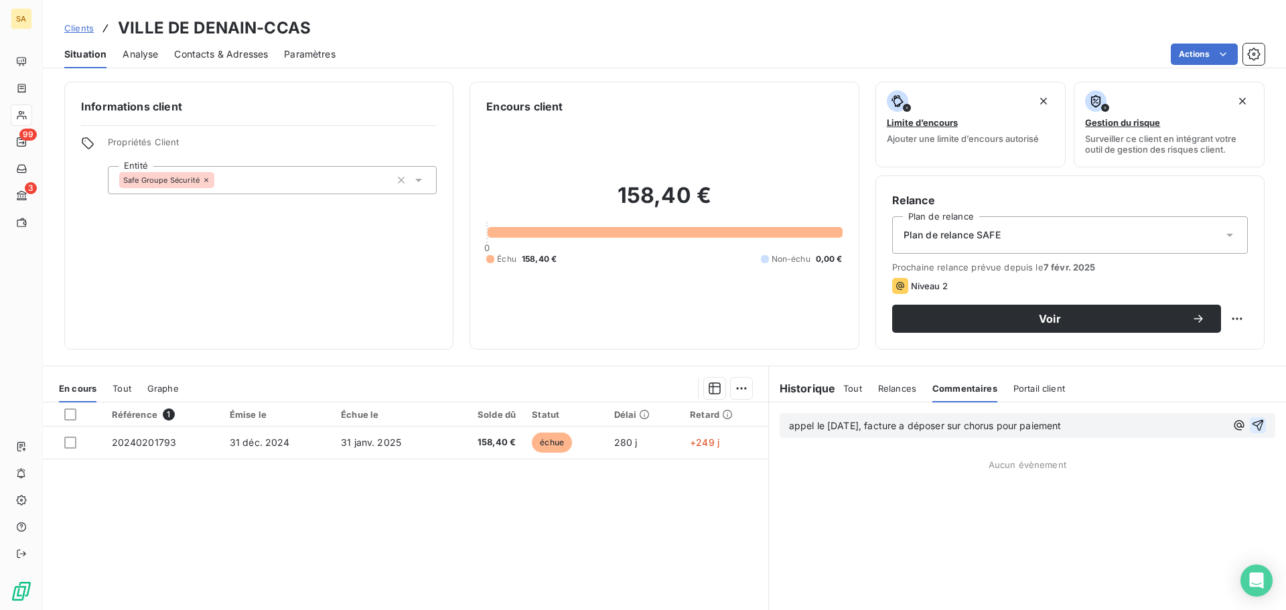
click at [1253, 423] on icon "button" at bounding box center [1258, 425] width 11 height 11
